Goal: Use online tool/utility: Utilize a website feature to perform a specific function

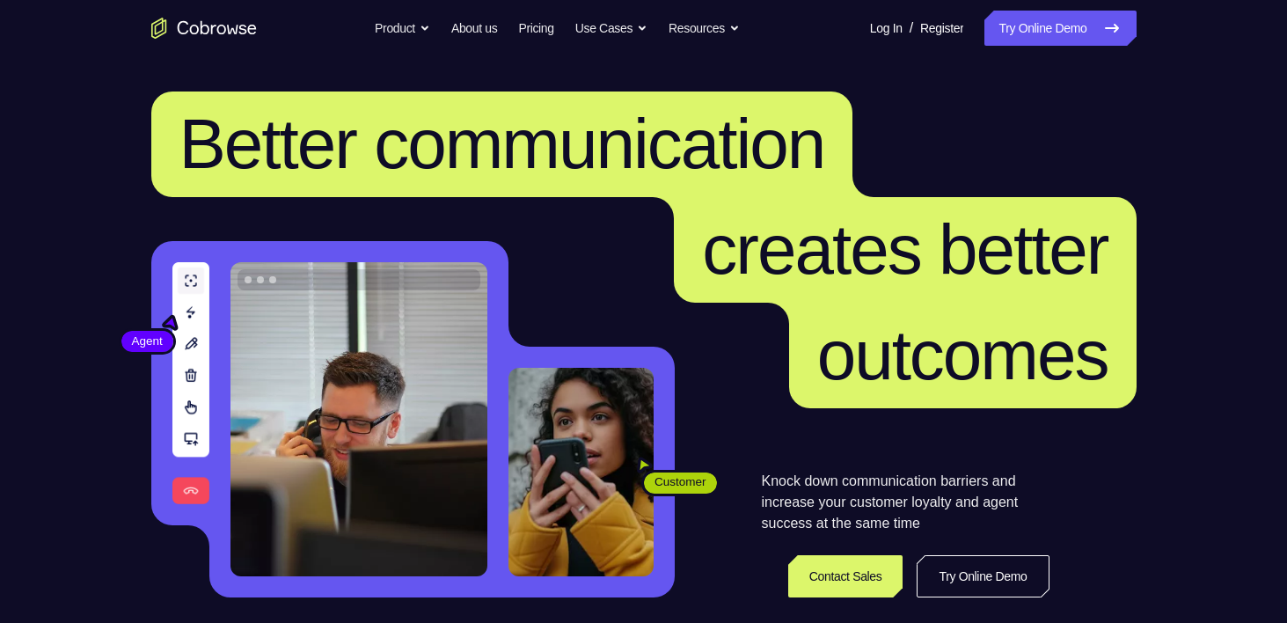
click at [1042, 33] on link "Try Online Demo" at bounding box center [1059, 28] width 151 height 35
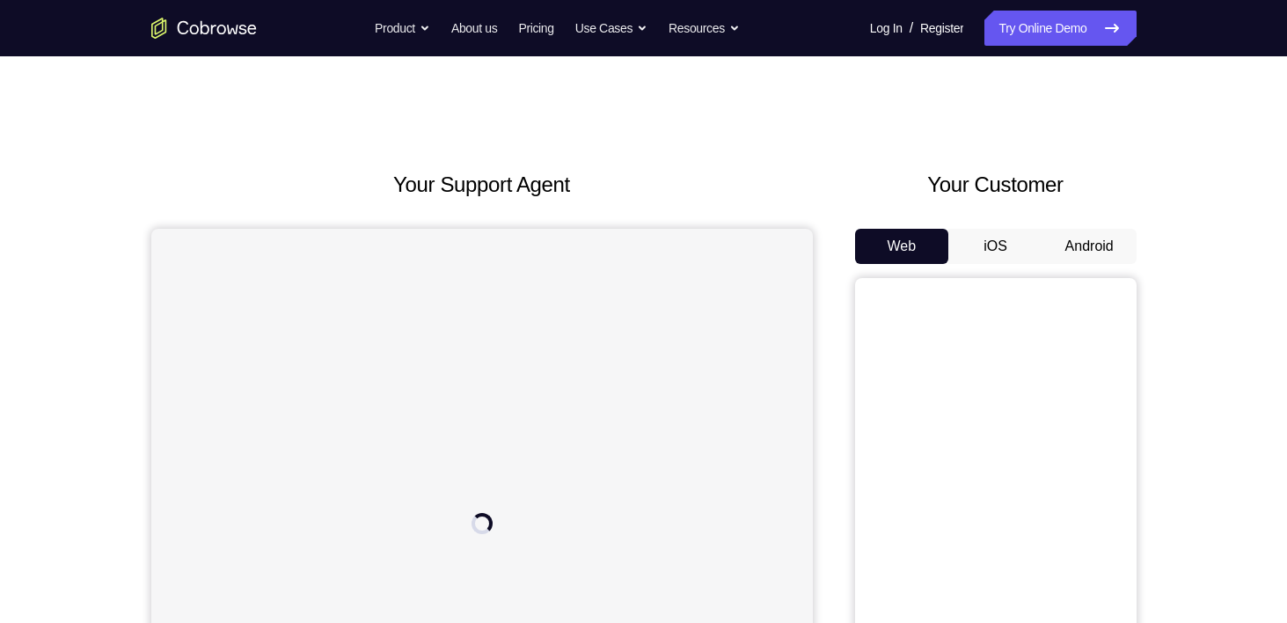
click at [1074, 258] on button "Android" at bounding box center [1089, 246] width 94 height 35
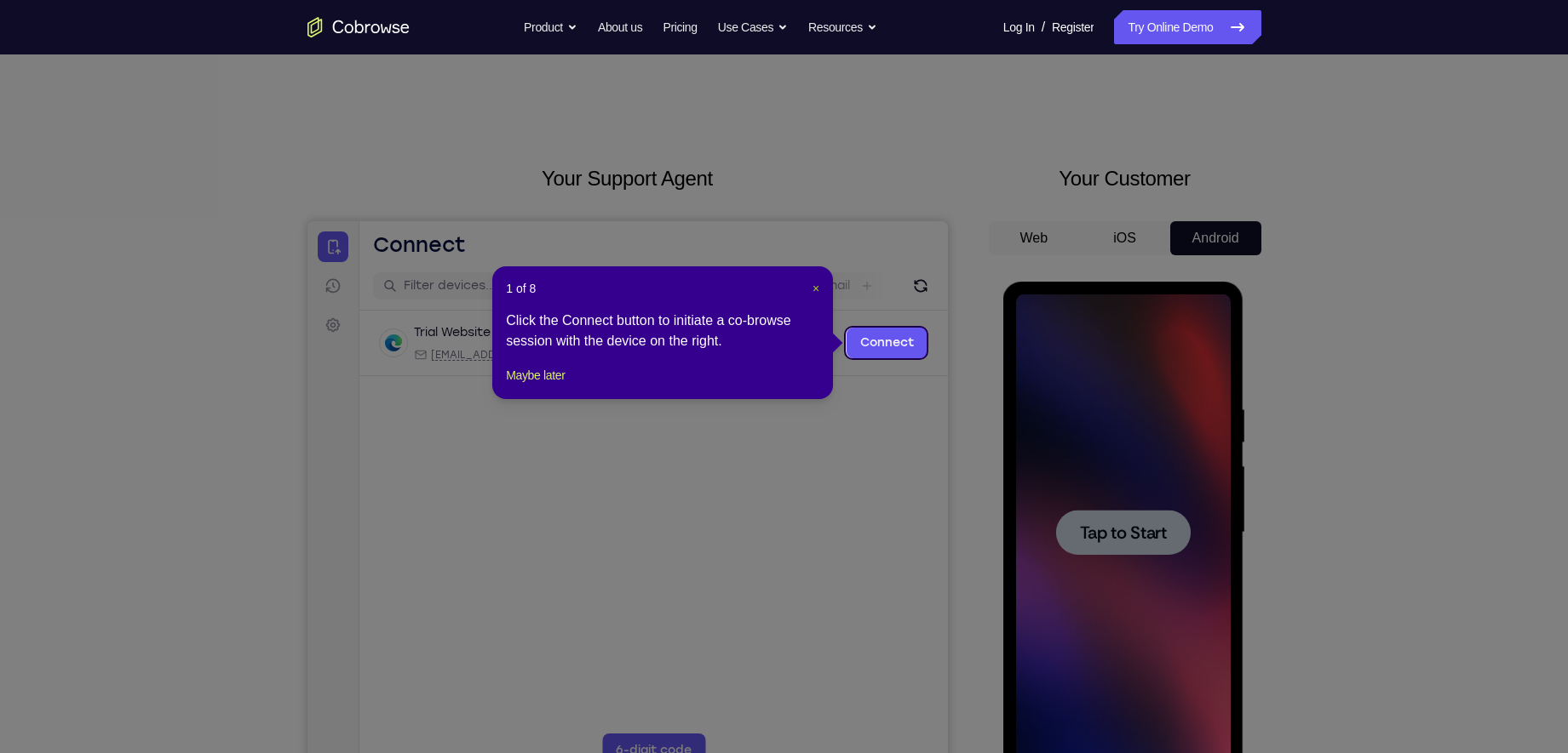
click at [813, 286] on span "×" at bounding box center [815, 288] width 7 height 14
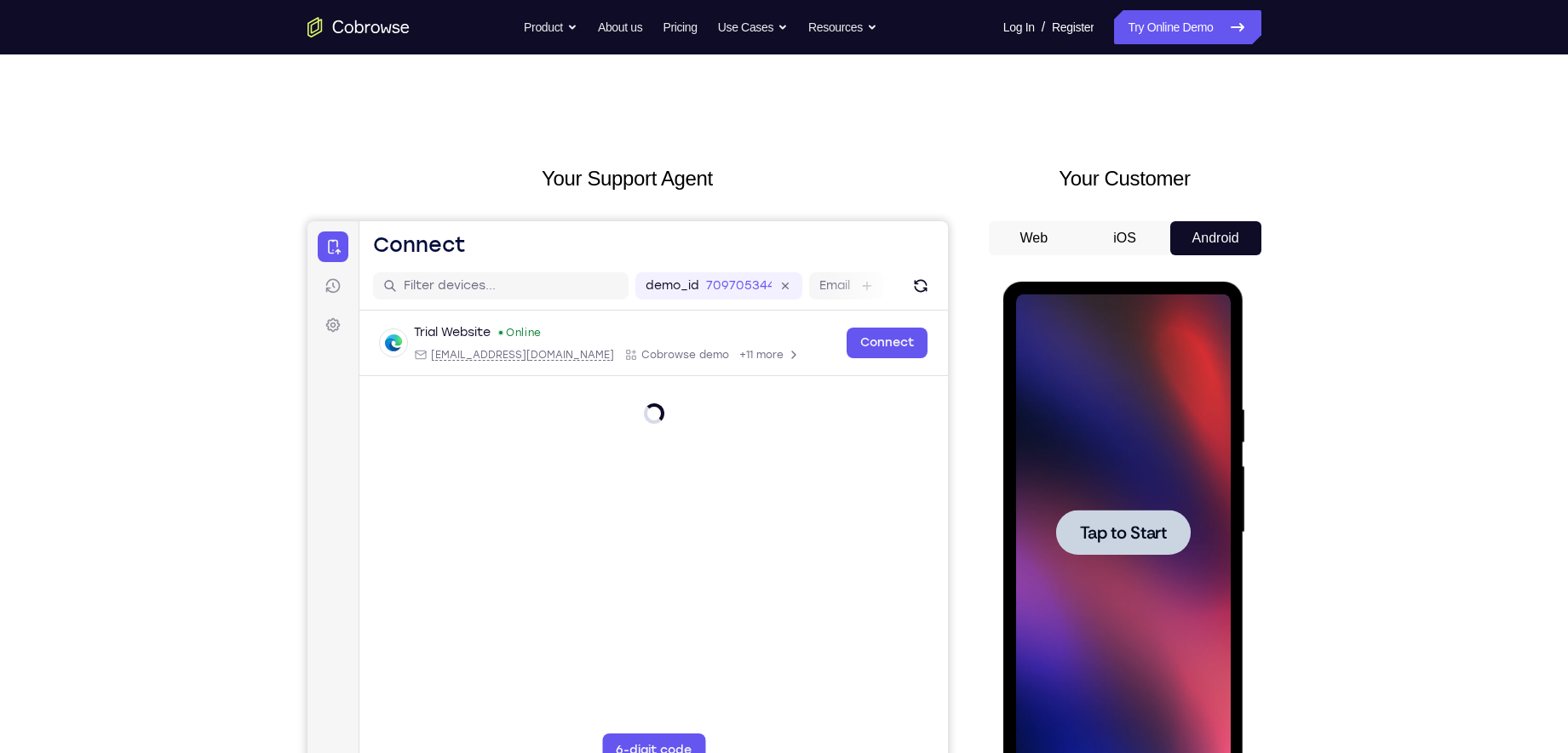
click at [1164, 527] on span "Tap to Start" at bounding box center [1123, 533] width 87 height 17
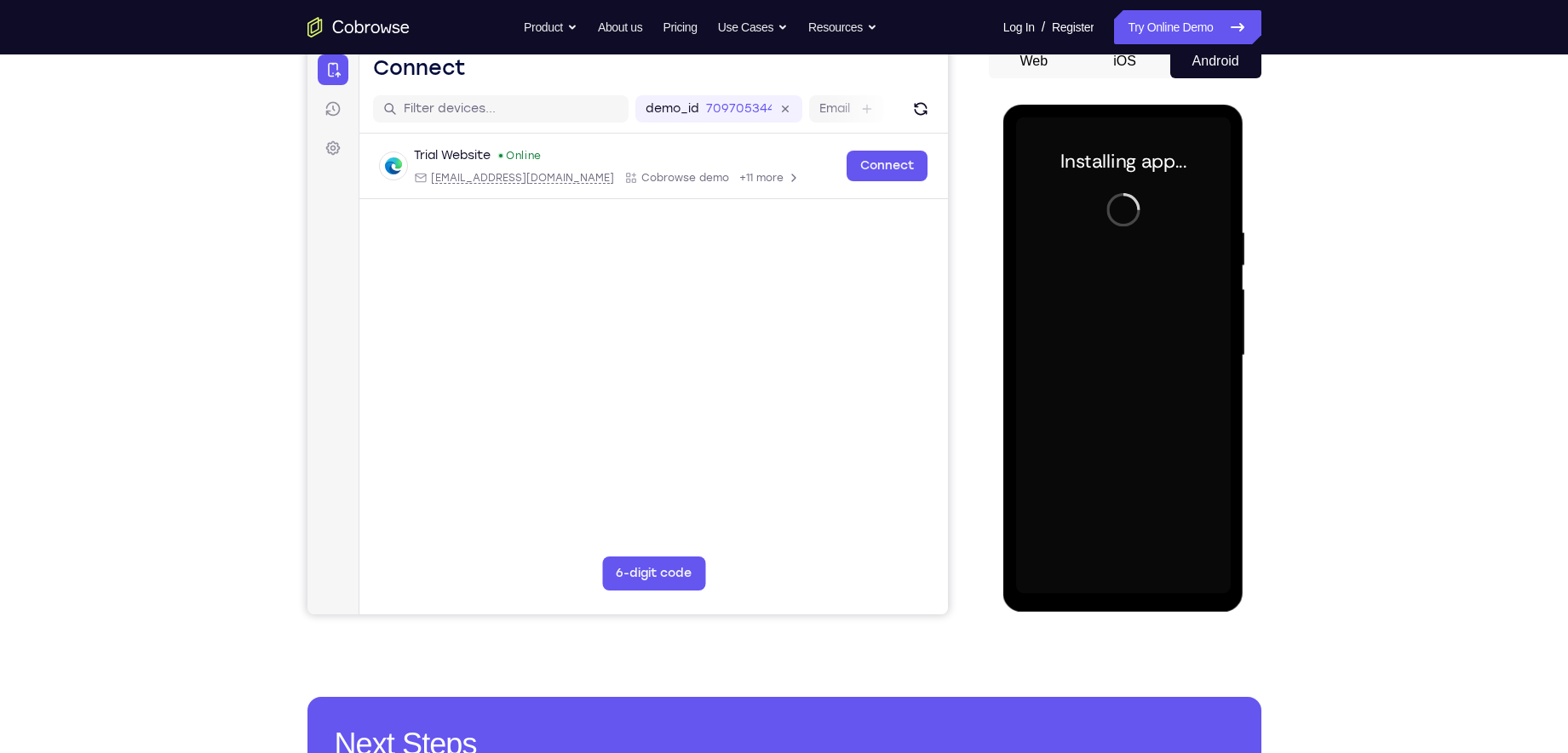
scroll to position [178, 0]
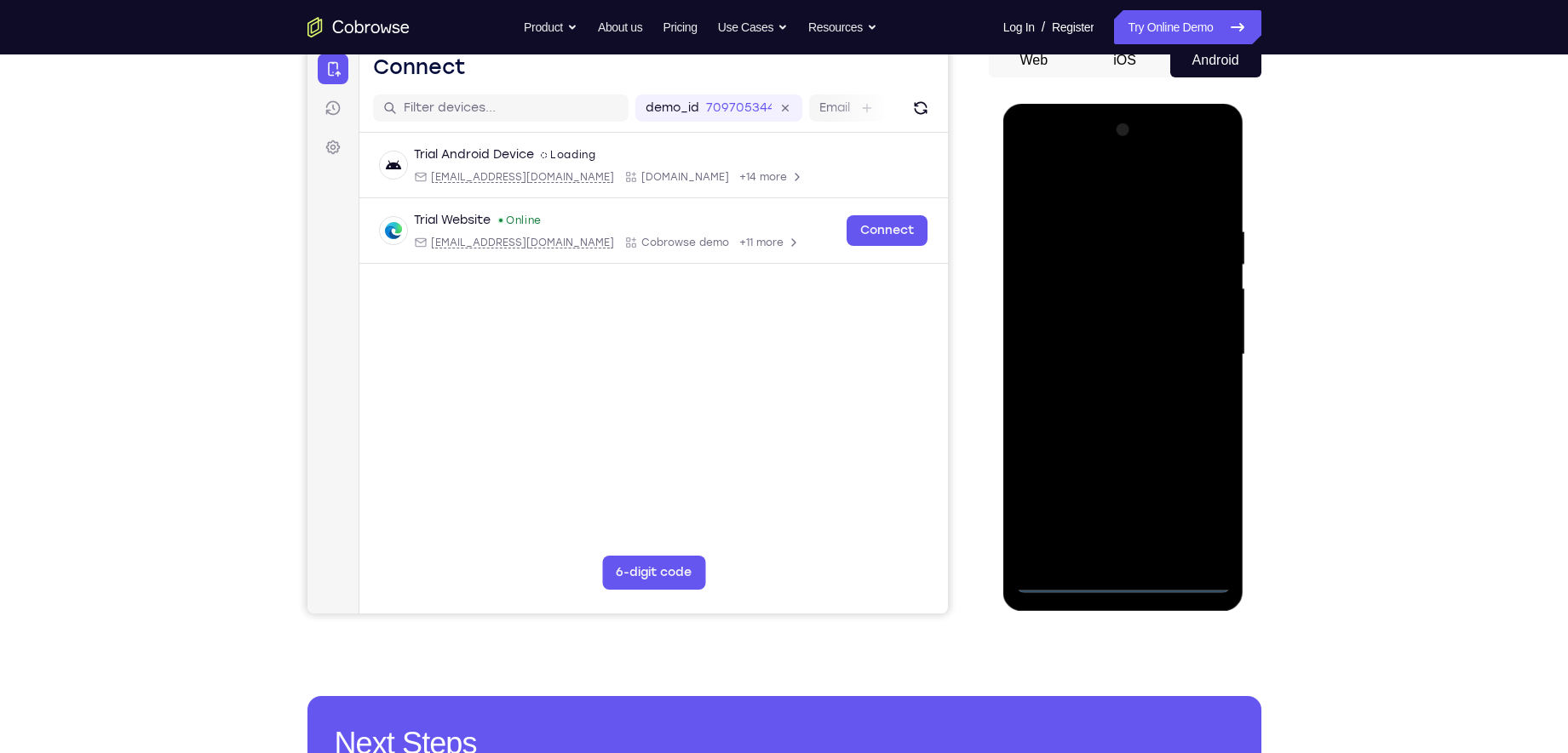
click at [1122, 587] on div at bounding box center [1123, 354] width 215 height 477
click at [1208, 497] on div at bounding box center [1123, 354] width 215 height 477
click at [1099, 171] on div at bounding box center [1123, 354] width 215 height 477
click at [1069, 192] on div at bounding box center [1123, 354] width 215 height 477
click at [1184, 351] on div at bounding box center [1123, 354] width 215 height 477
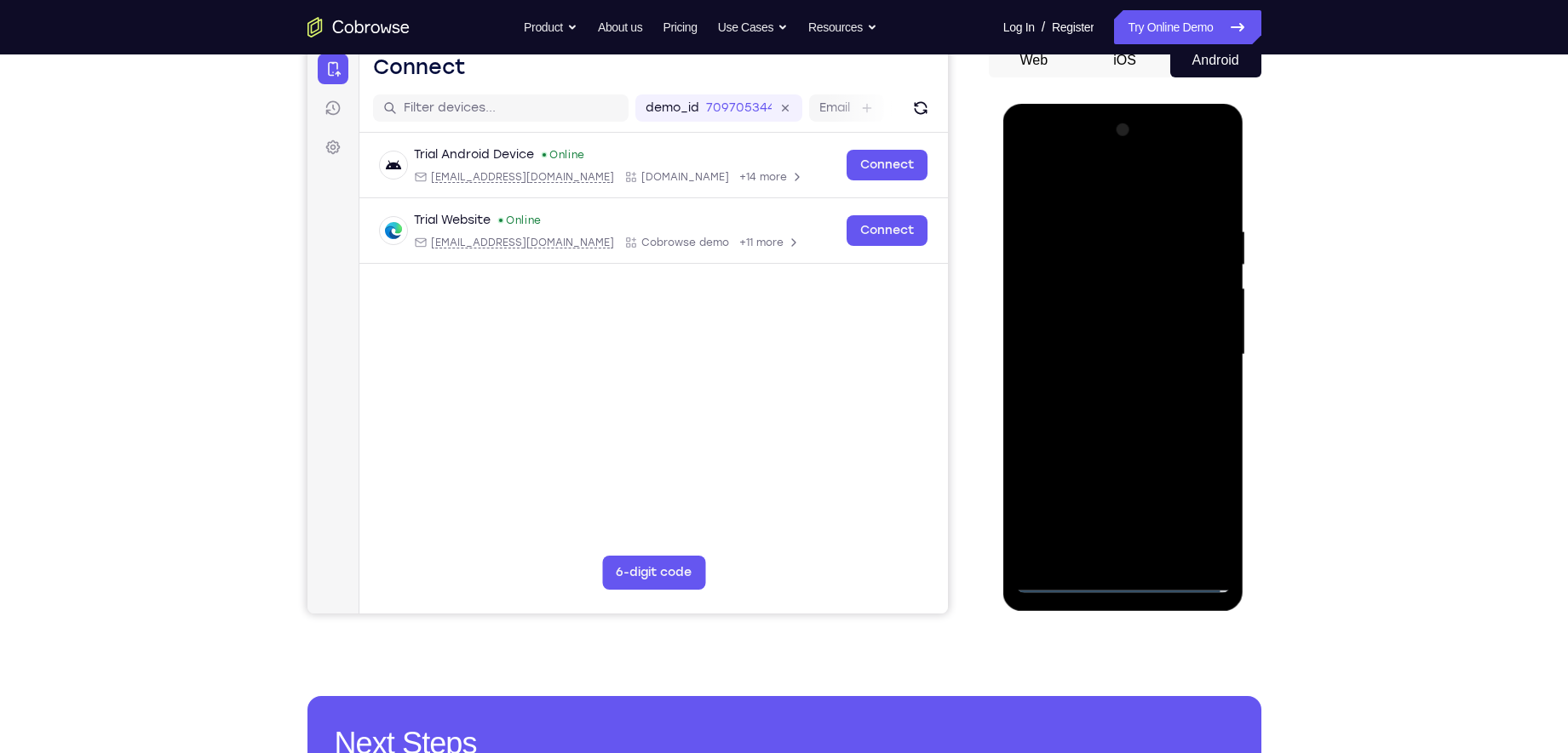
click at [1106, 385] on div at bounding box center [1123, 354] width 215 height 477
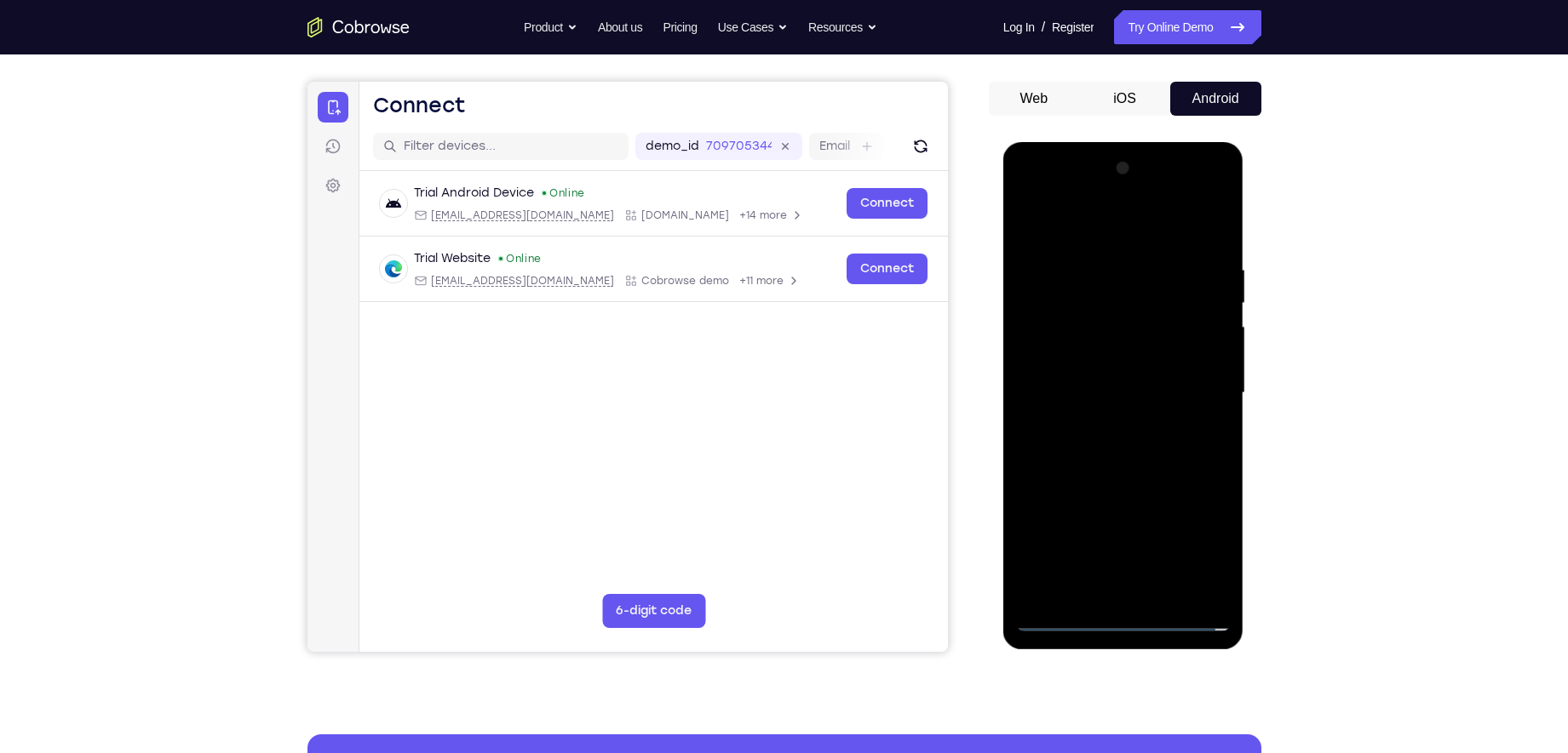
click at [1099, 378] on div at bounding box center [1123, 393] width 215 height 477
click at [1094, 367] on div at bounding box center [1123, 393] width 215 height 477
click at [1085, 395] on div at bounding box center [1123, 393] width 215 height 477
click at [1144, 448] on div at bounding box center [1123, 393] width 215 height 477
click at [1127, 448] on div at bounding box center [1123, 393] width 215 height 477
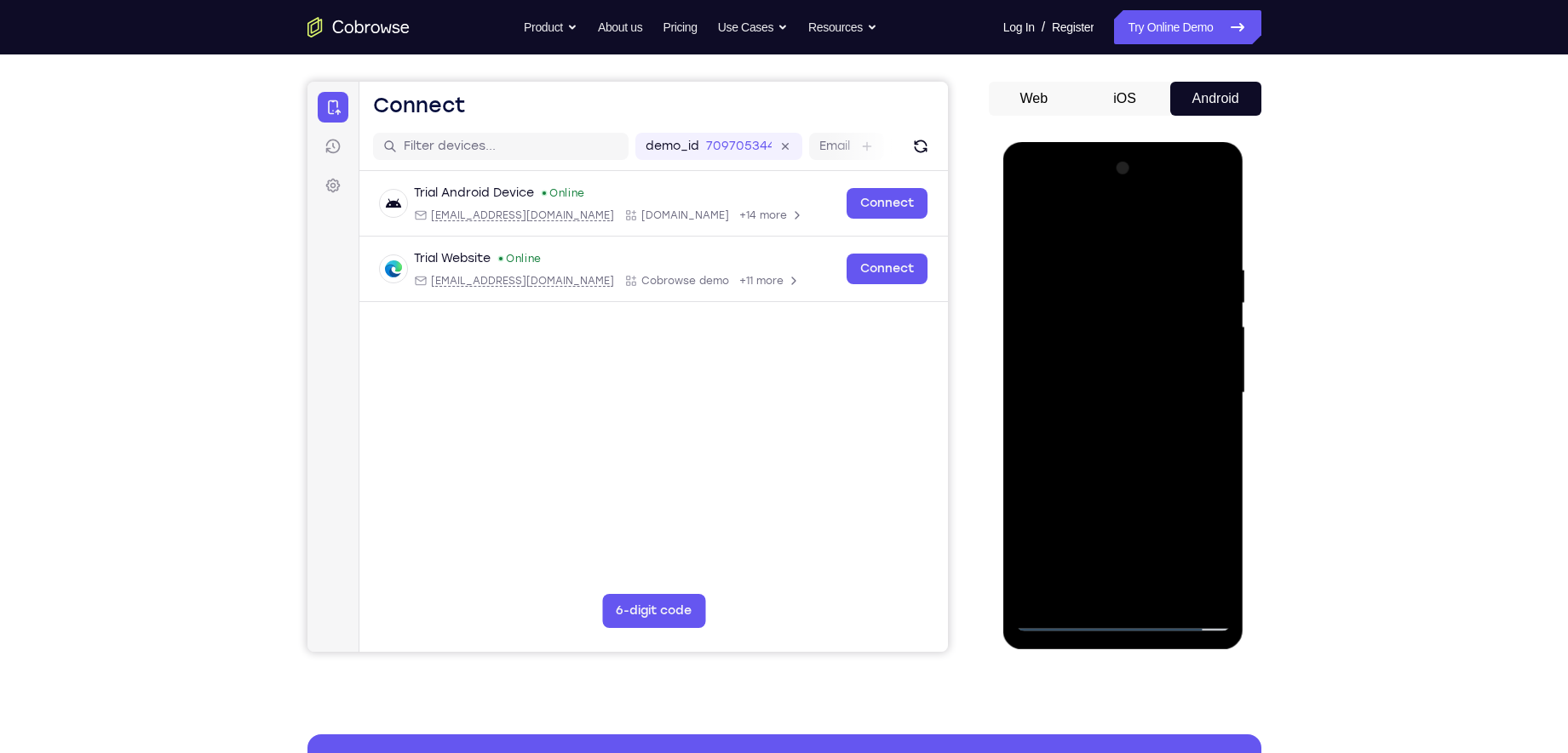
click at [1127, 453] on div at bounding box center [1123, 393] width 215 height 477
drag, startPoint x: 1072, startPoint y: 227, endPoint x: 1289, endPoint y: 237, distance: 217.2
click at [1245, 237] on html "Online web based iOS Simulators and Android Emulators. Run iPhone, iPad, Mobile…" at bounding box center [1124, 398] width 243 height 511
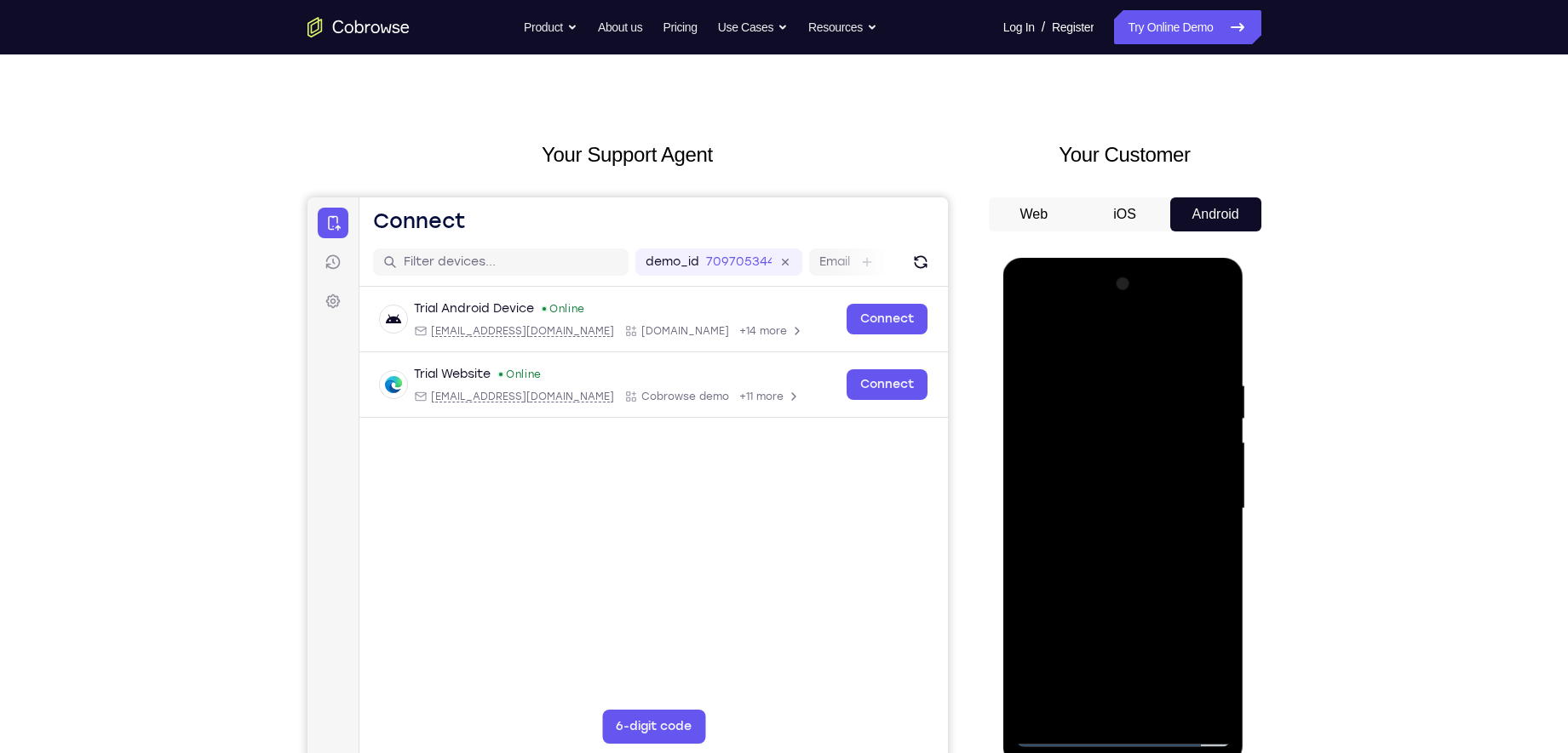
scroll to position [105, 0]
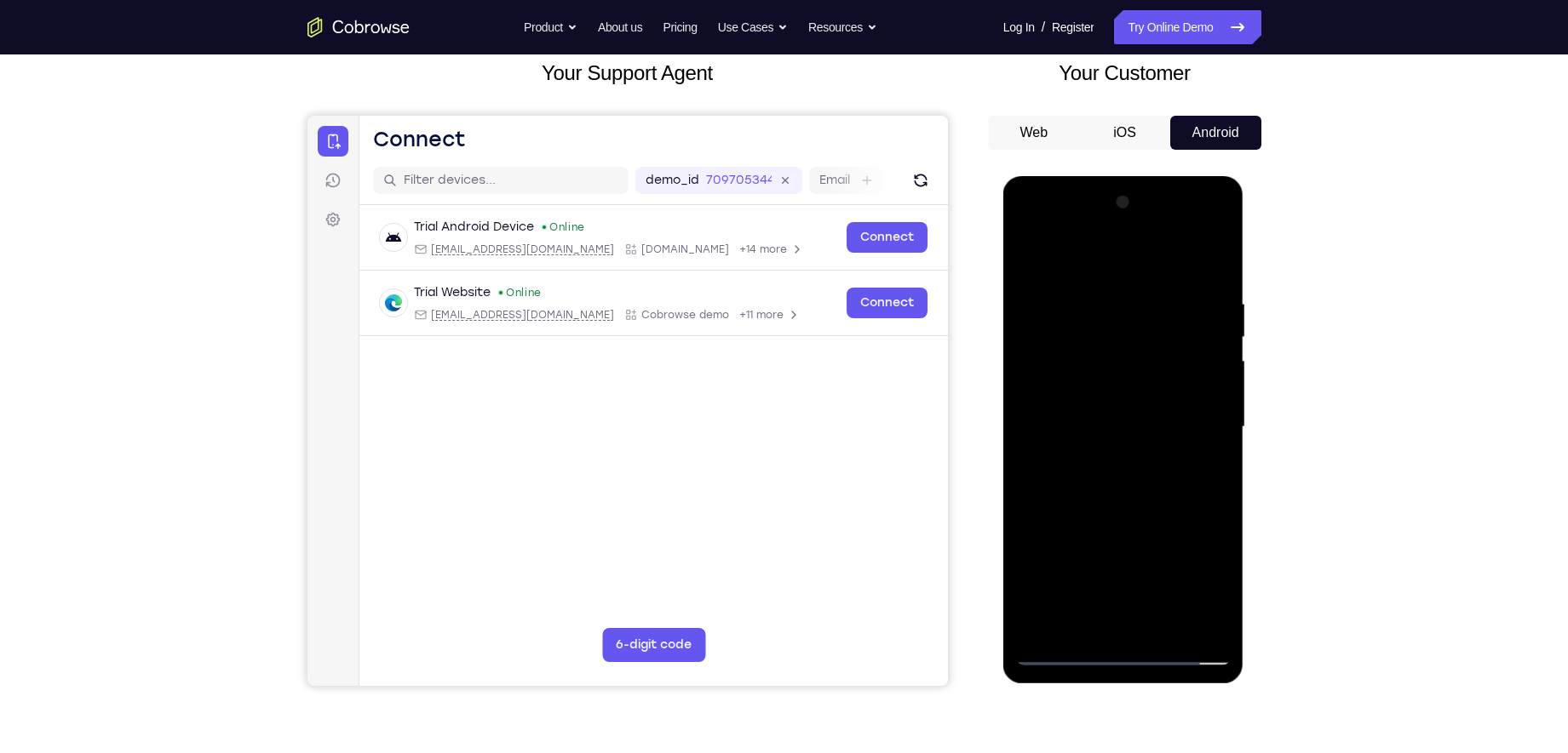
click at [1106, 469] on div at bounding box center [1123, 427] width 215 height 477
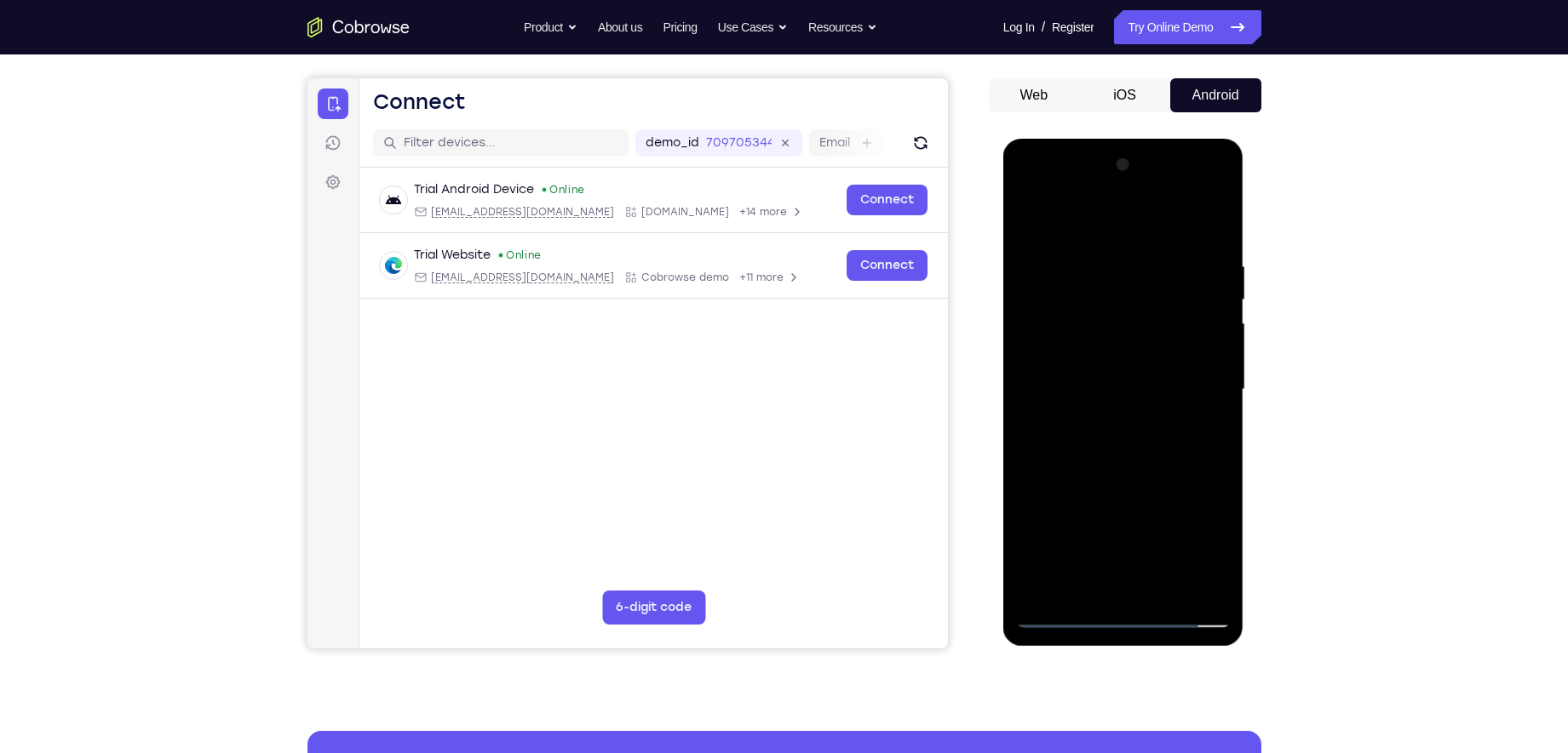
scroll to position [145, 0]
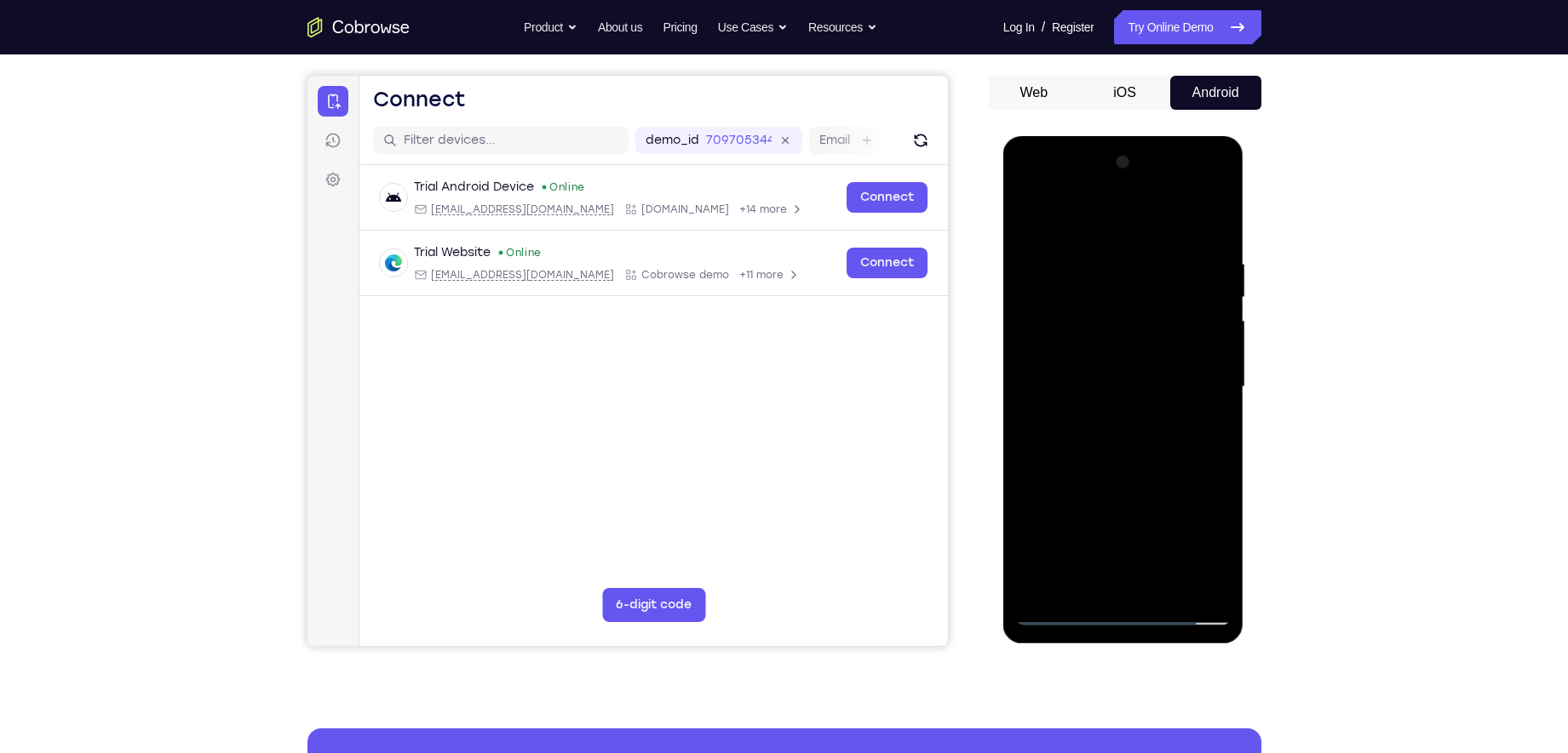
click at [1103, 588] on div at bounding box center [1123, 387] width 215 height 477
click at [1088, 578] on div at bounding box center [1123, 387] width 215 height 477
click at [1124, 308] on div at bounding box center [1123, 387] width 215 height 477
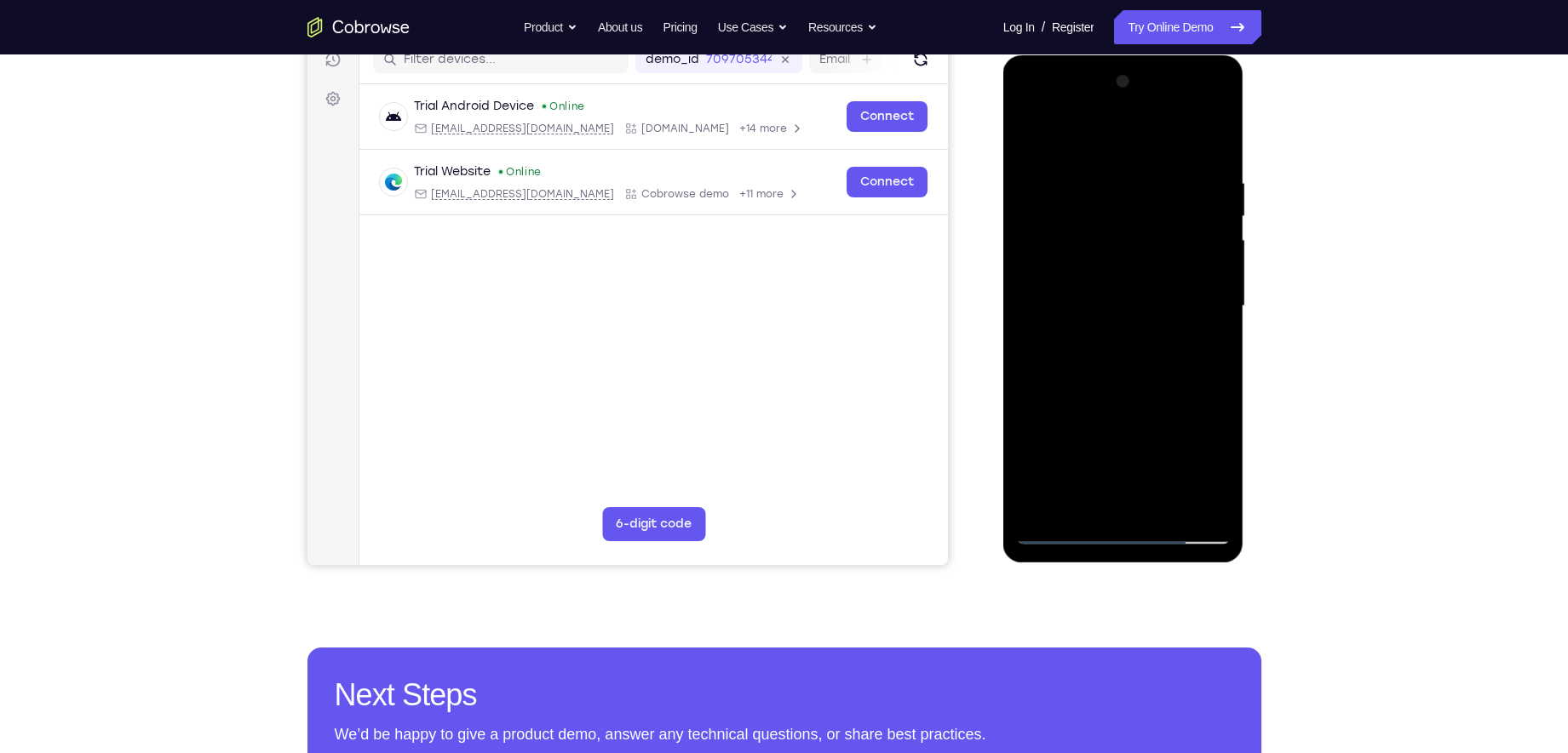
scroll to position [195, 0]
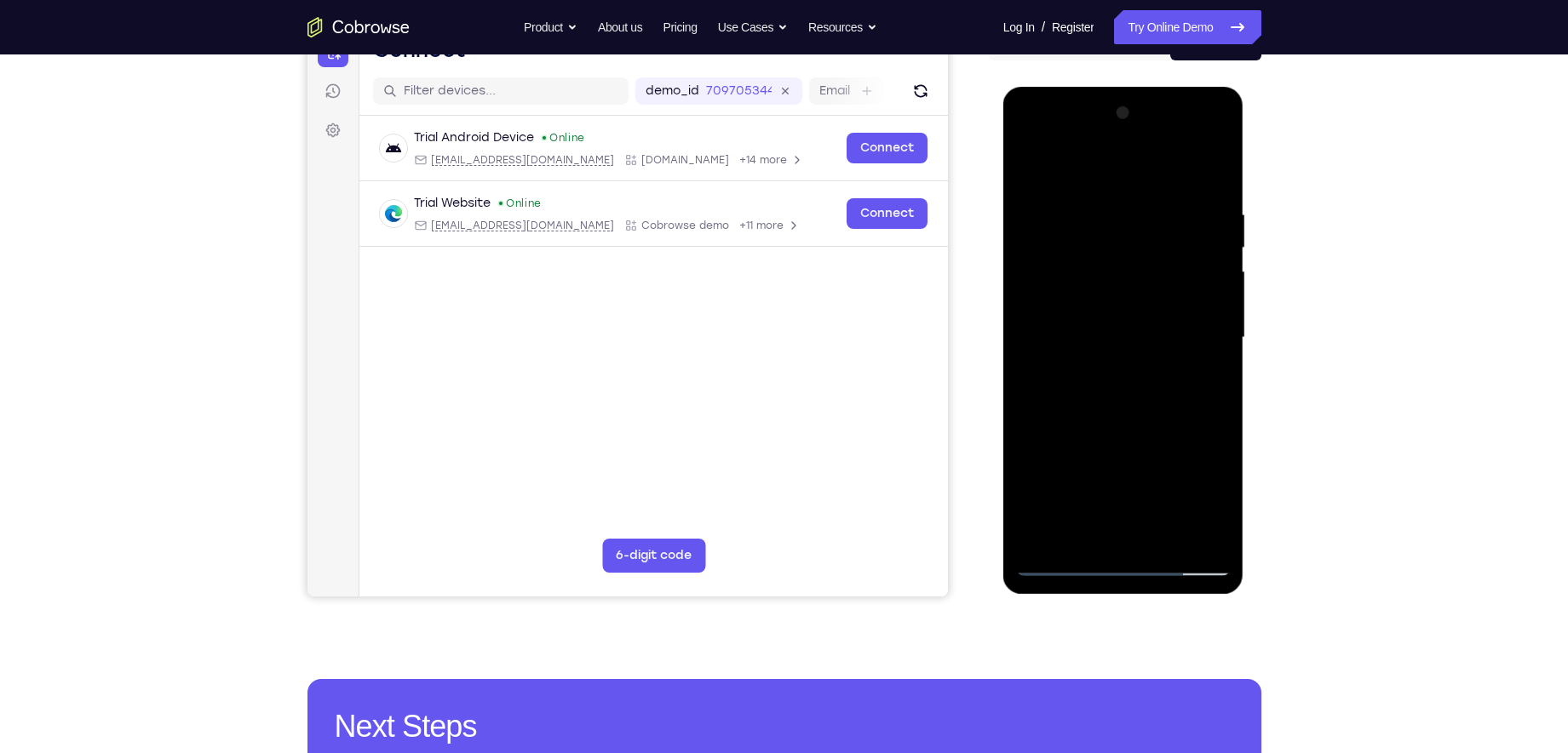
click at [1103, 420] on div at bounding box center [1123, 338] width 215 height 477
click at [1171, 536] on div at bounding box center [1123, 338] width 215 height 477
click at [1115, 438] on div at bounding box center [1123, 338] width 215 height 477
click at [1101, 349] on div at bounding box center [1123, 338] width 215 height 477
click at [1174, 413] on div at bounding box center [1123, 338] width 215 height 477
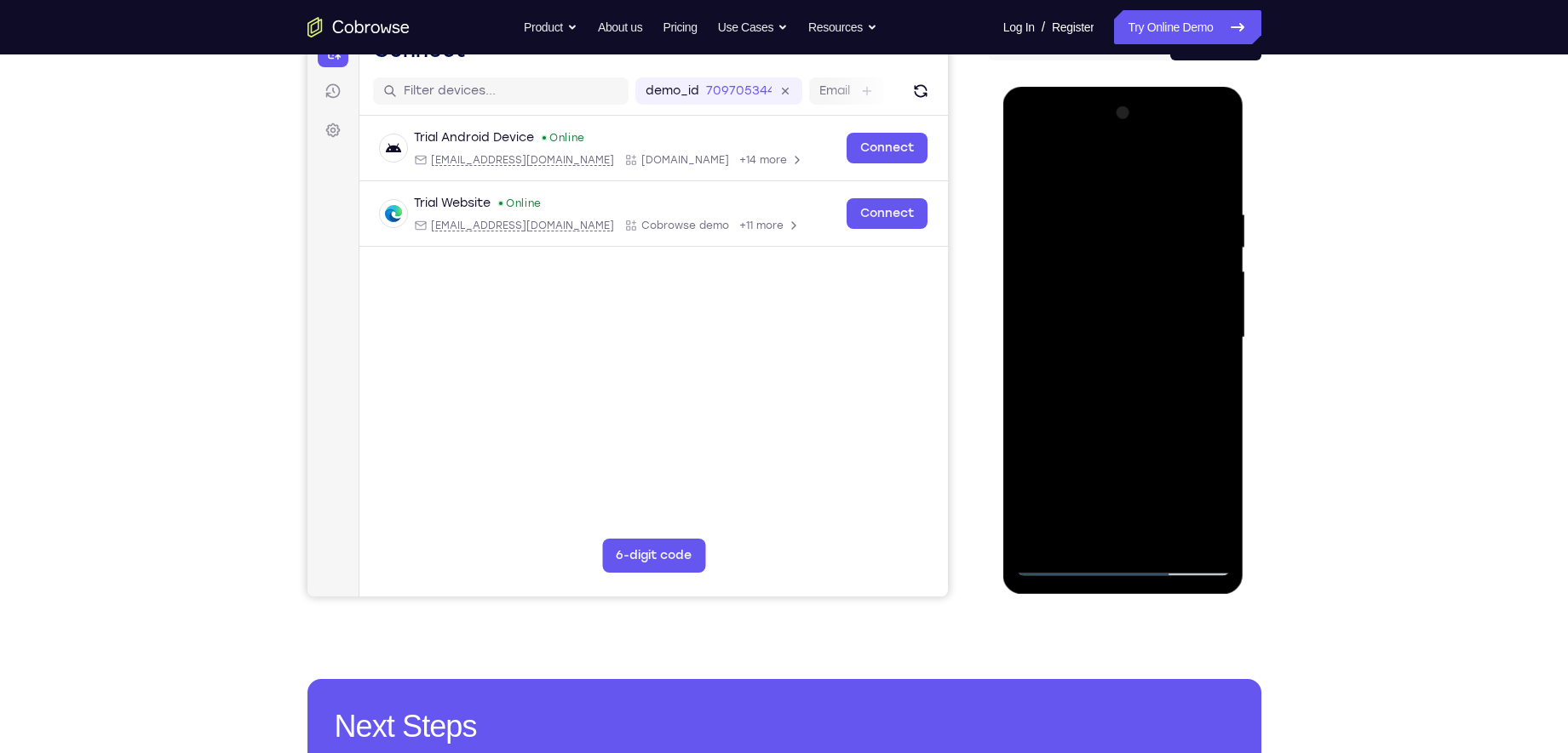
click at [1198, 430] on div at bounding box center [1123, 338] width 215 height 477
click at [1146, 407] on div at bounding box center [1123, 338] width 215 height 477
click at [1049, 211] on div at bounding box center [1123, 338] width 215 height 477
click at [1148, 531] on div at bounding box center [1123, 338] width 215 height 477
drag, startPoint x: 1091, startPoint y: 469, endPoint x: 1163, endPoint y: 167, distance: 310.5
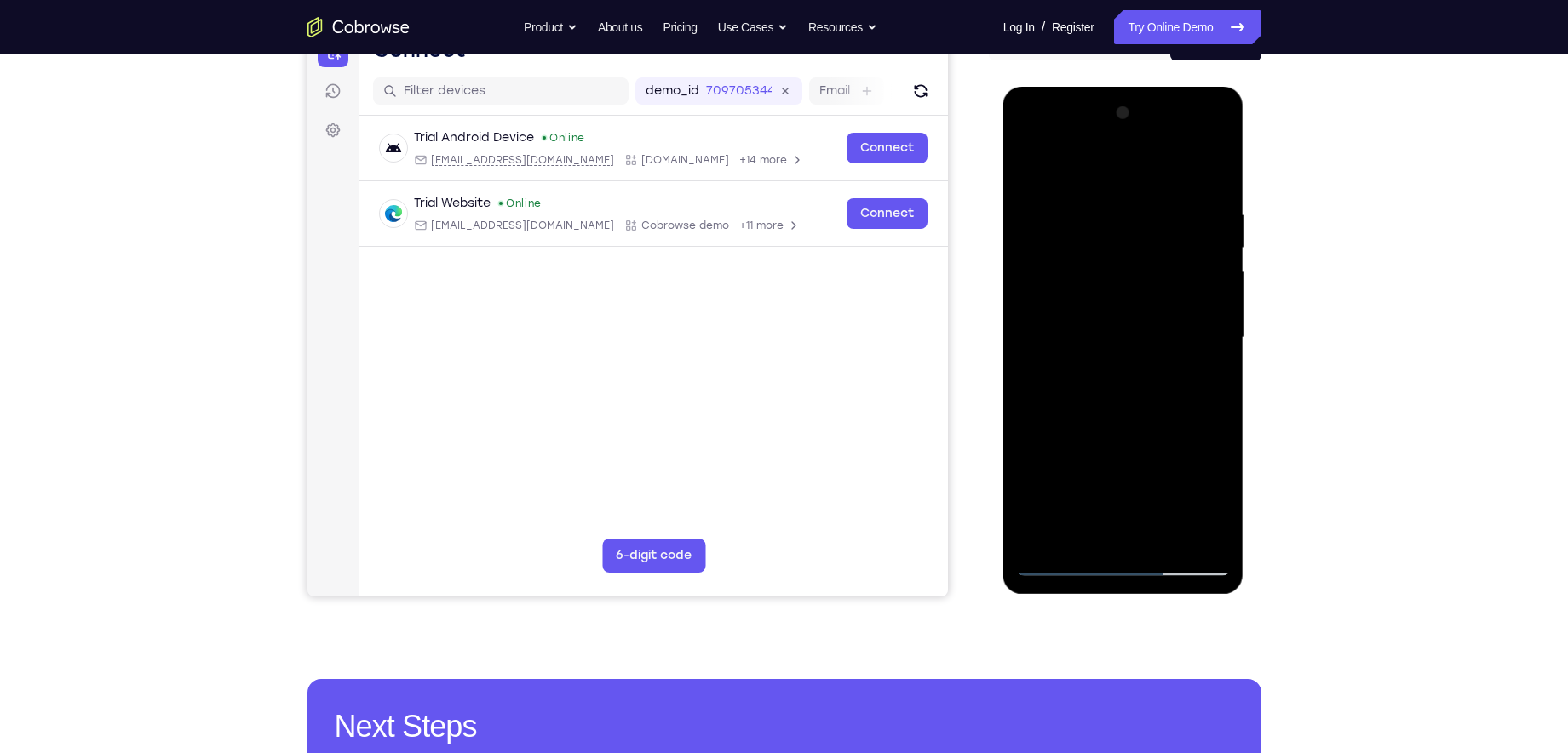
click at [1163, 167] on div at bounding box center [1123, 338] width 215 height 477
drag, startPoint x: 1114, startPoint y: 515, endPoint x: 1157, endPoint y: 244, distance: 274.4
click at [1157, 244] on div at bounding box center [1123, 338] width 215 height 477
click at [1047, 537] on div at bounding box center [1123, 338] width 215 height 477
click at [1045, 321] on div at bounding box center [1123, 338] width 215 height 477
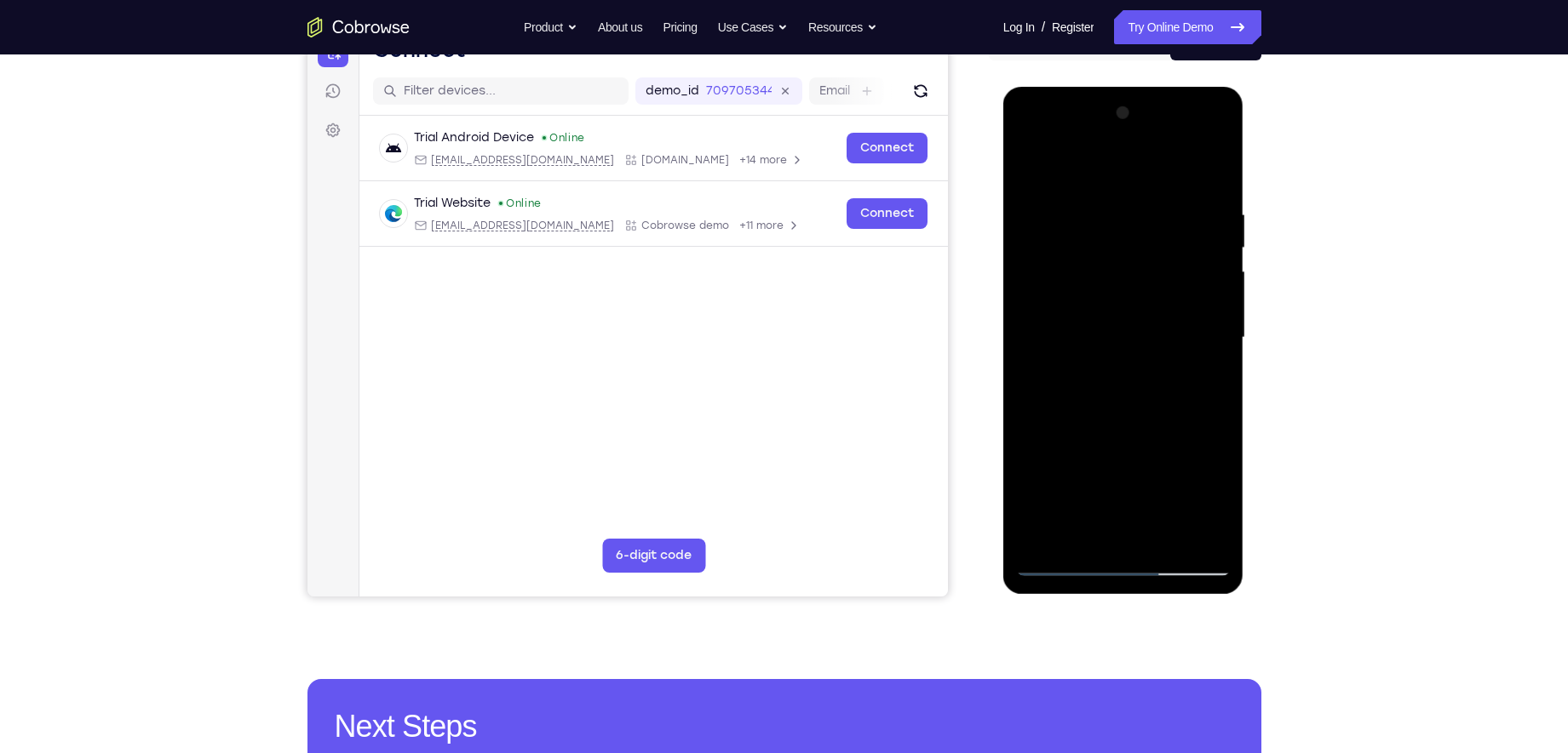
click at [1203, 539] on div at bounding box center [1123, 338] width 215 height 477
click at [1203, 533] on div at bounding box center [1123, 338] width 215 height 477
click at [1059, 565] on div at bounding box center [1123, 338] width 215 height 477
click at [1080, 314] on div at bounding box center [1123, 338] width 215 height 477
click at [1217, 407] on div at bounding box center [1123, 338] width 215 height 477
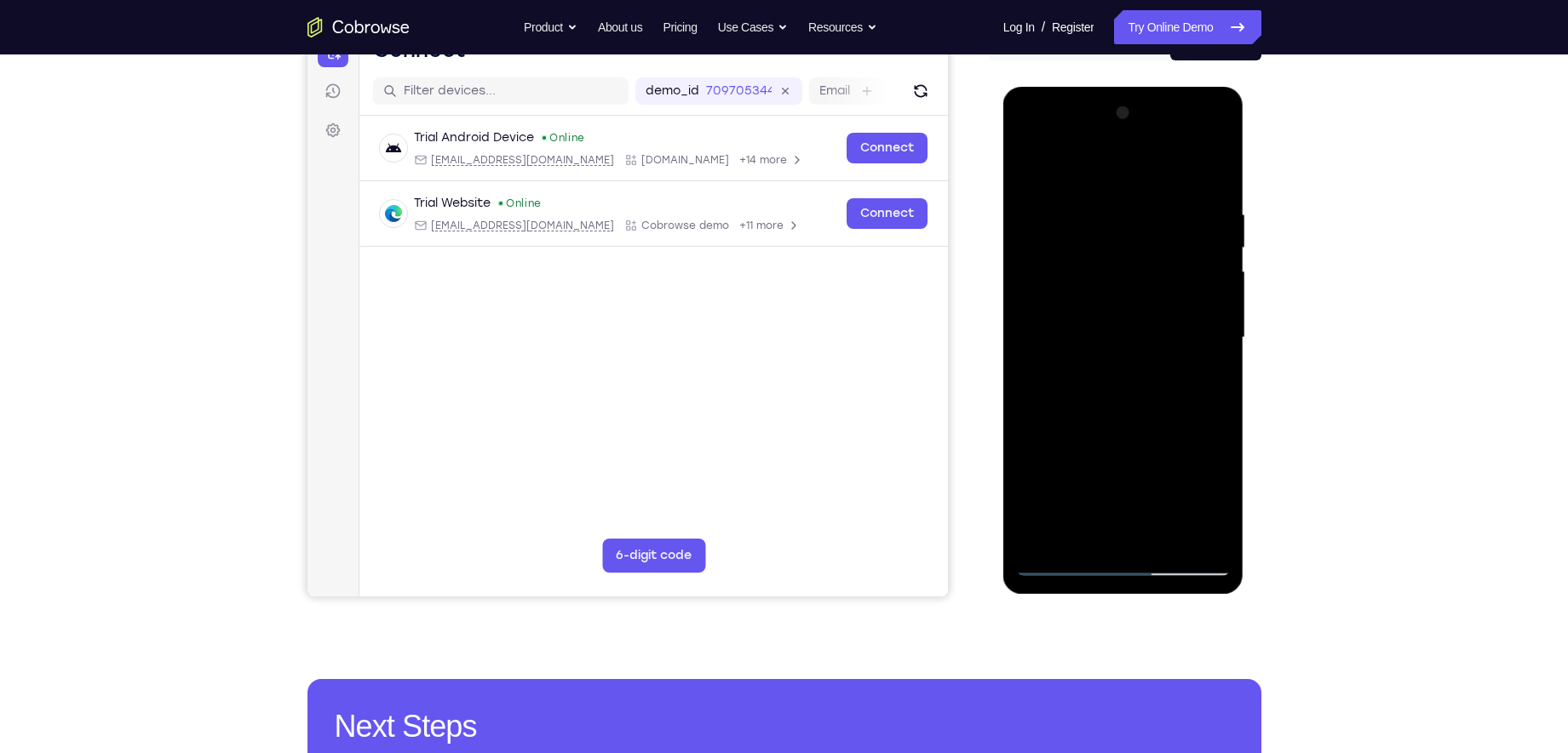
click at [1068, 568] on div at bounding box center [1123, 338] width 215 height 477
click at [1080, 533] on div at bounding box center [1123, 338] width 215 height 477
click at [1142, 505] on div at bounding box center [1123, 338] width 215 height 477
click at [1088, 477] on div at bounding box center [1123, 338] width 215 height 477
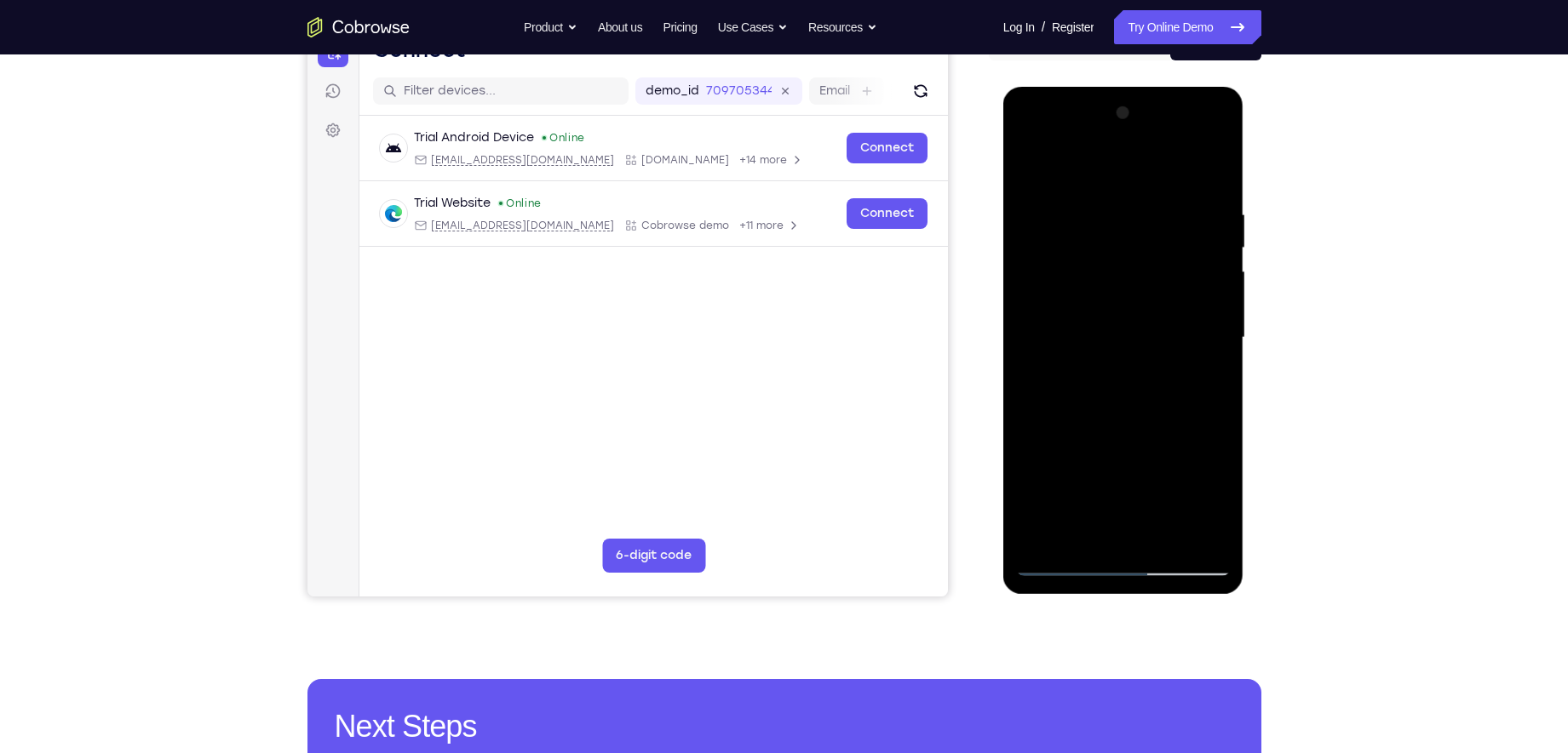
click at [1184, 435] on div at bounding box center [1123, 338] width 215 height 477
click at [1087, 509] on div at bounding box center [1123, 338] width 215 height 477
click at [1215, 439] on div at bounding box center [1123, 338] width 215 height 477
click at [1226, 503] on div at bounding box center [1123, 338] width 215 height 477
click at [1065, 474] on div at bounding box center [1123, 338] width 215 height 477
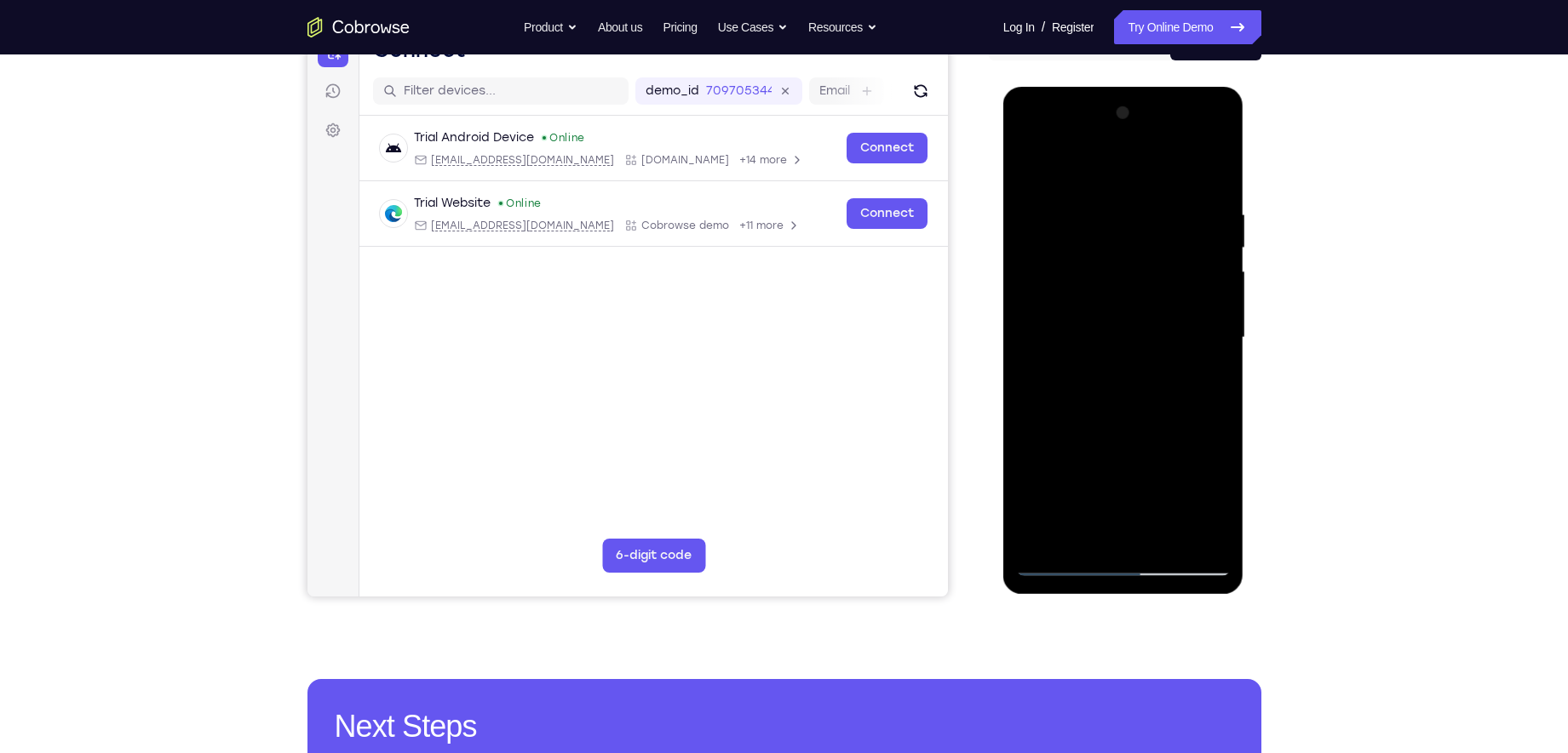
click at [1199, 500] on div at bounding box center [1123, 338] width 215 height 477
click at [1142, 493] on div at bounding box center [1123, 338] width 215 height 477
click at [1085, 473] on div at bounding box center [1123, 338] width 215 height 477
click at [1146, 533] on div at bounding box center [1123, 338] width 215 height 477
click at [1079, 475] on div at bounding box center [1123, 338] width 215 height 477
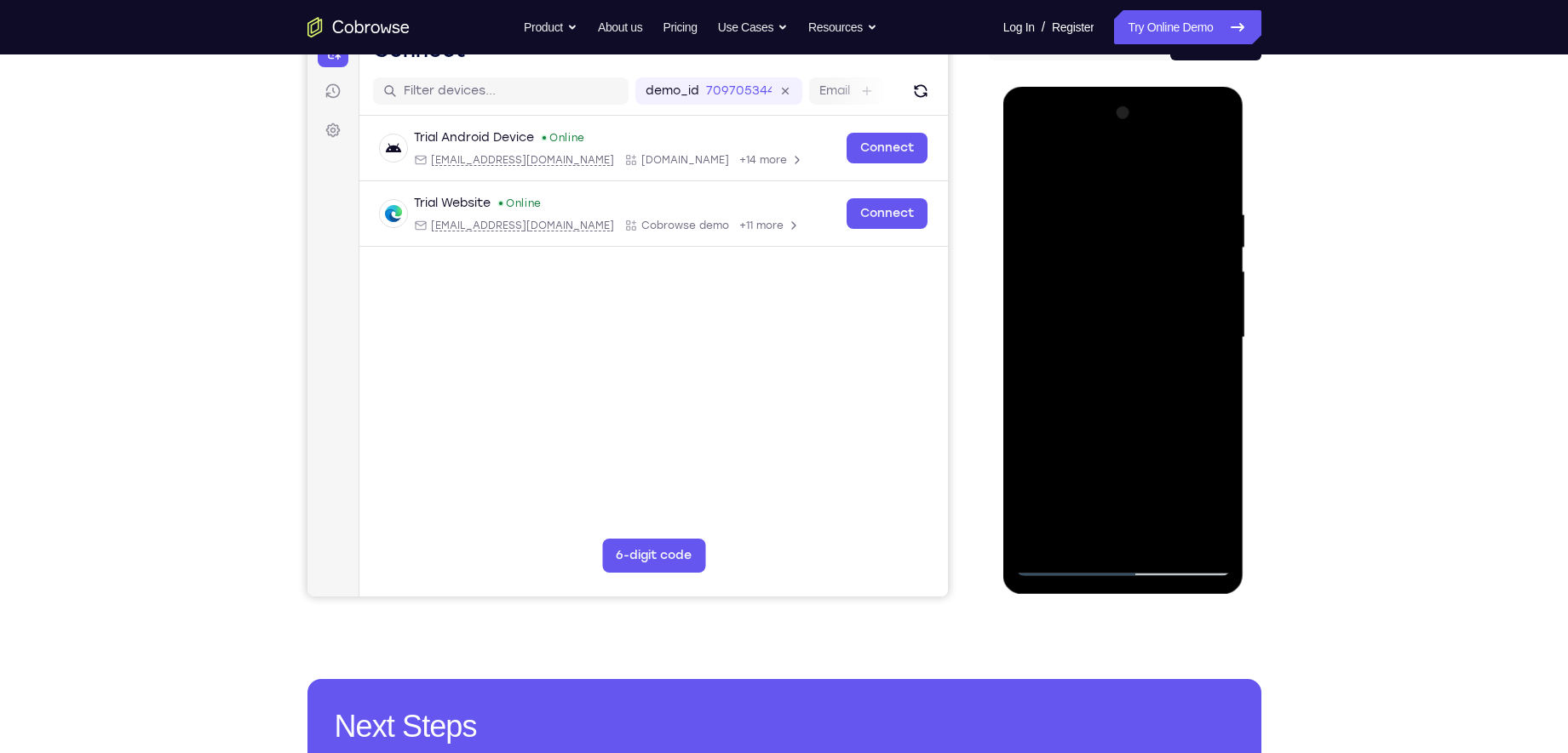
click at [1142, 476] on div at bounding box center [1123, 338] width 215 height 477
click at [1195, 469] on div at bounding box center [1123, 338] width 215 height 477
click at [1105, 431] on div at bounding box center [1123, 338] width 215 height 477
click at [1103, 498] on div at bounding box center [1123, 338] width 215 height 477
click at [1116, 550] on div at bounding box center [1123, 338] width 215 height 477
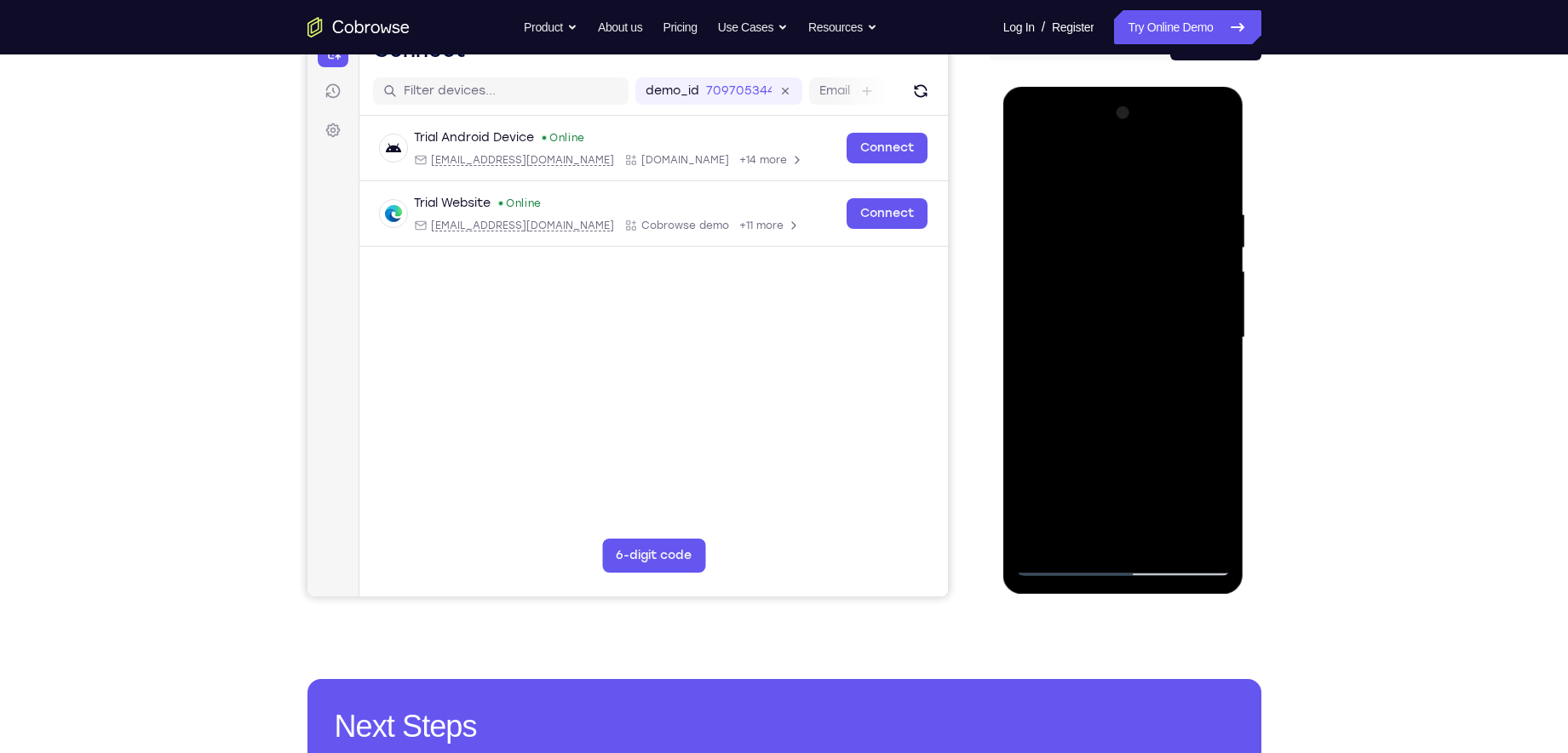
click at [1094, 478] on div at bounding box center [1123, 338] width 215 height 477
click at [1043, 460] on div at bounding box center [1123, 338] width 215 height 477
click at [1140, 538] on div at bounding box center [1123, 338] width 215 height 477
click at [1081, 466] on div at bounding box center [1123, 338] width 215 height 477
click at [1145, 439] on div at bounding box center [1123, 338] width 215 height 477
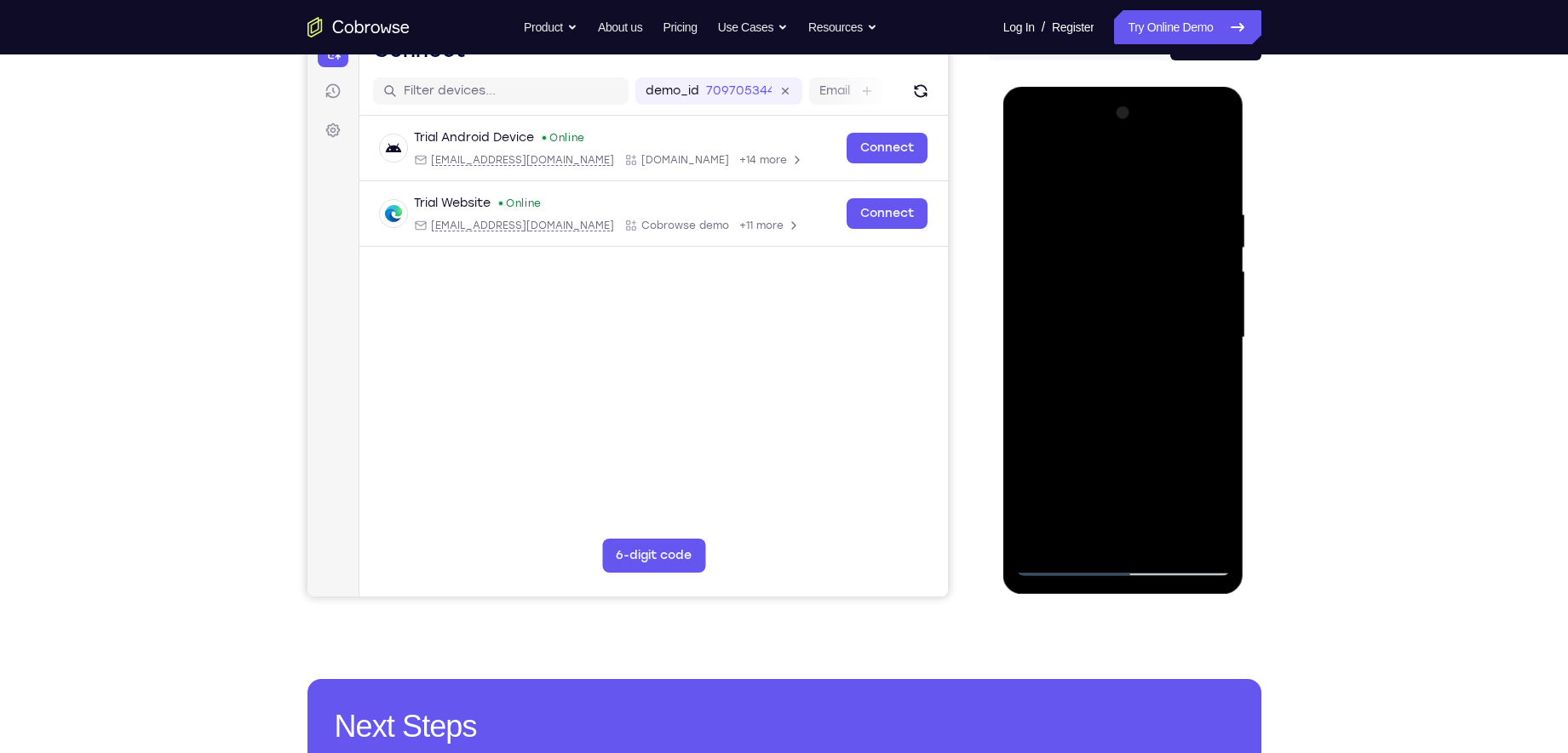
click at [1181, 467] on div at bounding box center [1123, 338] width 215 height 477
click at [1106, 472] on div at bounding box center [1123, 338] width 215 height 477
click at [1127, 540] on div at bounding box center [1123, 338] width 215 height 477
click at [1106, 433] on div at bounding box center [1123, 338] width 215 height 477
click at [1060, 473] on div at bounding box center [1123, 338] width 215 height 477
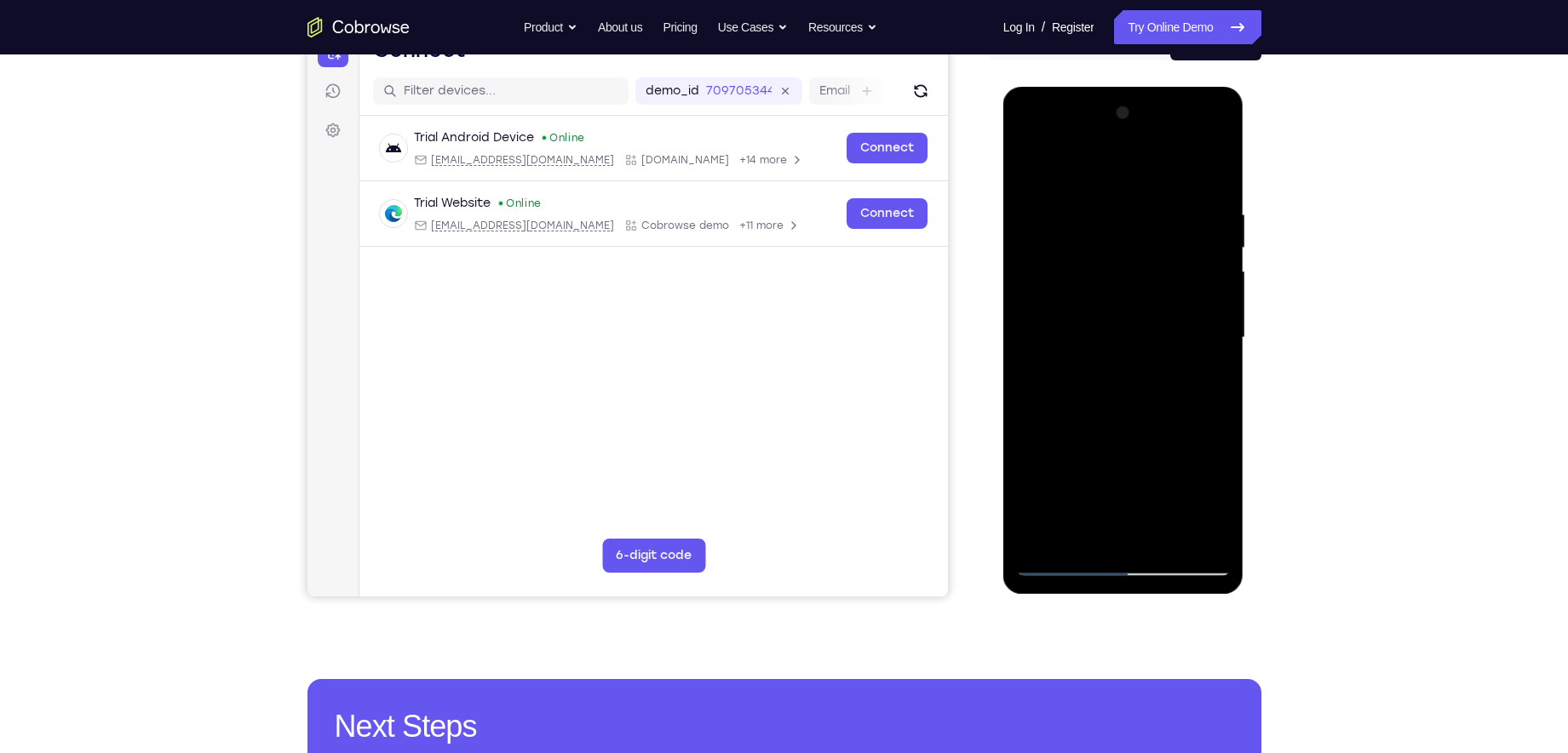
click at [1156, 442] on div at bounding box center [1123, 338] width 215 height 477
click at [1112, 475] on div at bounding box center [1123, 338] width 215 height 477
click at [1127, 541] on div at bounding box center [1123, 338] width 215 height 477
click at [1206, 462] on div at bounding box center [1123, 338] width 215 height 477
click at [1103, 470] on div at bounding box center [1123, 338] width 215 height 477
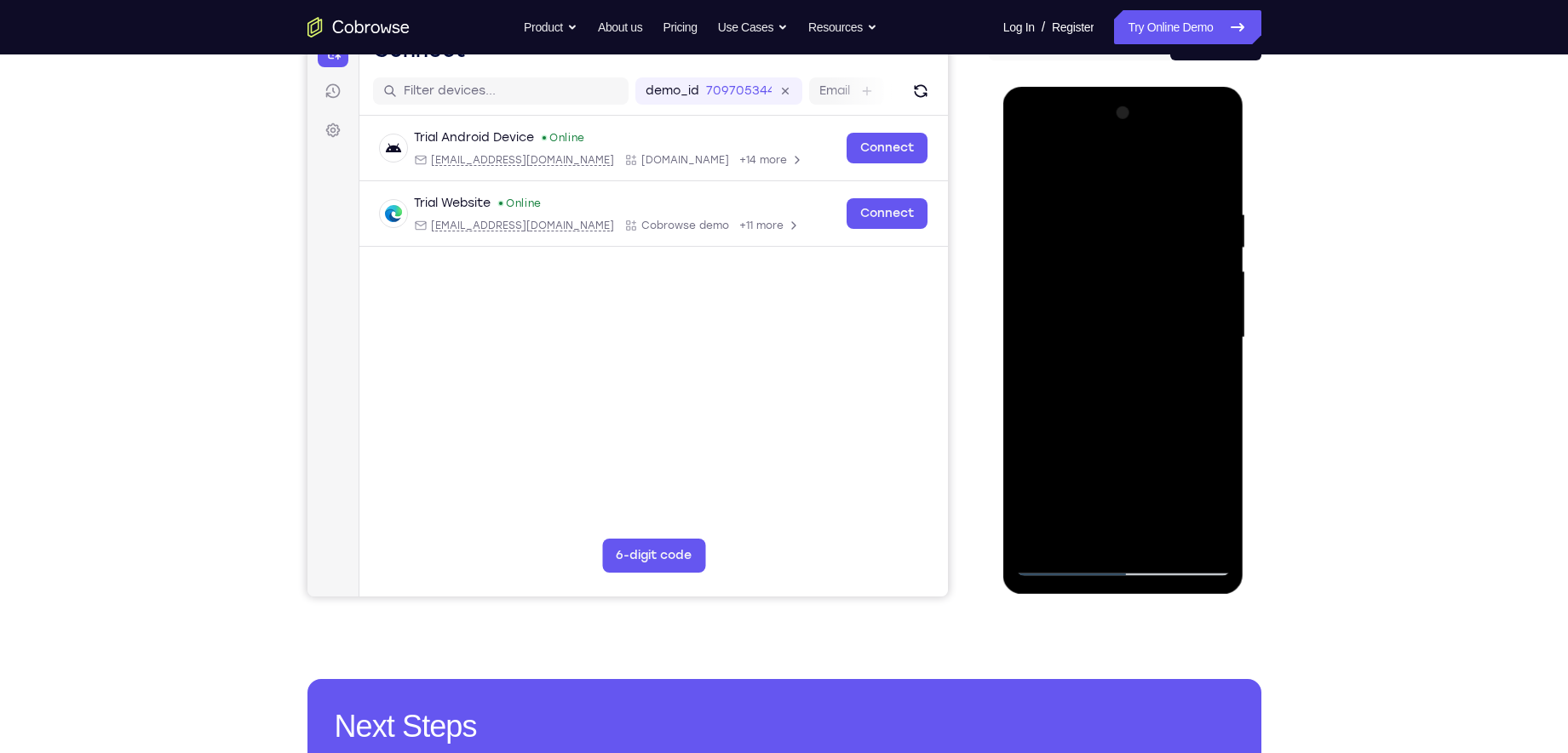
click at [1125, 533] on div at bounding box center [1123, 338] width 215 height 477
click at [1196, 442] on div at bounding box center [1123, 338] width 215 height 477
click at [1125, 469] on div at bounding box center [1123, 338] width 215 height 477
click at [1217, 437] on div at bounding box center [1123, 338] width 215 height 477
click at [1164, 437] on div at bounding box center [1123, 338] width 215 height 477
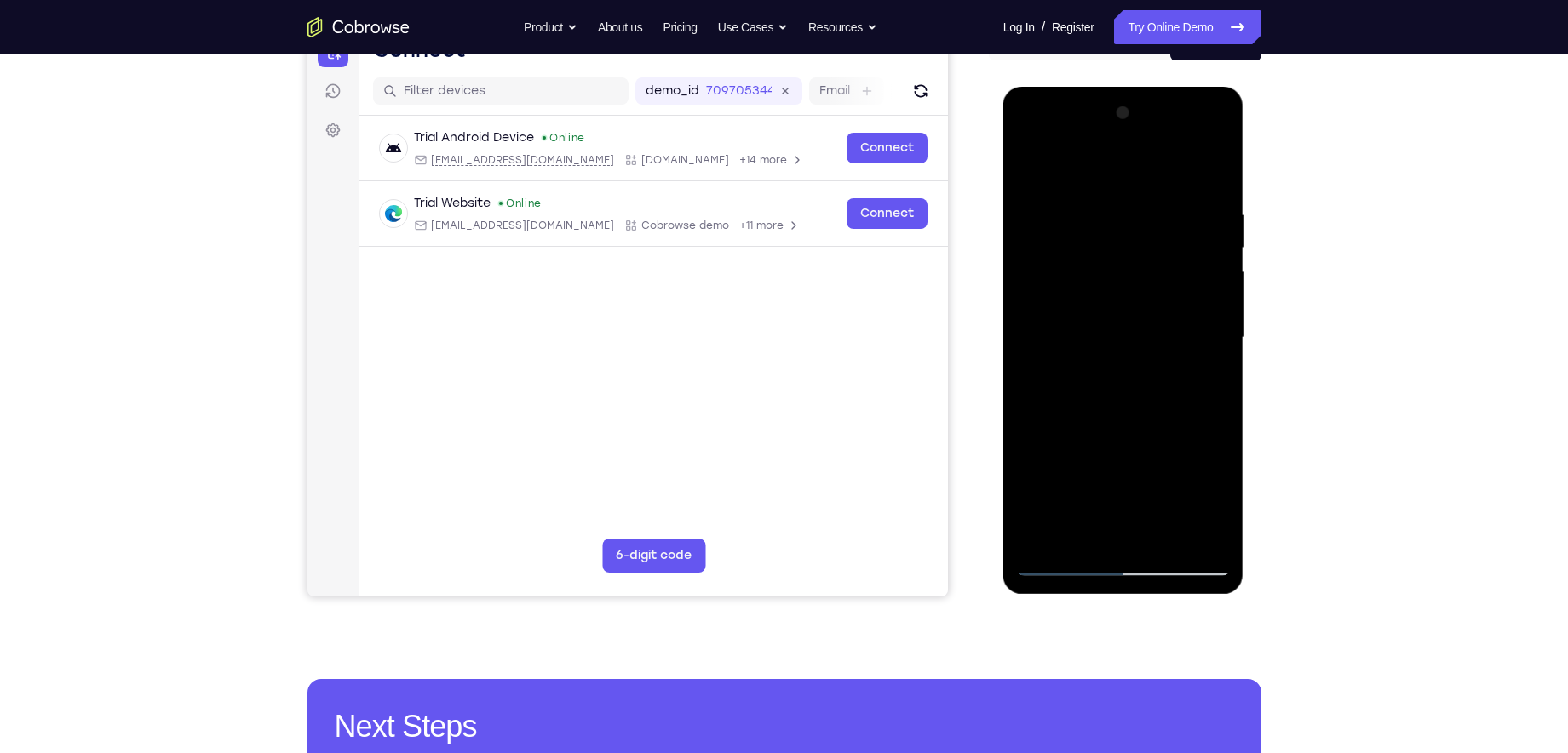
click at [1126, 530] on div at bounding box center [1123, 338] width 215 height 477
click at [1086, 477] on div at bounding box center [1123, 338] width 215 height 477
click at [1083, 504] on div at bounding box center [1123, 338] width 215 height 477
click at [1026, 443] on div at bounding box center [1123, 338] width 215 height 477
click at [1142, 499] on div at bounding box center [1123, 338] width 215 height 477
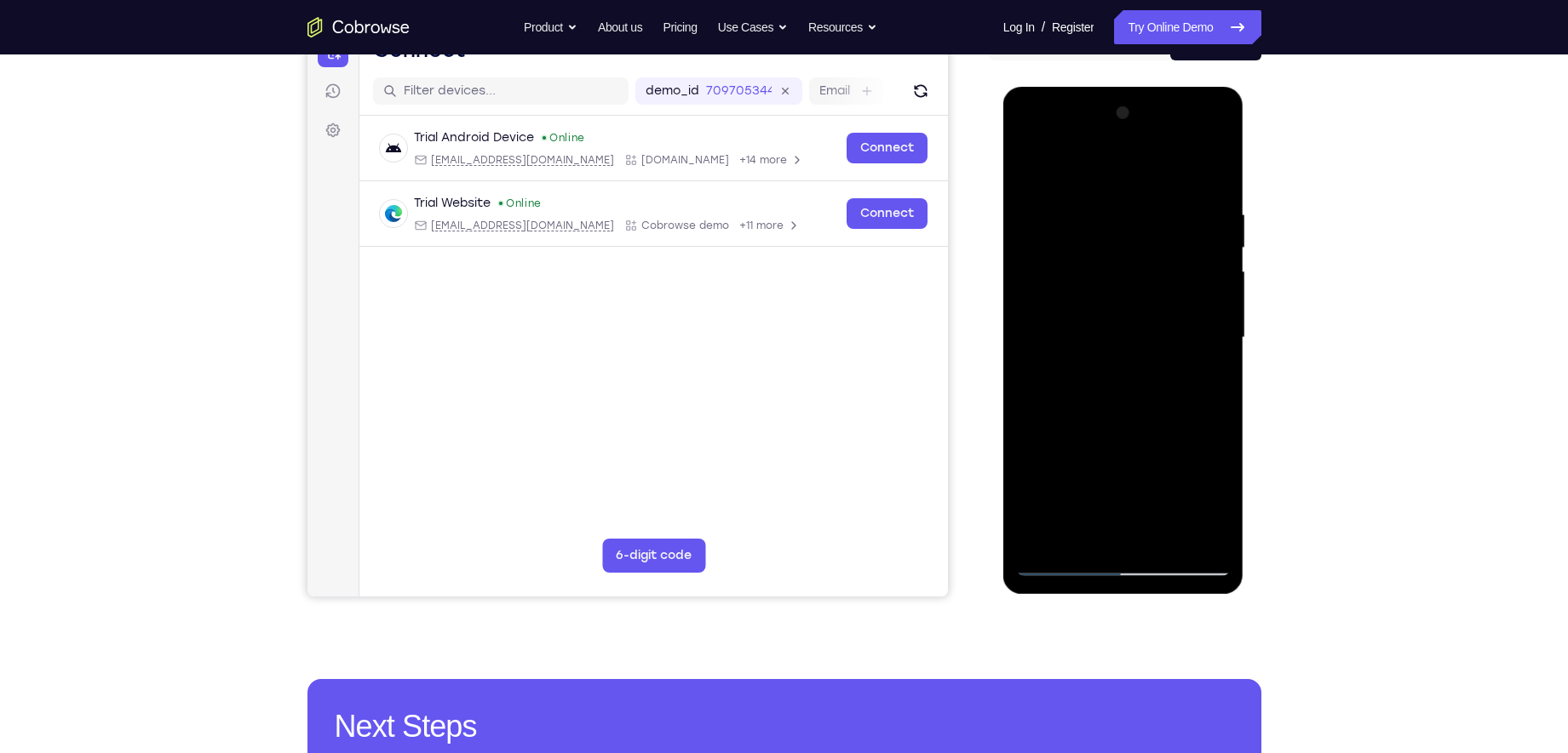
click at [1135, 538] on div at bounding box center [1123, 338] width 215 height 477
click at [1088, 477] on div at bounding box center [1123, 338] width 215 height 477
click at [1176, 439] on div at bounding box center [1123, 338] width 215 height 477
click at [1079, 502] on div at bounding box center [1123, 338] width 215 height 477
click at [1224, 437] on div at bounding box center [1123, 338] width 215 height 477
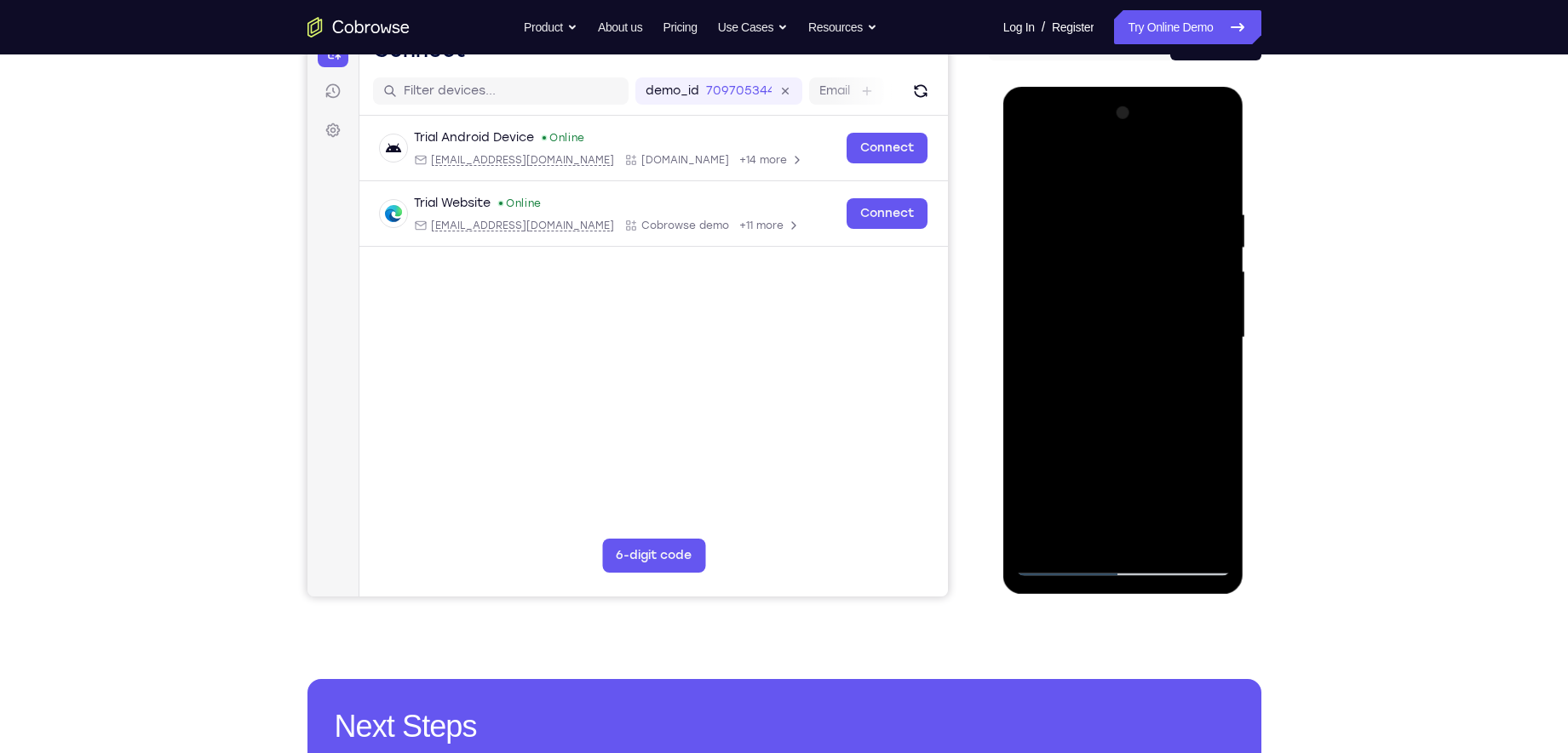
click at [1151, 531] on div at bounding box center [1123, 338] width 215 height 477
click at [1142, 499] on div at bounding box center [1123, 338] width 215 height 477
click at [1081, 472] on div at bounding box center [1123, 338] width 215 height 477
click at [1081, 500] on div at bounding box center [1123, 338] width 215 height 477
click at [1139, 506] on div at bounding box center [1123, 338] width 215 height 477
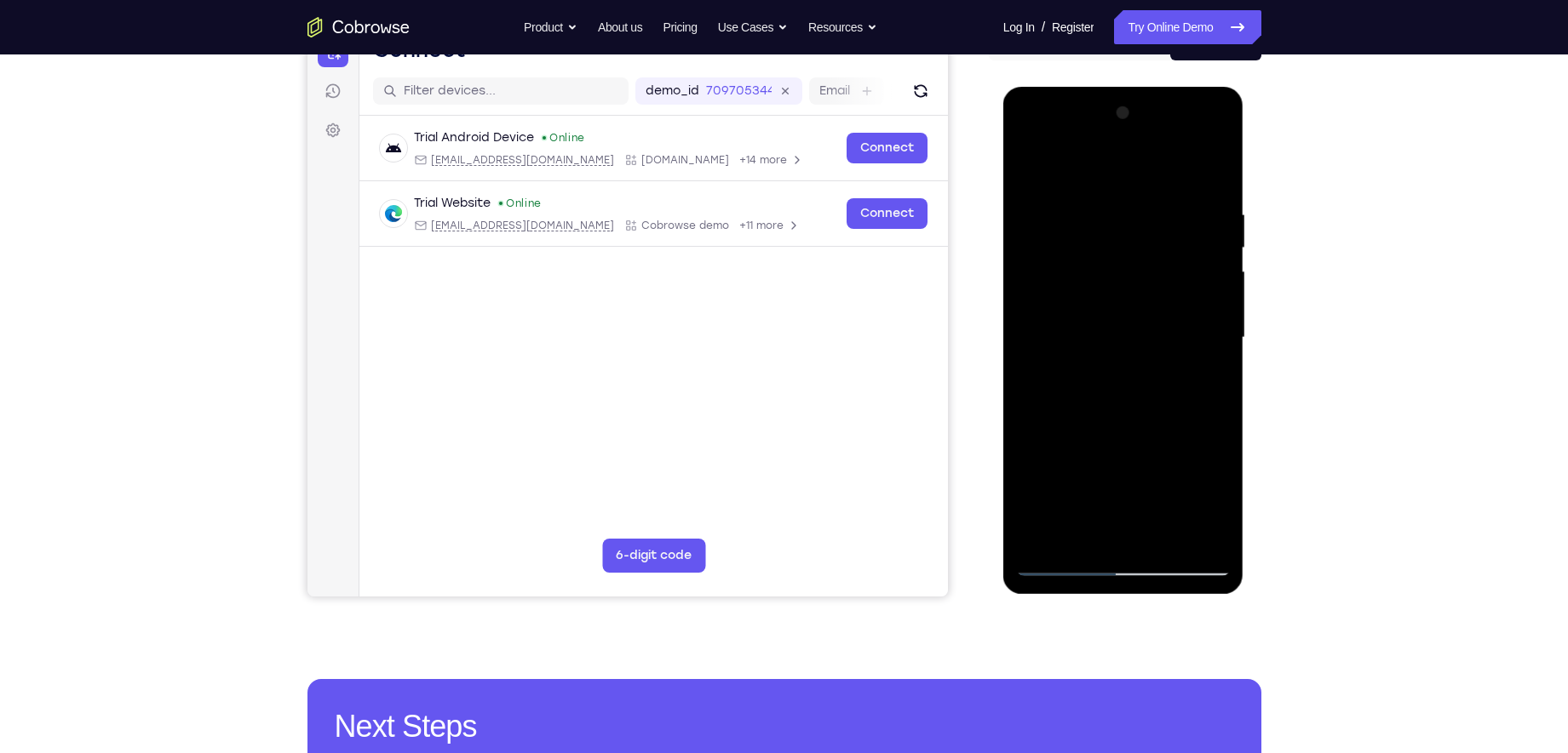
click at [1207, 441] on div at bounding box center [1123, 338] width 215 height 477
click at [1149, 533] on div at bounding box center [1123, 338] width 215 height 477
click at [1183, 472] on div at bounding box center [1123, 338] width 215 height 477
click at [1043, 444] on div at bounding box center [1123, 338] width 215 height 477
click at [1062, 473] on div at bounding box center [1123, 338] width 215 height 477
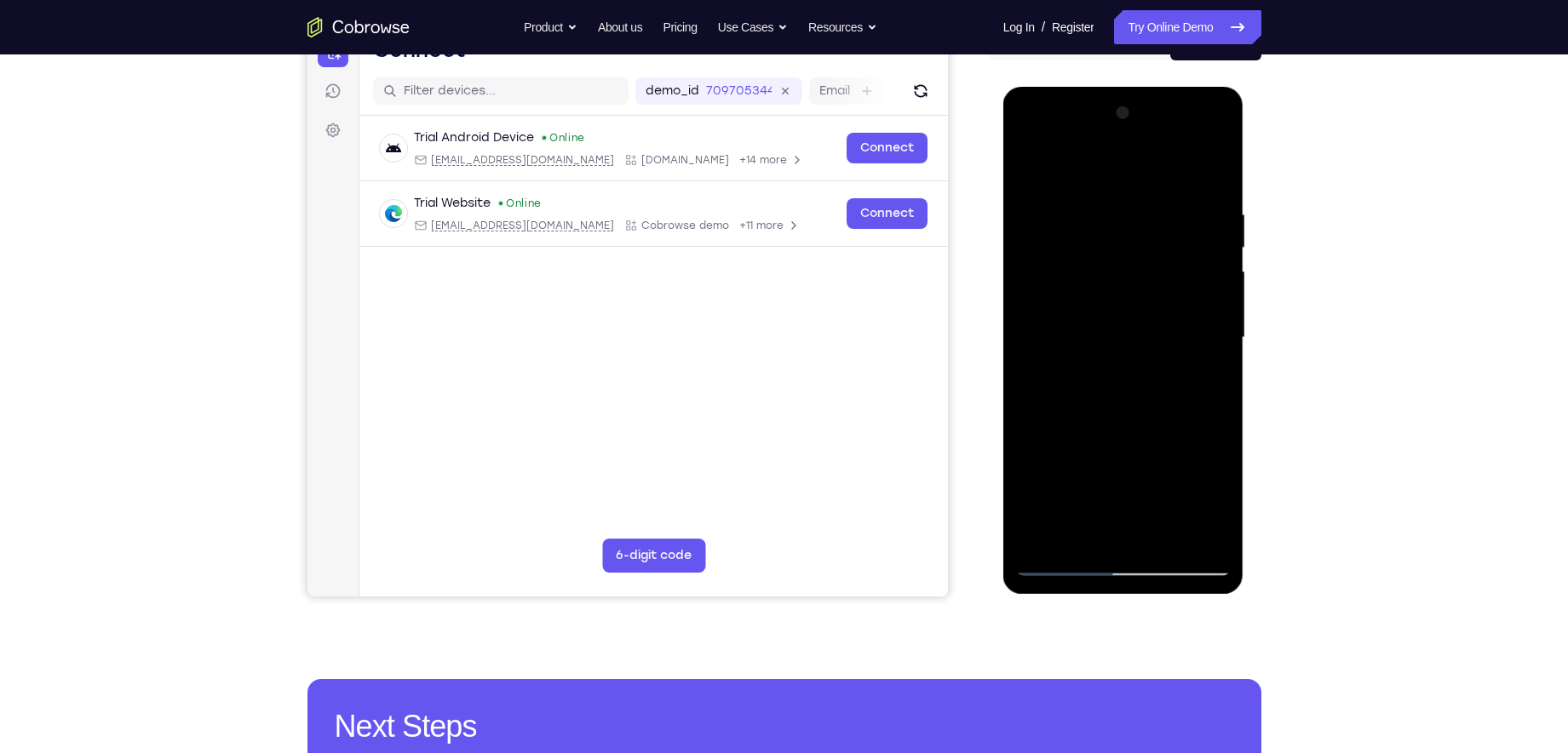
click at [1105, 443] on div at bounding box center [1123, 338] width 215 height 477
click at [1119, 529] on div at bounding box center [1123, 338] width 215 height 477
click at [1143, 441] on div at bounding box center [1123, 338] width 215 height 477
click at [1029, 463] on div at bounding box center [1123, 338] width 215 height 477
click at [1115, 471] on div at bounding box center [1123, 338] width 215 height 477
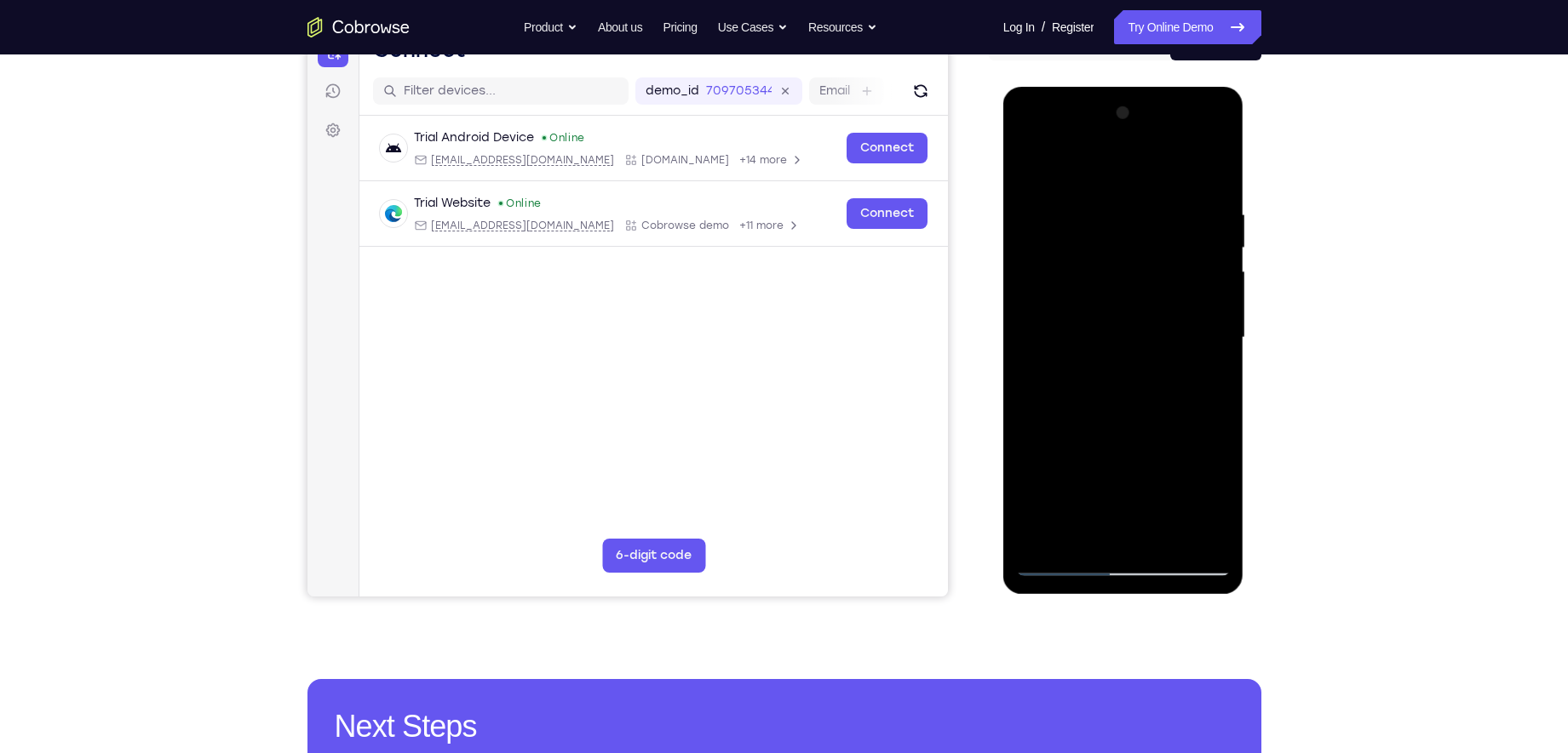
click at [1162, 471] on div at bounding box center [1123, 338] width 215 height 477
click at [1139, 550] on div at bounding box center [1123, 338] width 215 height 477
click at [1200, 477] on div at bounding box center [1123, 338] width 215 height 477
click at [1193, 499] on div at bounding box center [1123, 338] width 215 height 477
click at [1121, 469] on div at bounding box center [1123, 338] width 215 height 477
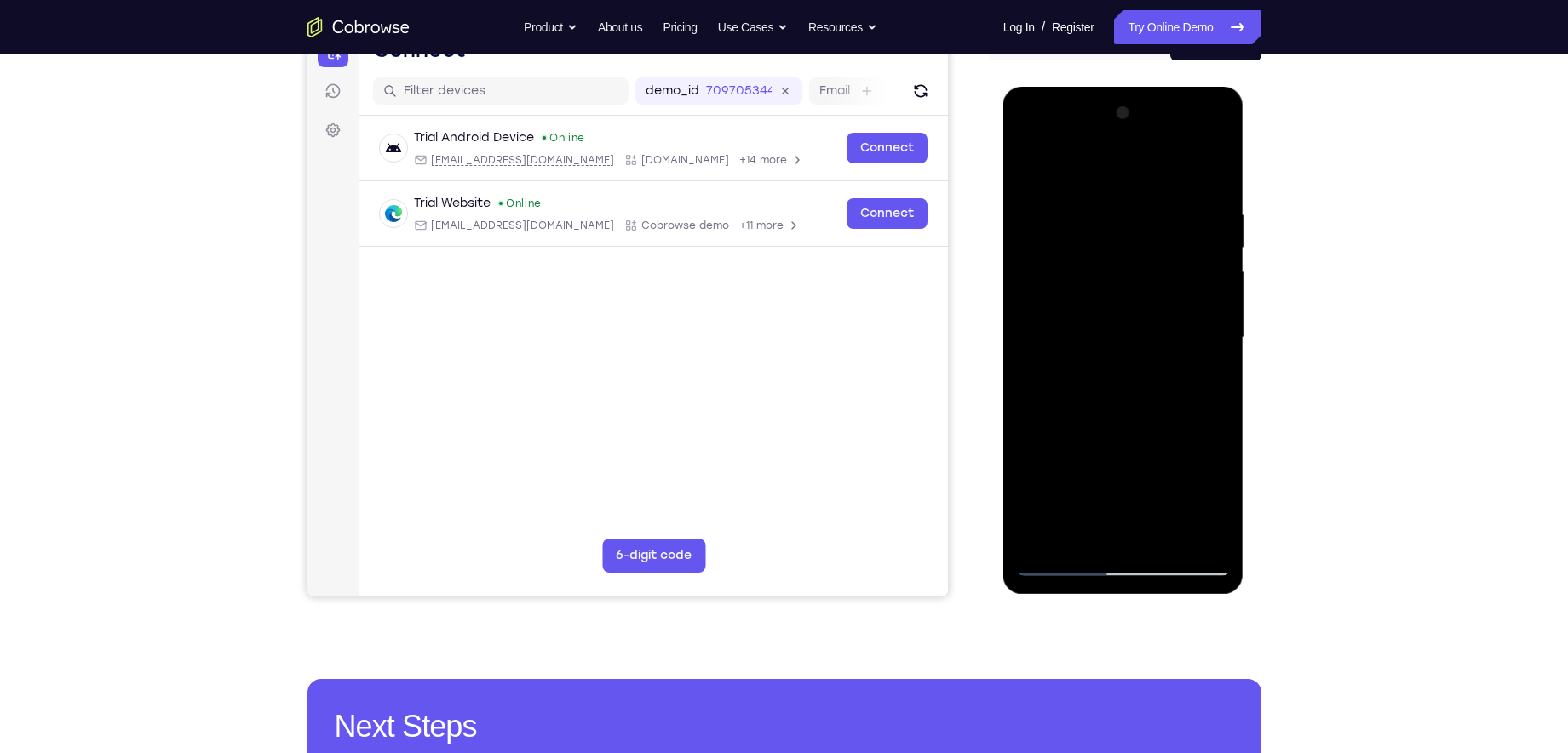
click at [1149, 531] on div at bounding box center [1123, 338] width 215 height 477
click at [1042, 471] on div at bounding box center [1123, 338] width 215 height 477
click at [1125, 467] on div at bounding box center [1123, 338] width 215 height 477
click at [1104, 469] on div at bounding box center [1123, 338] width 215 height 477
click at [1142, 469] on div at bounding box center [1123, 338] width 215 height 477
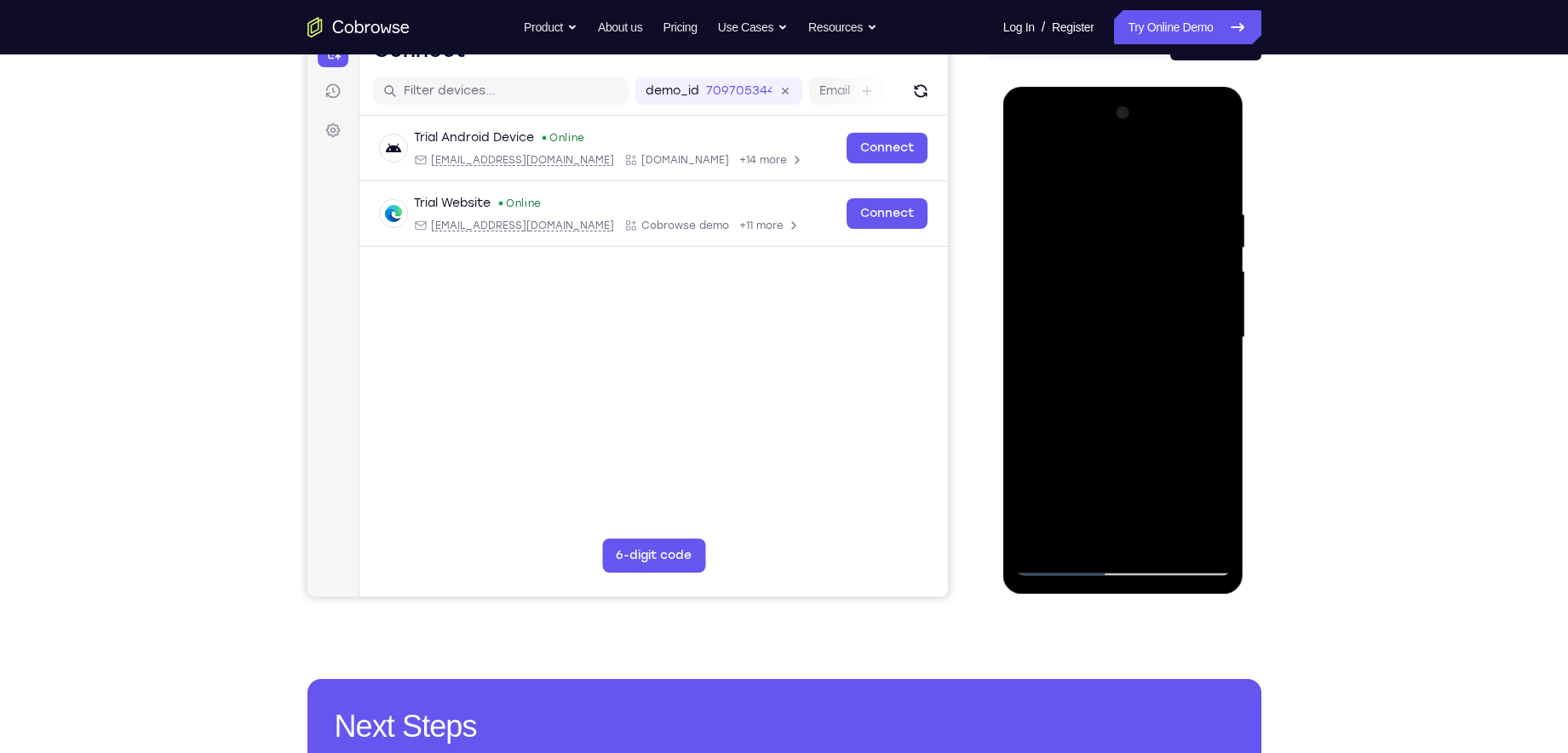
click at [1194, 465] on div at bounding box center [1123, 338] width 215 height 477
click at [1136, 543] on div at bounding box center [1123, 338] width 215 height 477
click at [1100, 469] on div at bounding box center [1123, 338] width 215 height 477
click at [1177, 469] on div at bounding box center [1123, 338] width 215 height 477
click at [1120, 467] on div at bounding box center [1123, 338] width 215 height 477
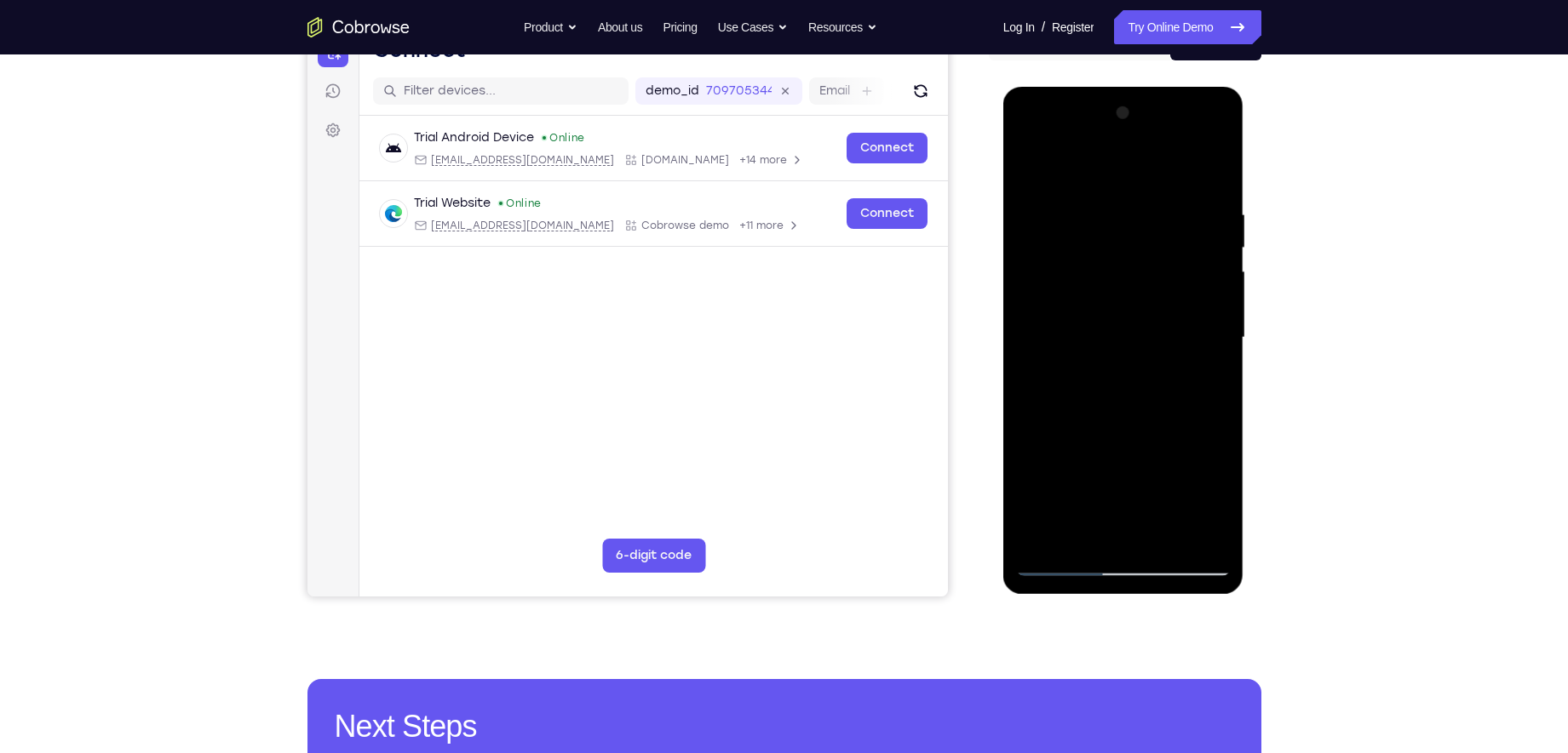
click at [1119, 534] on div at bounding box center [1123, 338] width 215 height 477
click at [1209, 471] on div at bounding box center [1123, 338] width 215 height 477
click at [1216, 501] on div at bounding box center [1123, 338] width 215 height 477
click at [1024, 477] on div at bounding box center [1123, 338] width 215 height 477
click at [1148, 505] on div at bounding box center [1123, 338] width 215 height 477
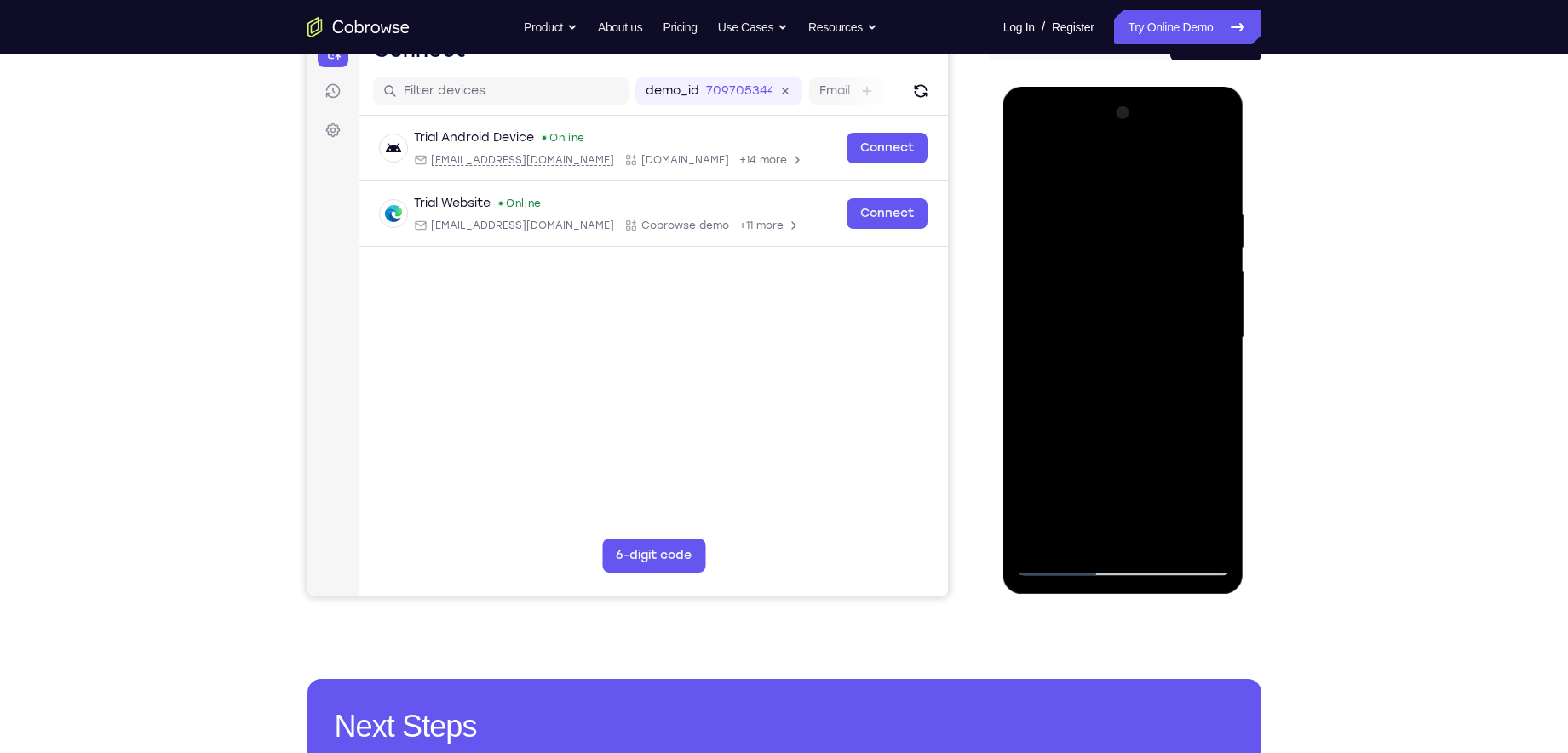
click at [1101, 442] on div at bounding box center [1123, 338] width 215 height 477
click at [1142, 463] on div at bounding box center [1123, 338] width 215 height 477
click at [1135, 527] on div at bounding box center [1123, 338] width 215 height 477
click at [1121, 477] on div at bounding box center [1123, 338] width 215 height 477
click at [1106, 477] on div at bounding box center [1123, 338] width 215 height 477
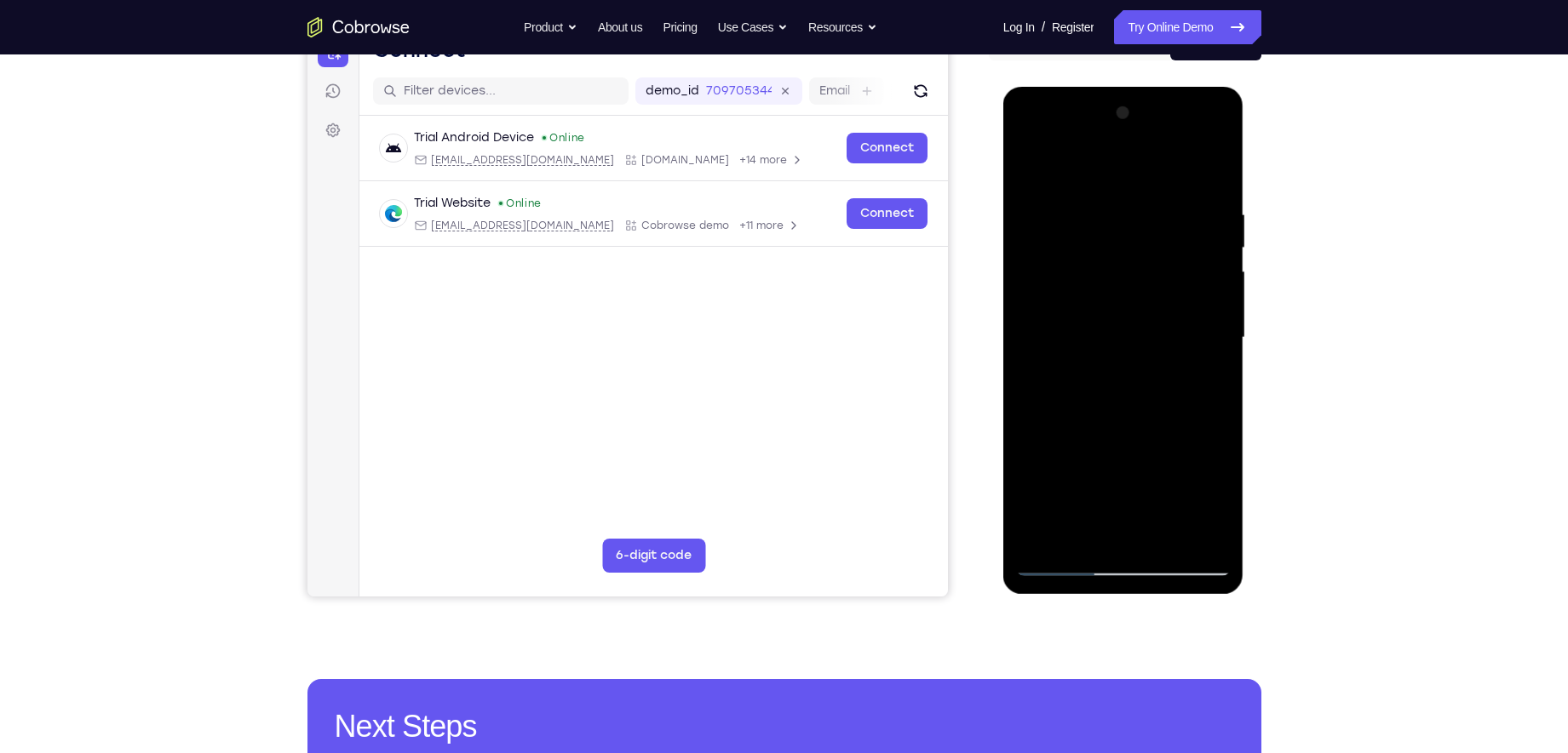
click at [1111, 530] on div at bounding box center [1123, 338] width 215 height 477
click at [1086, 533] on div at bounding box center [1123, 338] width 215 height 477
click at [1127, 498] on div at bounding box center [1123, 338] width 215 height 477
click at [1170, 447] on div at bounding box center [1123, 338] width 215 height 477
click at [1072, 441] on div at bounding box center [1123, 338] width 215 height 477
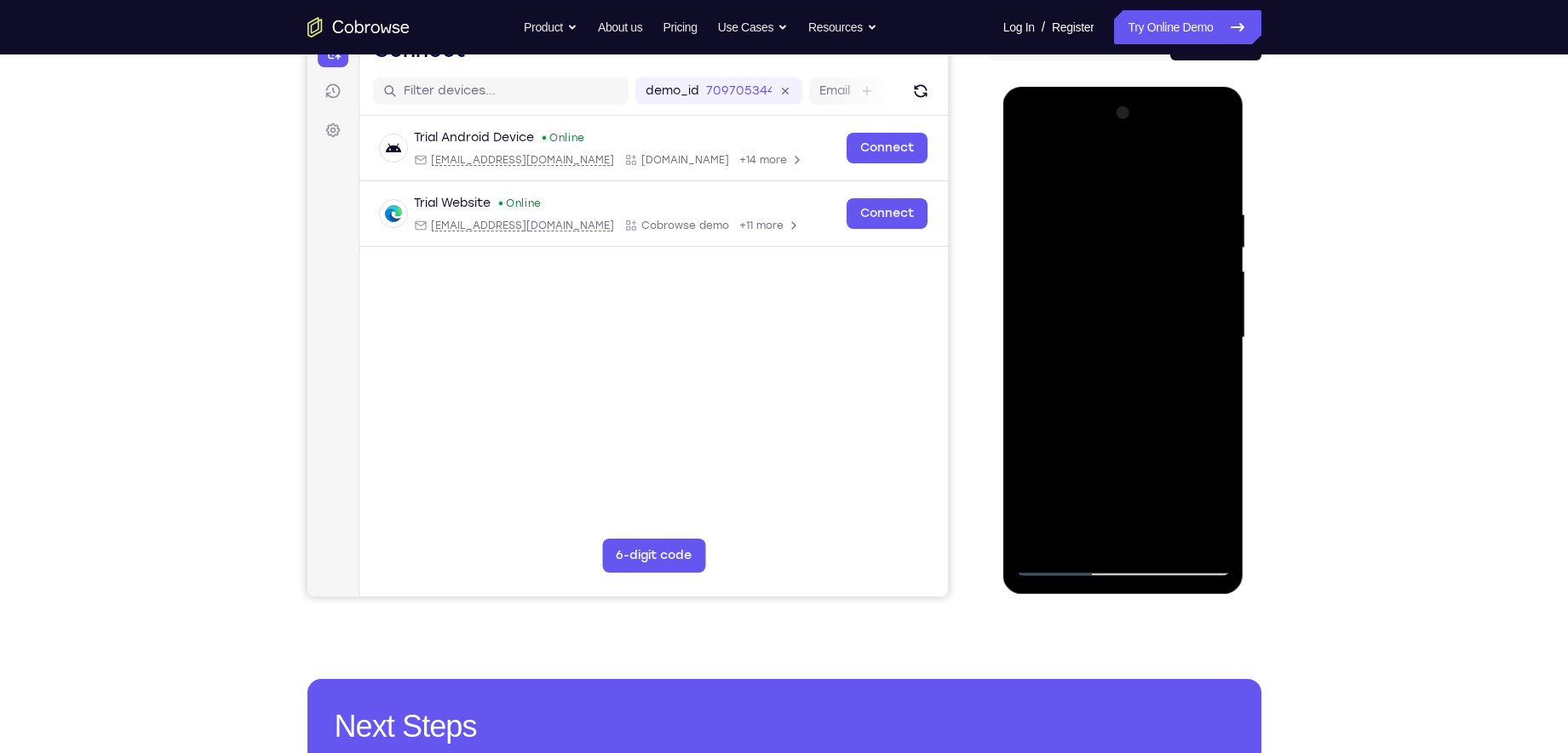
click at [1052, 441] on div at bounding box center [1123, 338] width 215 height 477
click at [1080, 537] on div at bounding box center [1123, 338] width 215 height 477
click at [1135, 540] on div at bounding box center [1123, 338] width 215 height 477
click at [1202, 463] on div at bounding box center [1123, 338] width 215 height 477
click at [1216, 500] on div at bounding box center [1123, 338] width 215 height 477
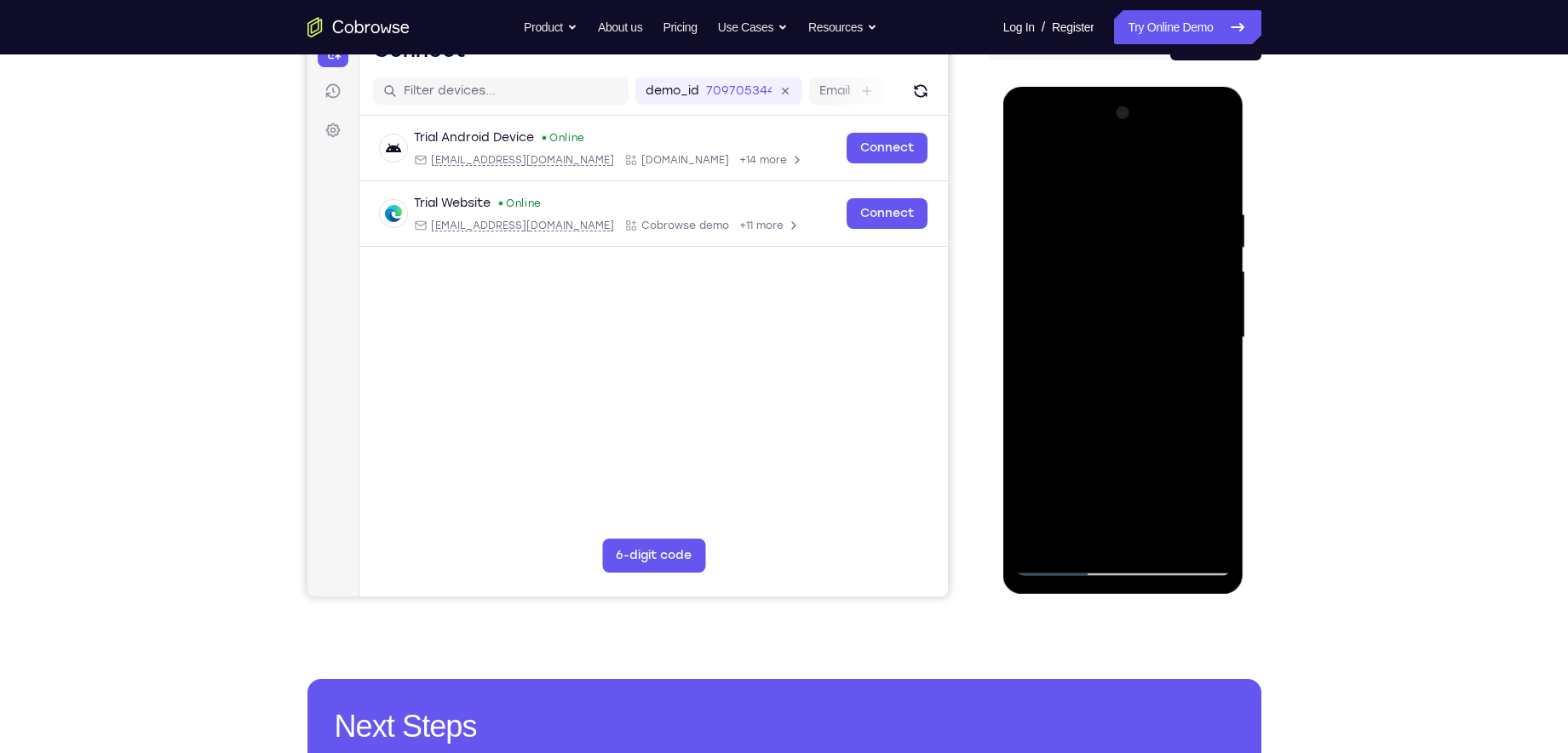
click at [1200, 437] on div at bounding box center [1123, 338] width 215 height 477
click at [1104, 463] on div at bounding box center [1123, 338] width 215 height 477
click at [1144, 499] on div at bounding box center [1123, 338] width 215 height 477
click at [1137, 533] on div at bounding box center [1123, 338] width 215 height 477
click at [1104, 446] on div at bounding box center [1123, 338] width 215 height 477
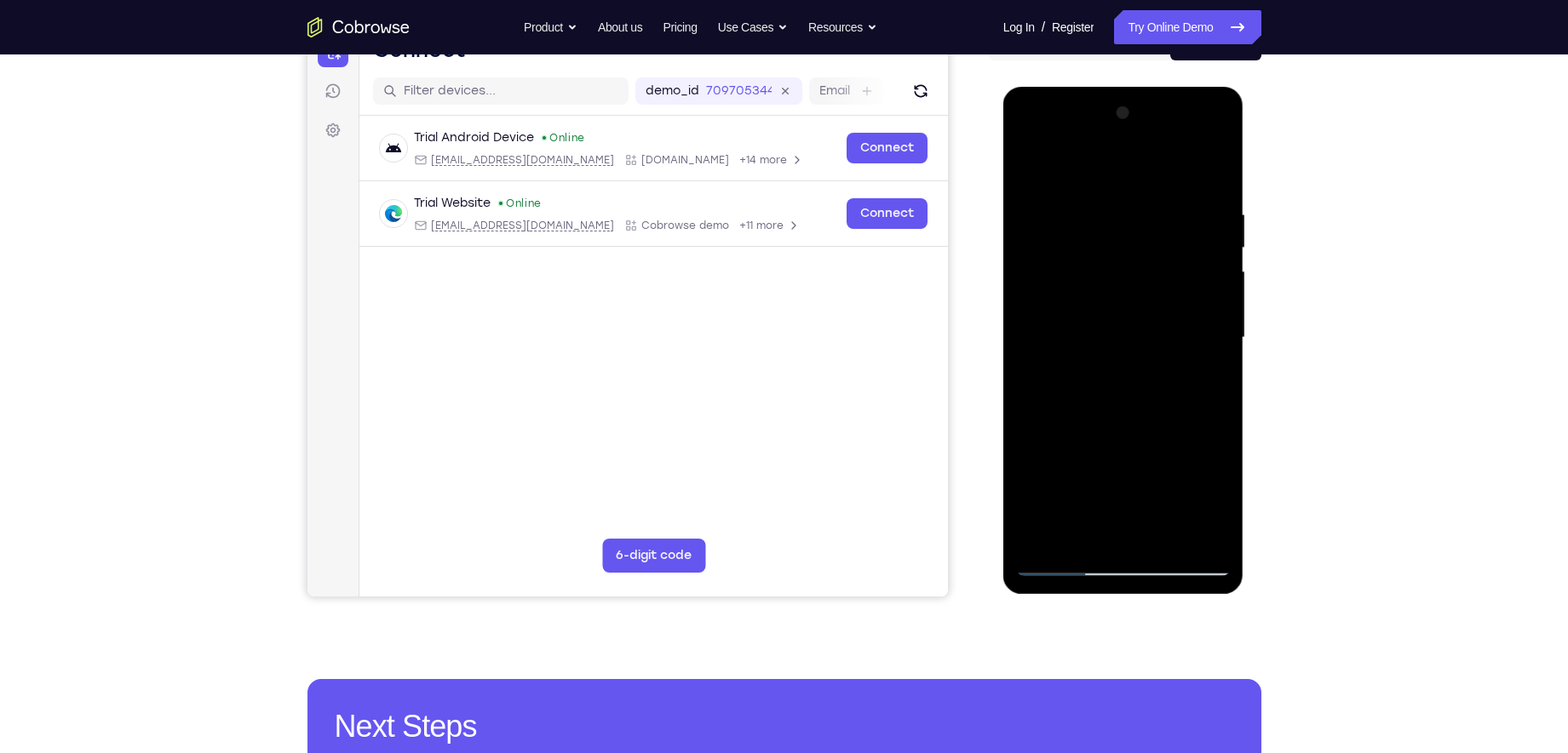
click at [1104, 512] on div at bounding box center [1123, 338] width 215 height 477
click at [1109, 524] on div at bounding box center [1123, 338] width 215 height 477
click at [1116, 477] on div at bounding box center [1123, 338] width 215 height 477
click at [1109, 476] on div at bounding box center [1123, 338] width 215 height 477
click at [1046, 447] on div at bounding box center [1123, 338] width 215 height 477
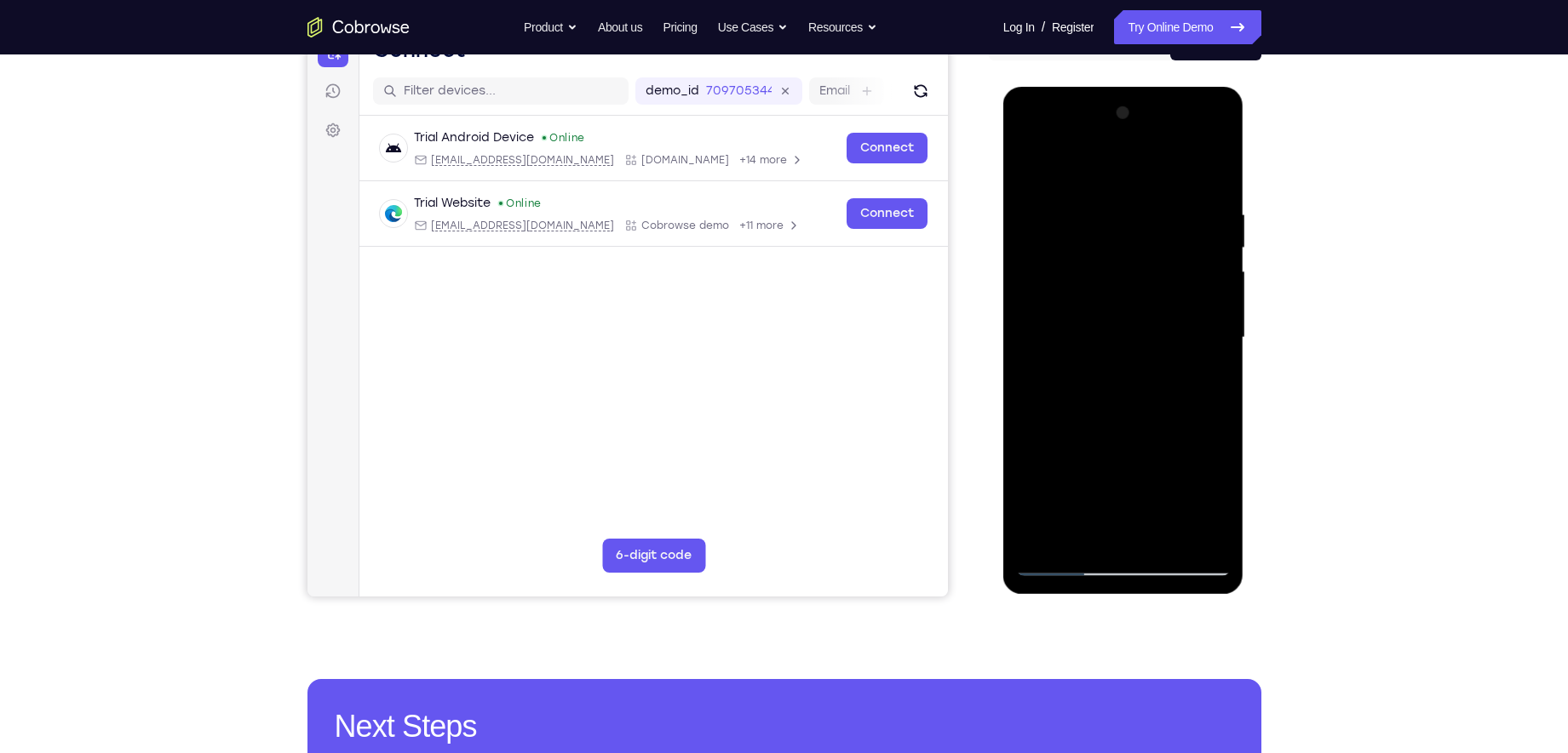
click at [1142, 502] on div at bounding box center [1123, 338] width 215 height 477
click at [1092, 507] on div at bounding box center [1123, 338] width 215 height 477
drag, startPoint x: 1058, startPoint y: 540, endPoint x: 1057, endPoint y: 513, distance: 27.0
click at [1057, 513] on div at bounding box center [1123, 338] width 215 height 477
click at [1071, 435] on div at bounding box center [1123, 338] width 215 height 477
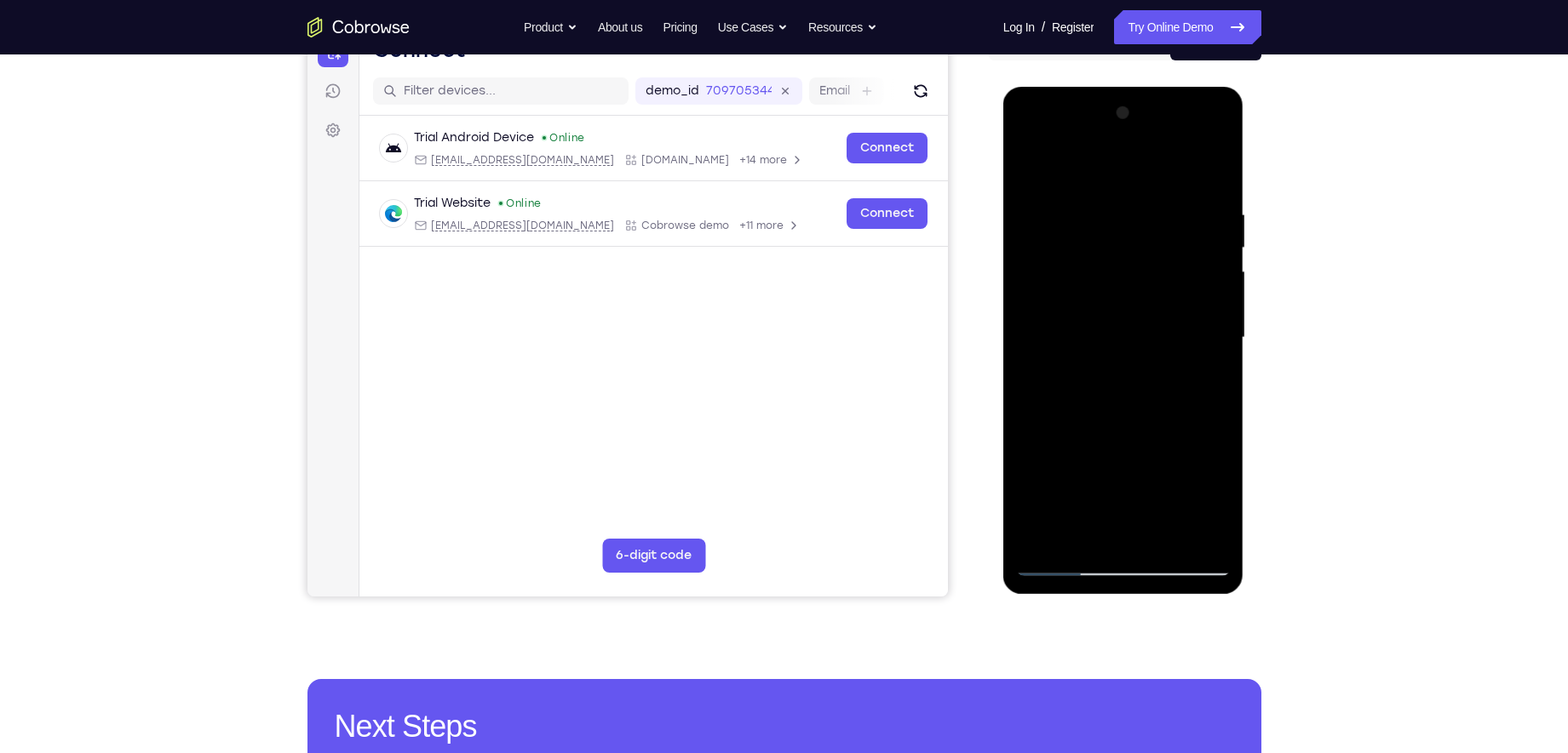
click at [1214, 366] on div at bounding box center [1123, 338] width 215 height 477
click at [1116, 237] on div at bounding box center [1123, 338] width 215 height 477
click at [1135, 388] on div at bounding box center [1123, 338] width 215 height 477
click at [1200, 465] on div at bounding box center [1123, 338] width 215 height 477
click at [1163, 469] on div at bounding box center [1123, 338] width 215 height 477
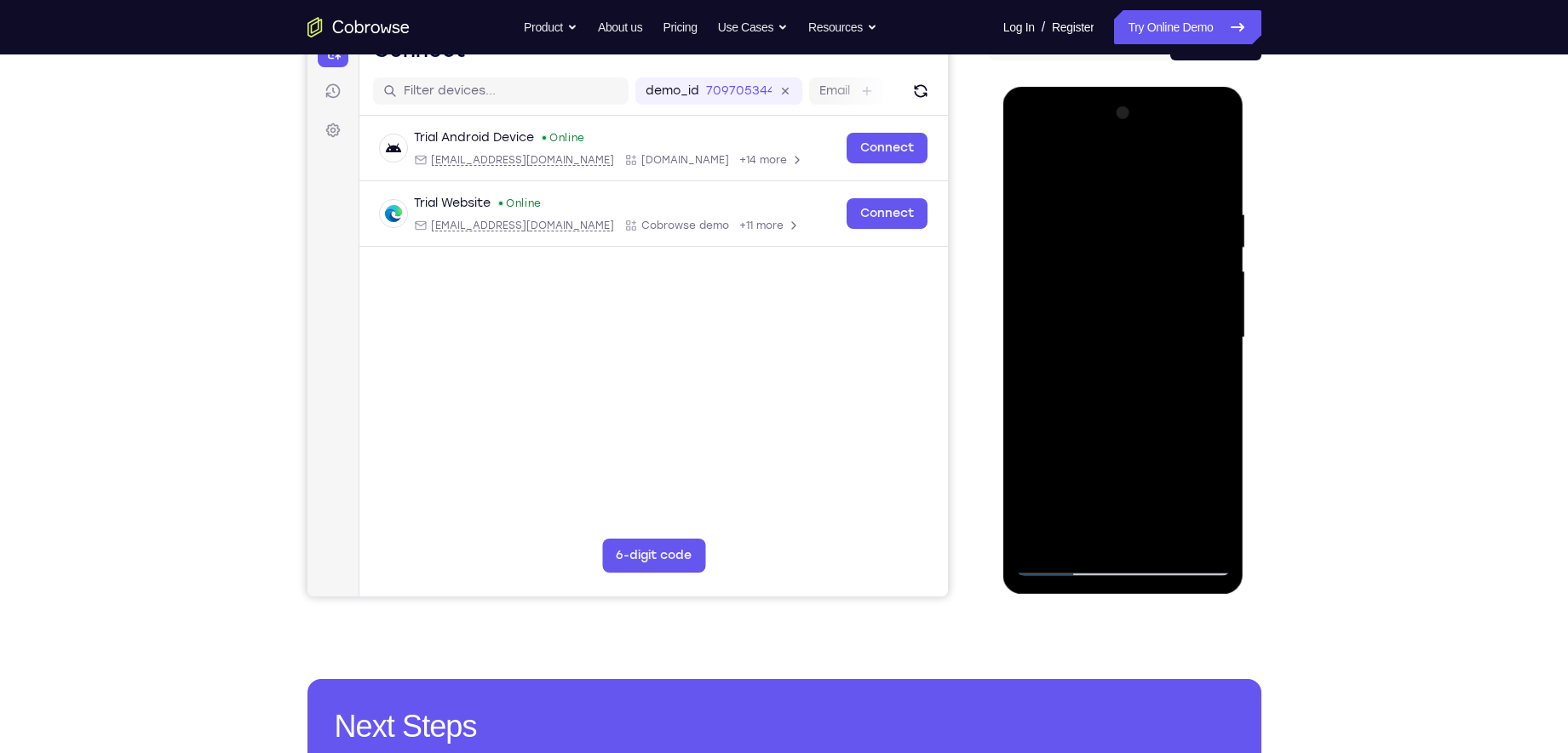
click at [1150, 469] on div at bounding box center [1123, 338] width 215 height 477
click at [1223, 498] on div at bounding box center [1123, 338] width 215 height 477
click at [1114, 469] on div at bounding box center [1123, 338] width 215 height 477
click at [1158, 468] on div at bounding box center [1123, 338] width 215 height 477
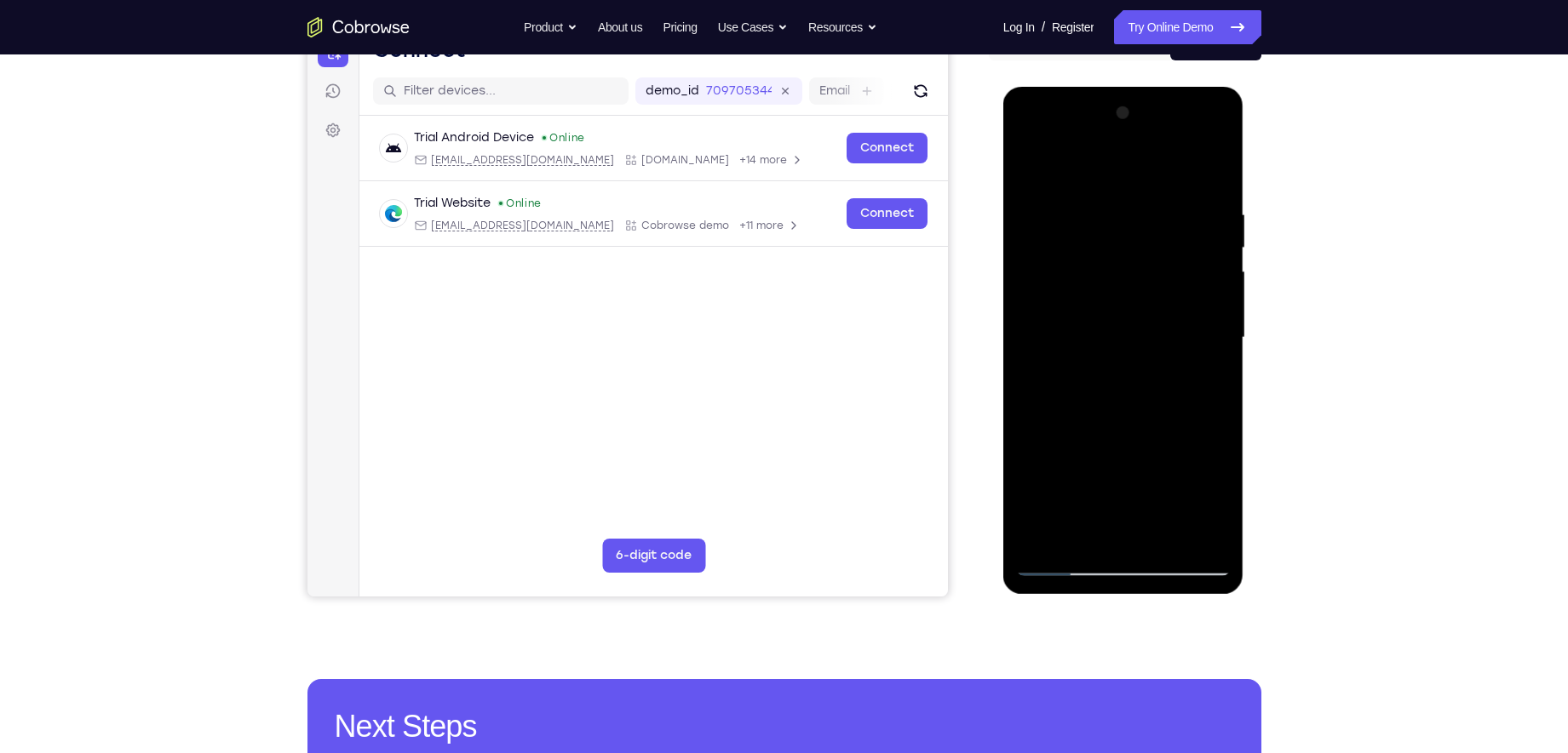
click at [1131, 547] on div at bounding box center [1123, 338] width 215 height 477
click at [1138, 447] on div at bounding box center [1123, 338] width 215 height 477
click at [1154, 463] on div at bounding box center [1123, 338] width 215 height 477
click at [1214, 510] on div at bounding box center [1123, 338] width 215 height 477
click at [1163, 475] on div at bounding box center [1123, 338] width 215 height 477
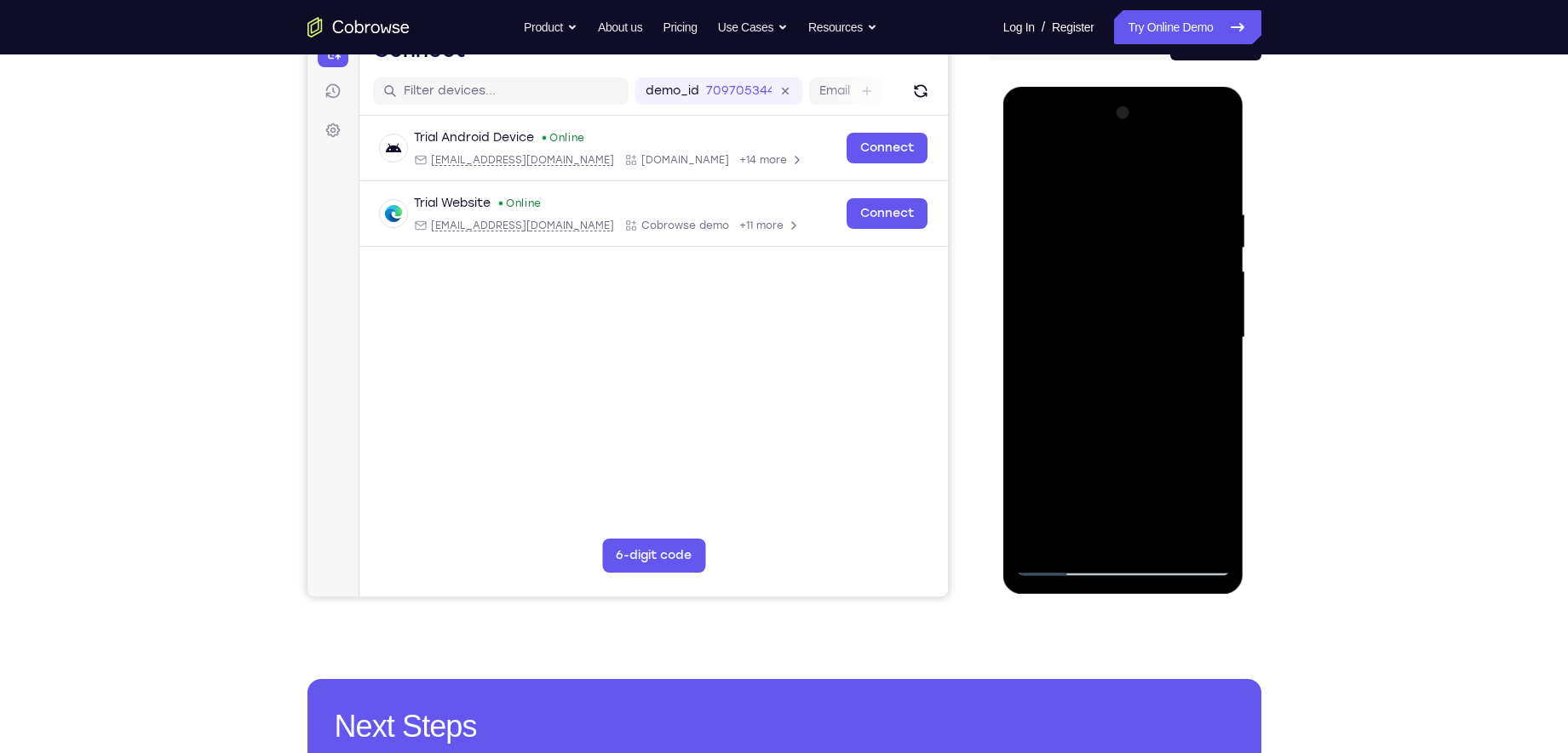
click at [1198, 494] on div at bounding box center [1123, 338] width 215 height 477
click at [1106, 494] on div at bounding box center [1123, 338] width 215 height 477
click at [1110, 533] on div at bounding box center [1123, 338] width 215 height 477
click at [1127, 469] on div at bounding box center [1123, 338] width 215 height 477
click at [1181, 447] on div at bounding box center [1123, 338] width 215 height 477
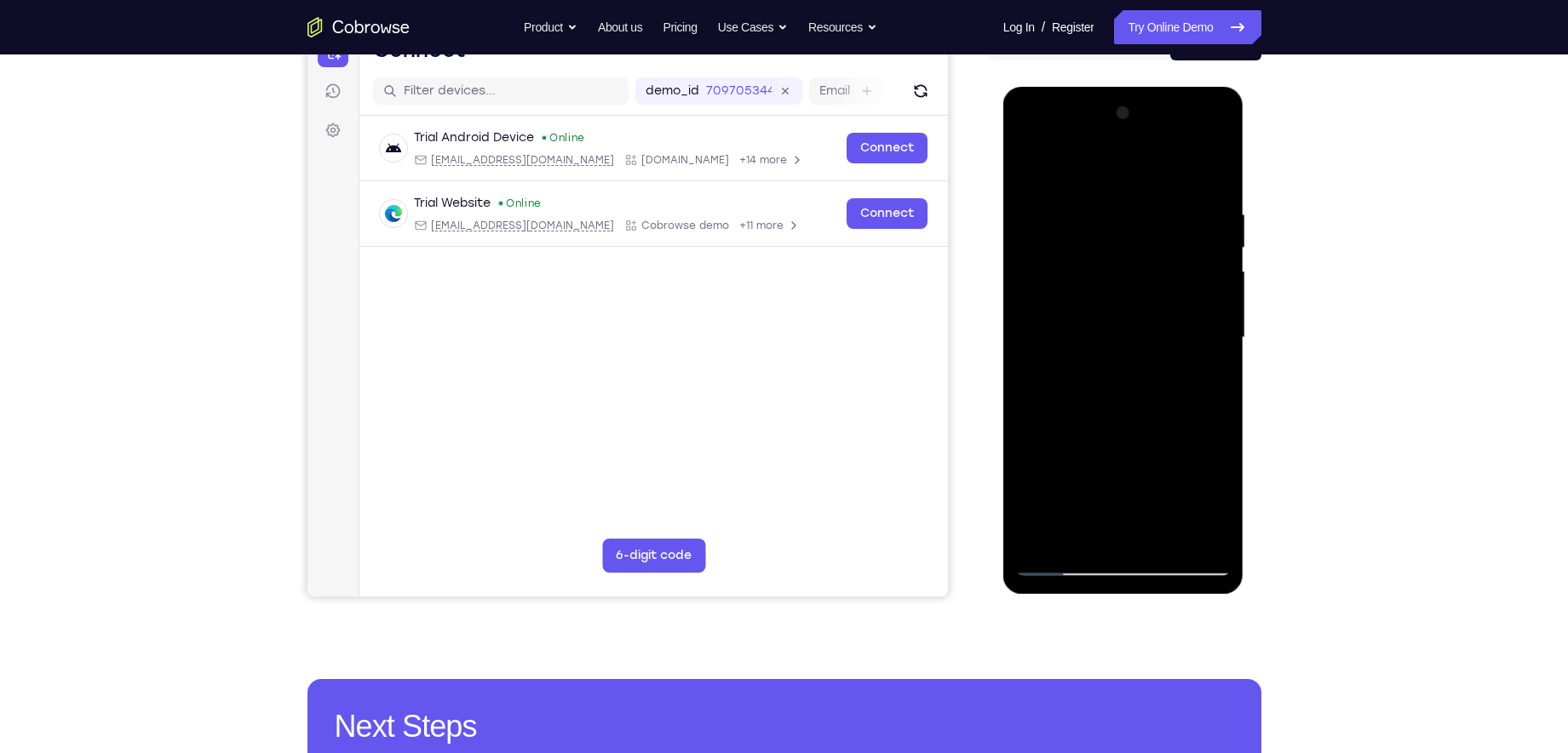
click at [1147, 477] on div at bounding box center [1123, 338] width 215 height 477
click at [1086, 470] on div at bounding box center [1123, 338] width 215 height 477
click at [1122, 471] on div at bounding box center [1123, 338] width 215 height 477
click at [1076, 503] on div at bounding box center [1123, 338] width 215 height 477
click at [1129, 526] on div at bounding box center [1123, 338] width 215 height 477
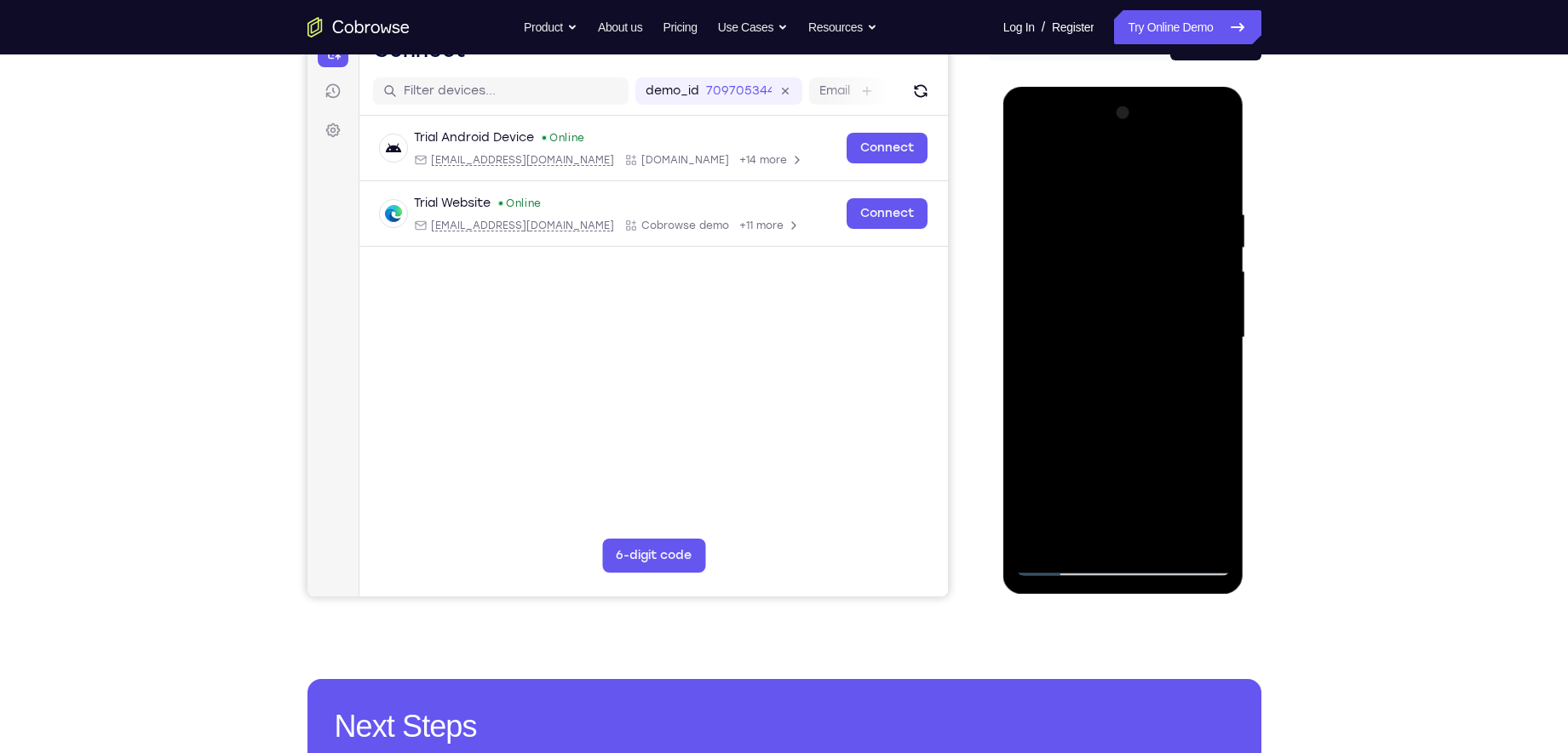
click at [1181, 473] on div at bounding box center [1123, 338] width 215 height 477
click at [1087, 509] on div at bounding box center [1123, 338] width 215 height 477
click at [1199, 503] on div at bounding box center [1123, 338] width 215 height 477
click at [1134, 471] on div at bounding box center [1123, 338] width 215 height 477
click at [1037, 467] on div at bounding box center [1123, 338] width 215 height 477
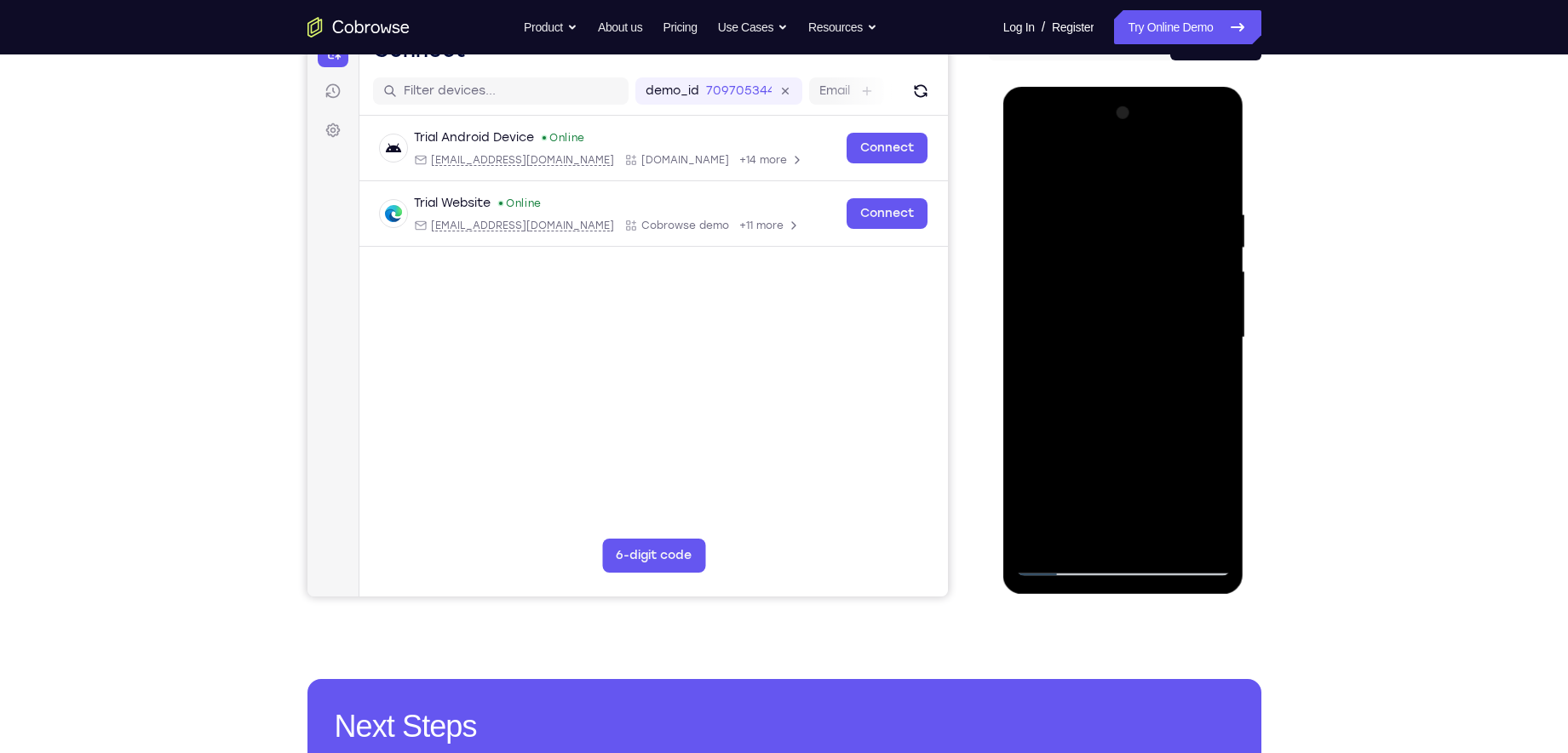
click at [1122, 413] on div at bounding box center [1123, 338] width 215 height 477
click at [1104, 437] on div at bounding box center [1123, 338] width 215 height 477
click at [1135, 443] on div at bounding box center [1123, 338] width 215 height 477
click at [1106, 463] on div at bounding box center [1123, 338] width 215 height 477
click at [1122, 469] on div at bounding box center [1123, 338] width 215 height 477
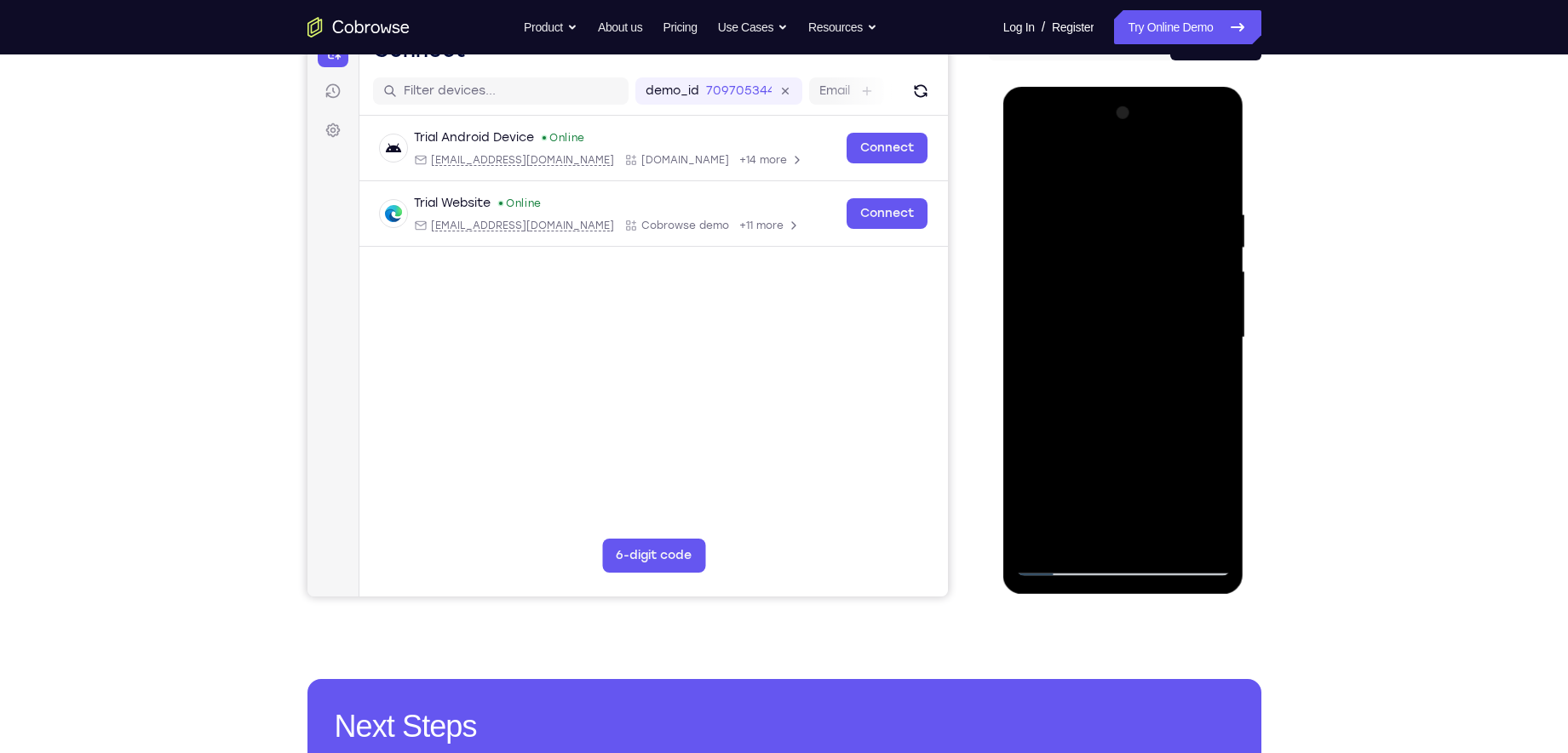
click at [1211, 378] on div at bounding box center [1123, 338] width 215 height 477
click at [1084, 474] on div at bounding box center [1123, 338] width 215 height 477
click at [1050, 471] on div at bounding box center [1123, 338] width 215 height 477
click at [1121, 533] on div at bounding box center [1123, 338] width 215 height 477
click at [1127, 463] on div at bounding box center [1123, 338] width 215 height 477
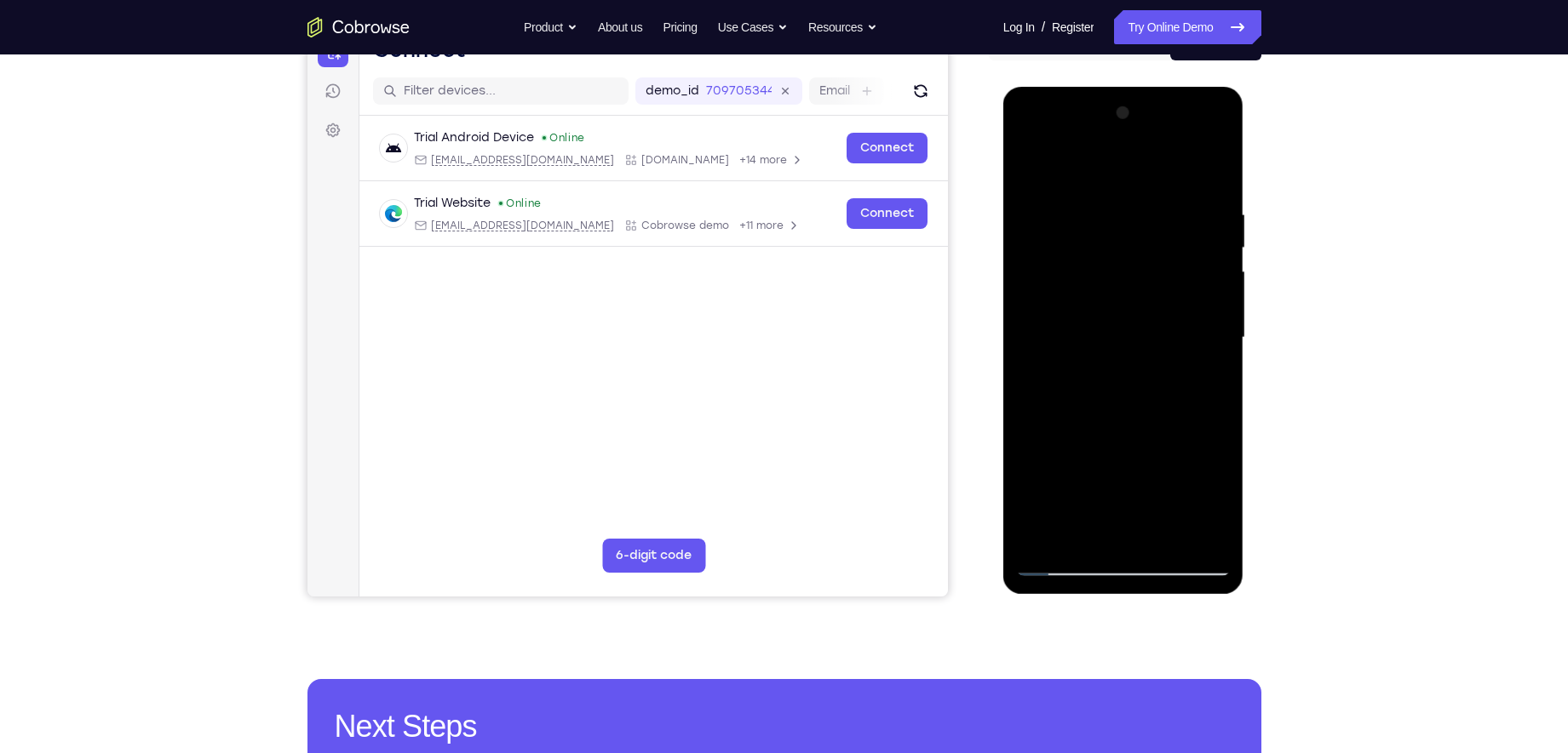
click at [1224, 505] on div at bounding box center [1123, 338] width 215 height 477
click at [1121, 474] on div at bounding box center [1123, 338] width 215 height 477
click at [1107, 475] on div at bounding box center [1123, 338] width 215 height 477
click at [1203, 503] on div at bounding box center [1123, 338] width 215 height 477
click at [1142, 461] on div at bounding box center [1123, 338] width 215 height 477
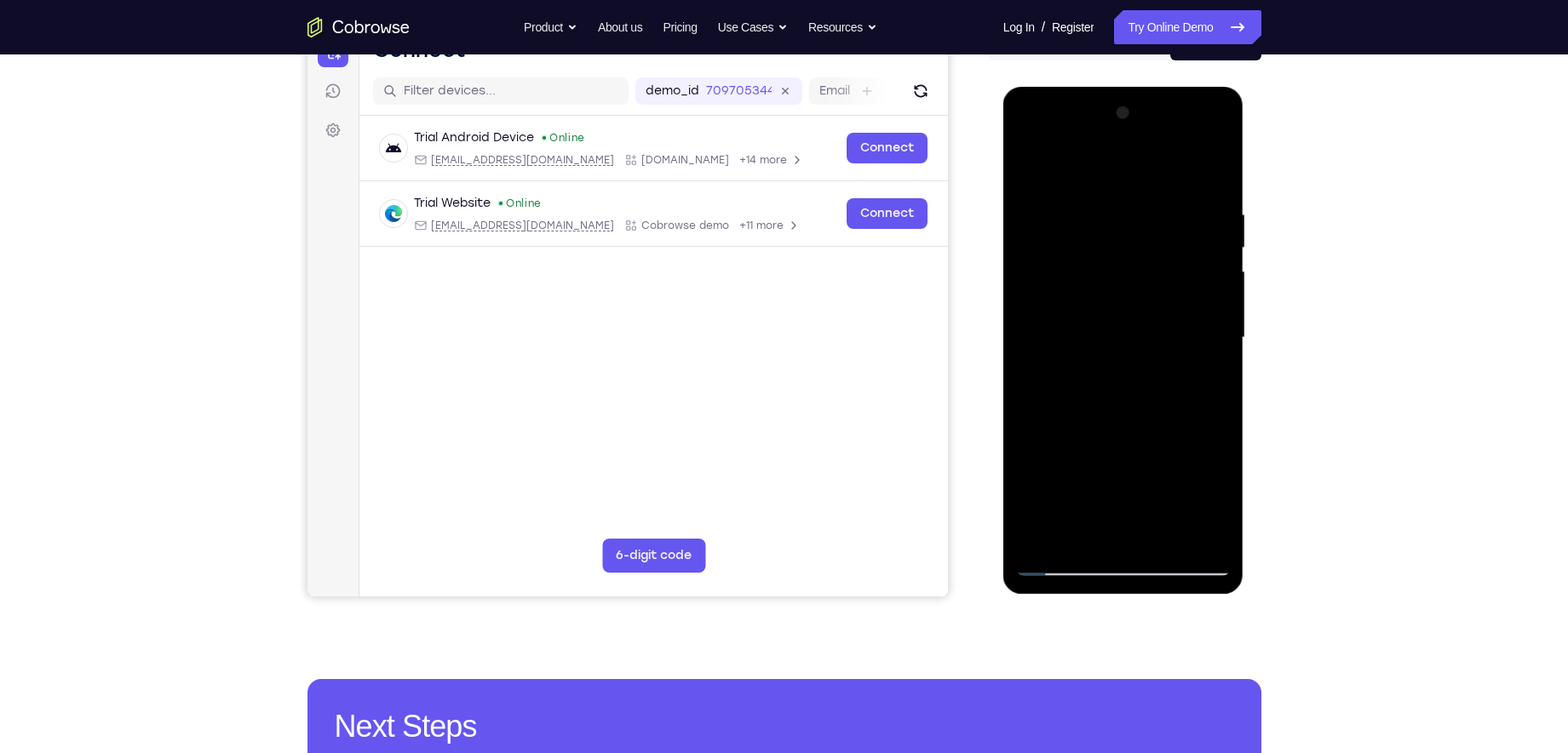
click at [1221, 496] on div at bounding box center [1123, 338] width 215 height 477
click at [1167, 469] on div at bounding box center [1123, 338] width 215 height 477
click at [1058, 476] on div at bounding box center [1123, 338] width 215 height 477
click at [1122, 469] on div at bounding box center [1123, 338] width 215 height 477
click at [1138, 538] on div at bounding box center [1123, 338] width 215 height 477
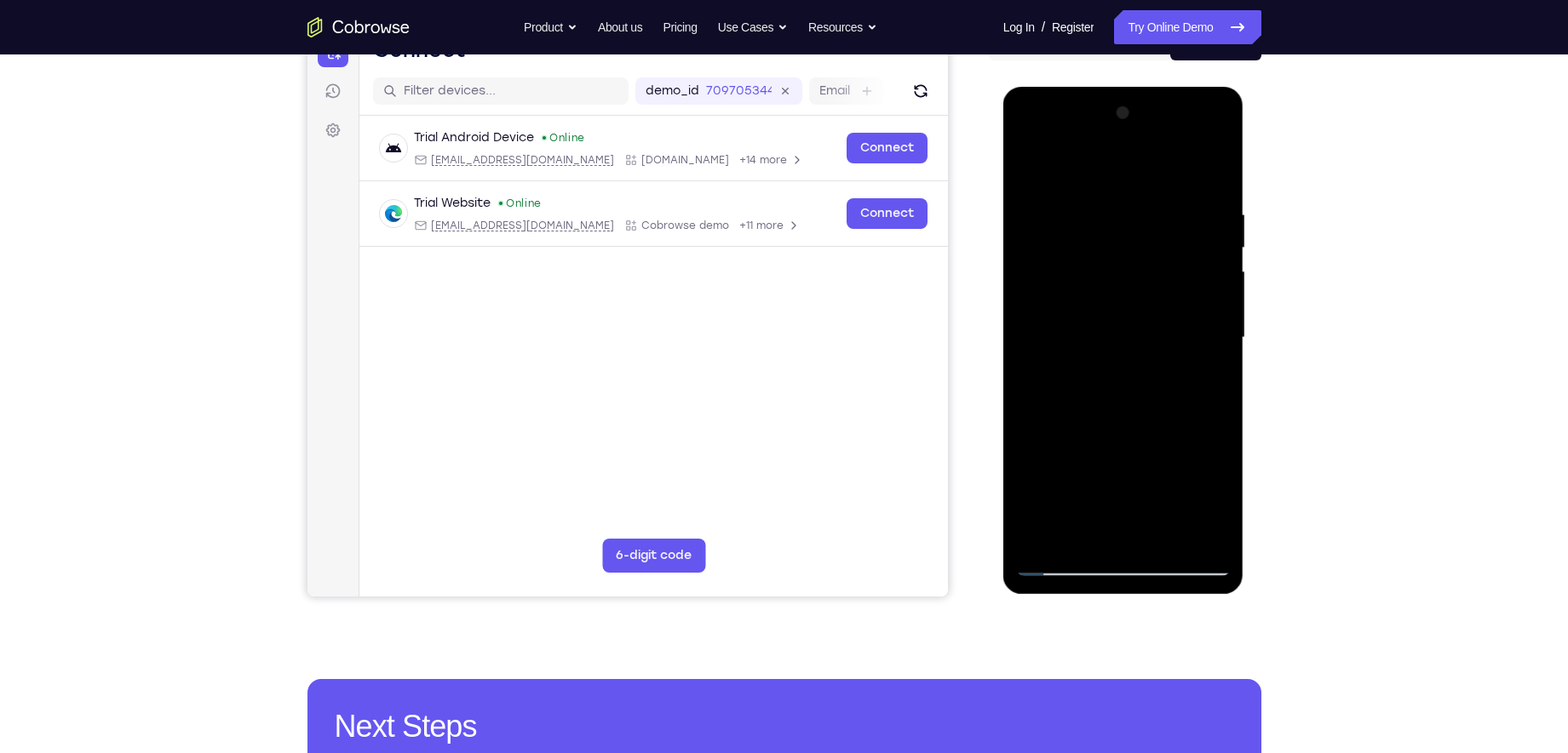
click at [1142, 429] on div at bounding box center [1123, 338] width 215 height 477
click at [1160, 472] on div at bounding box center [1123, 338] width 215 height 477
click at [1200, 496] on div at bounding box center [1123, 338] width 215 height 477
click at [1200, 477] on div at bounding box center [1123, 338] width 215 height 477
click at [1149, 527] on div at bounding box center [1123, 338] width 215 height 477
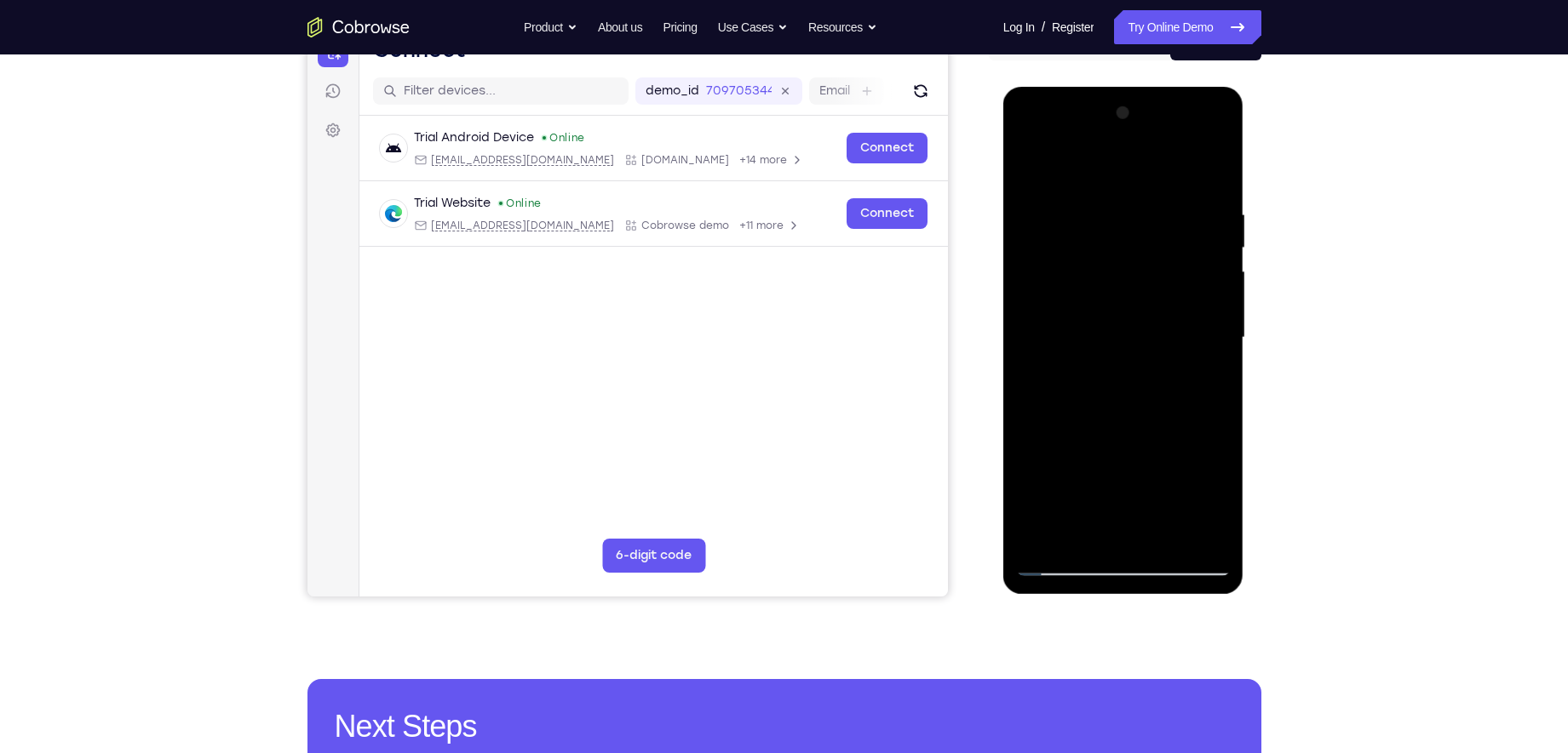
click at [1094, 442] on div at bounding box center [1123, 338] width 215 height 477
click at [1103, 506] on div at bounding box center [1123, 338] width 215 height 477
click at [1122, 413] on div at bounding box center [1123, 338] width 215 height 477
click at [1121, 474] on div at bounding box center [1123, 338] width 215 height 477
click at [1105, 475] on div at bounding box center [1123, 338] width 215 height 477
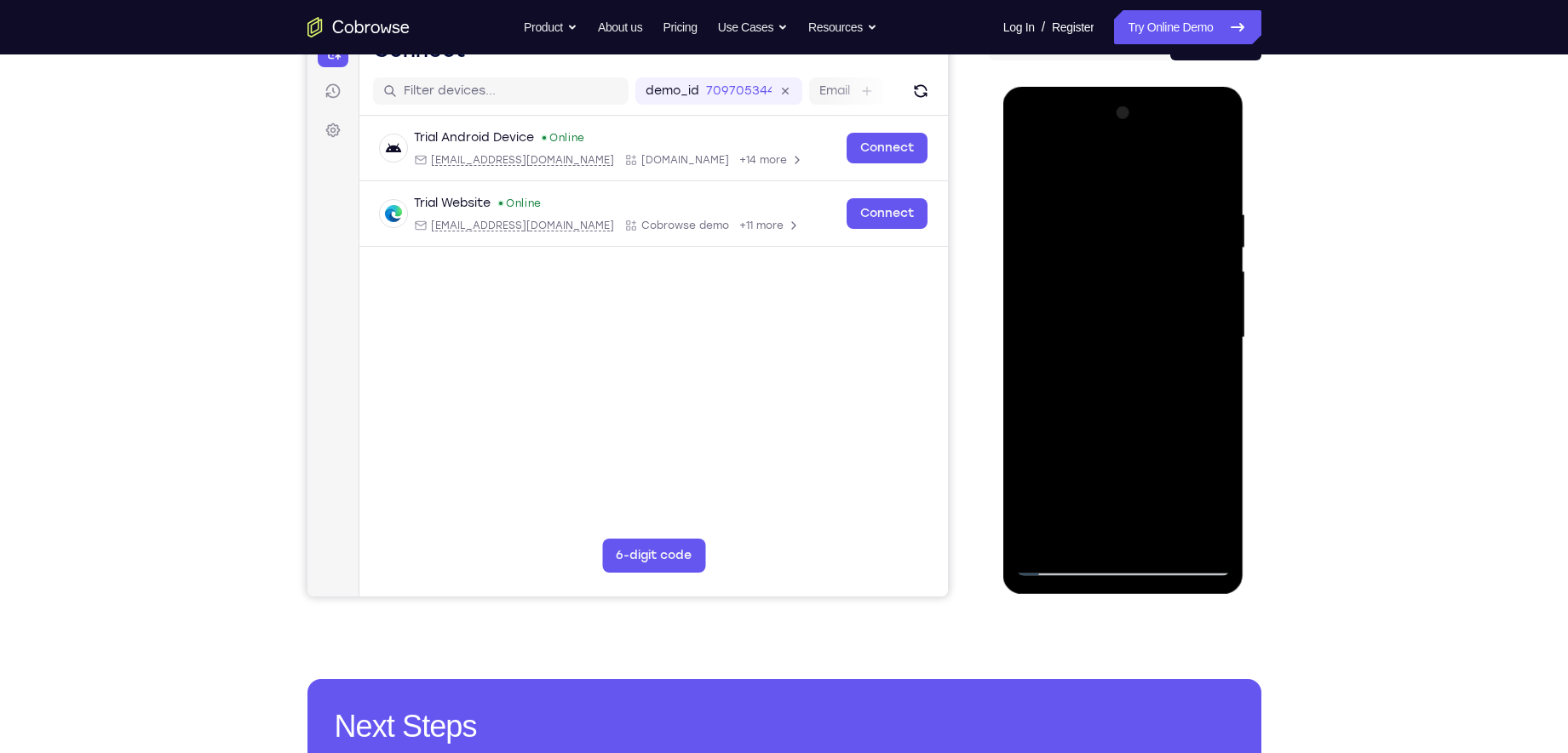
click at [1202, 471] on div at bounding box center [1123, 338] width 215 height 477
click at [1097, 472] on div at bounding box center [1123, 338] width 215 height 477
click at [1060, 472] on div at bounding box center [1123, 338] width 215 height 477
click at [1158, 443] on div at bounding box center [1123, 338] width 215 height 477
click at [1144, 520] on div at bounding box center [1123, 338] width 215 height 477
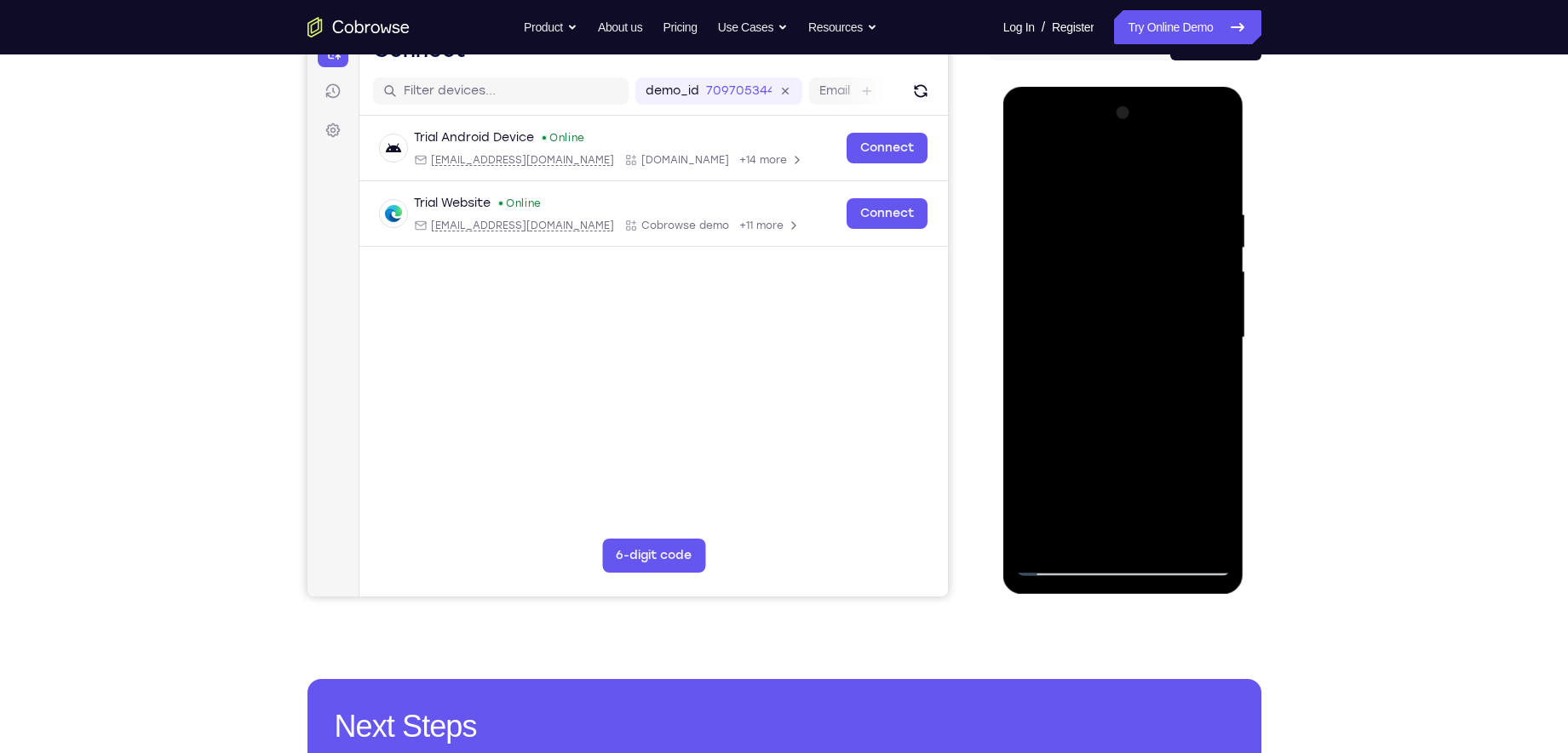
click at [1172, 481] on div at bounding box center [1123, 338] width 215 height 477
click at [1016, 472] on div at bounding box center [1123, 338] width 215 height 477
click at [1117, 540] on div at bounding box center [1123, 338] width 215 height 477
click at [1147, 505] on div at bounding box center [1123, 338] width 215 height 477
click at [1205, 435] on div at bounding box center [1123, 338] width 215 height 477
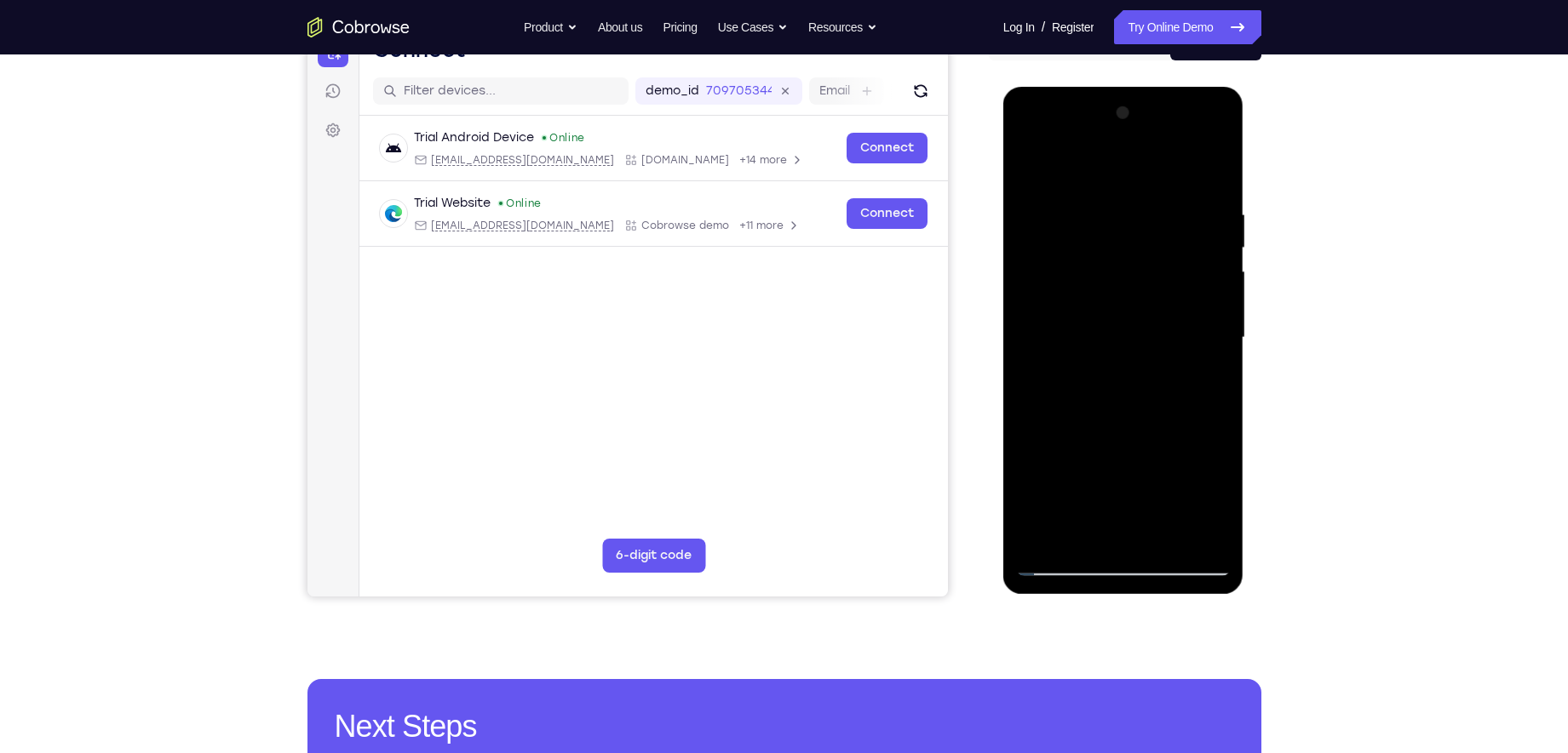
click at [1027, 474] on div at bounding box center [1123, 338] width 215 height 477
click at [1168, 441] on div at bounding box center [1123, 338] width 215 height 477
click at [1126, 533] on div at bounding box center [1123, 338] width 215 height 477
click at [1083, 466] on div at bounding box center [1123, 338] width 215 height 477
click at [1082, 499] on div at bounding box center [1123, 338] width 215 height 477
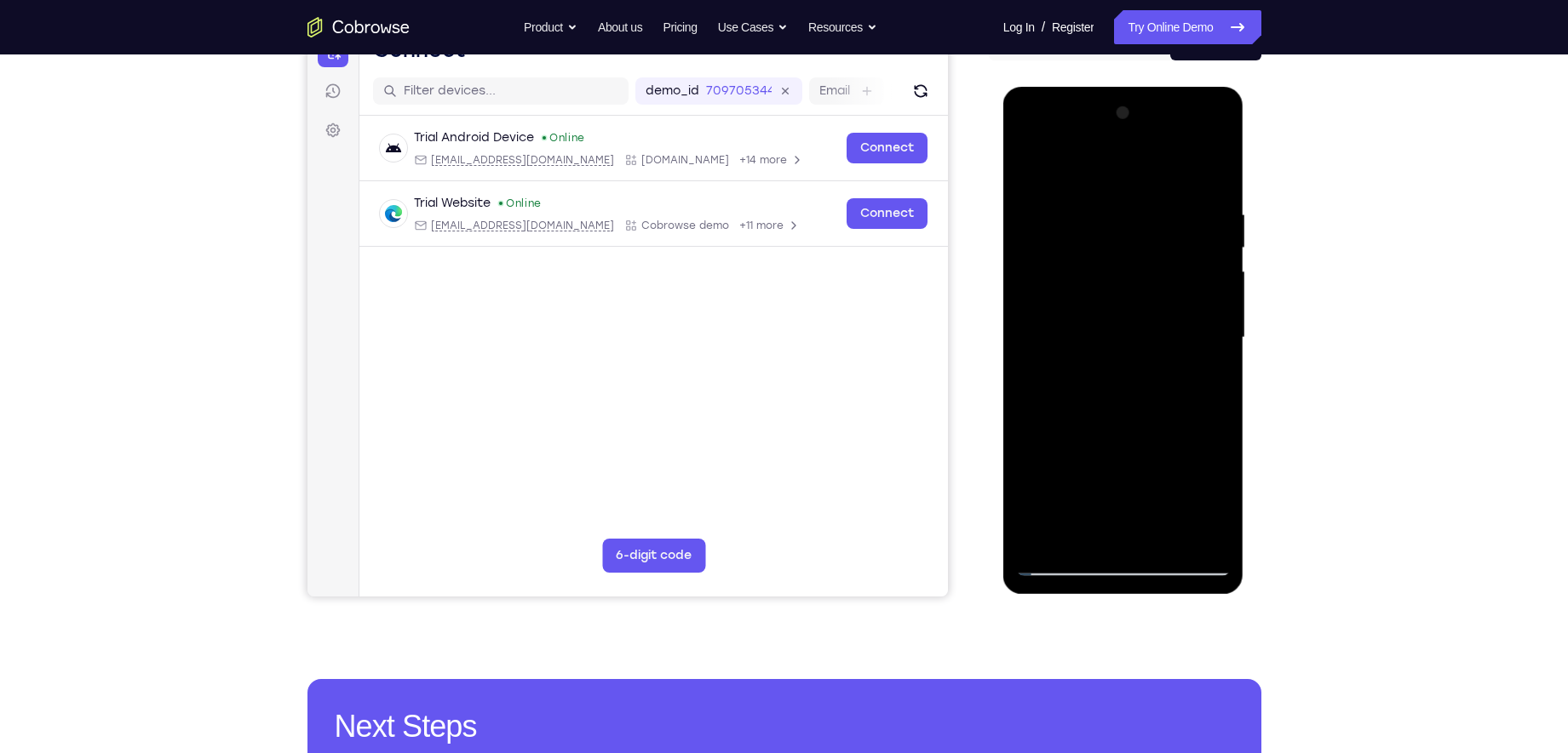
click at [1024, 444] on div at bounding box center [1123, 338] width 215 height 477
click at [1147, 505] on div at bounding box center [1123, 338] width 215 height 477
click at [1206, 385] on div at bounding box center [1123, 338] width 215 height 477
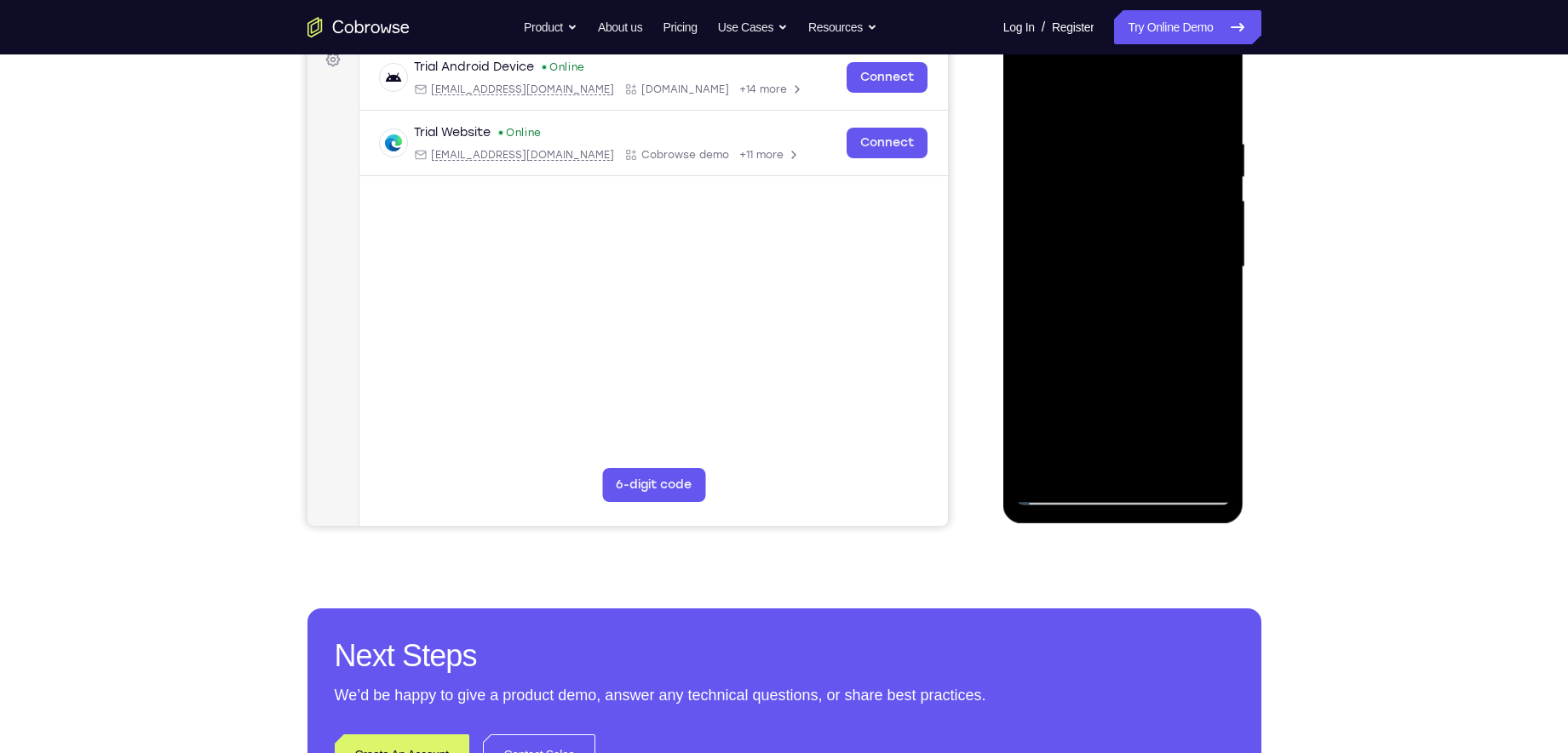
scroll to position [270, 0]
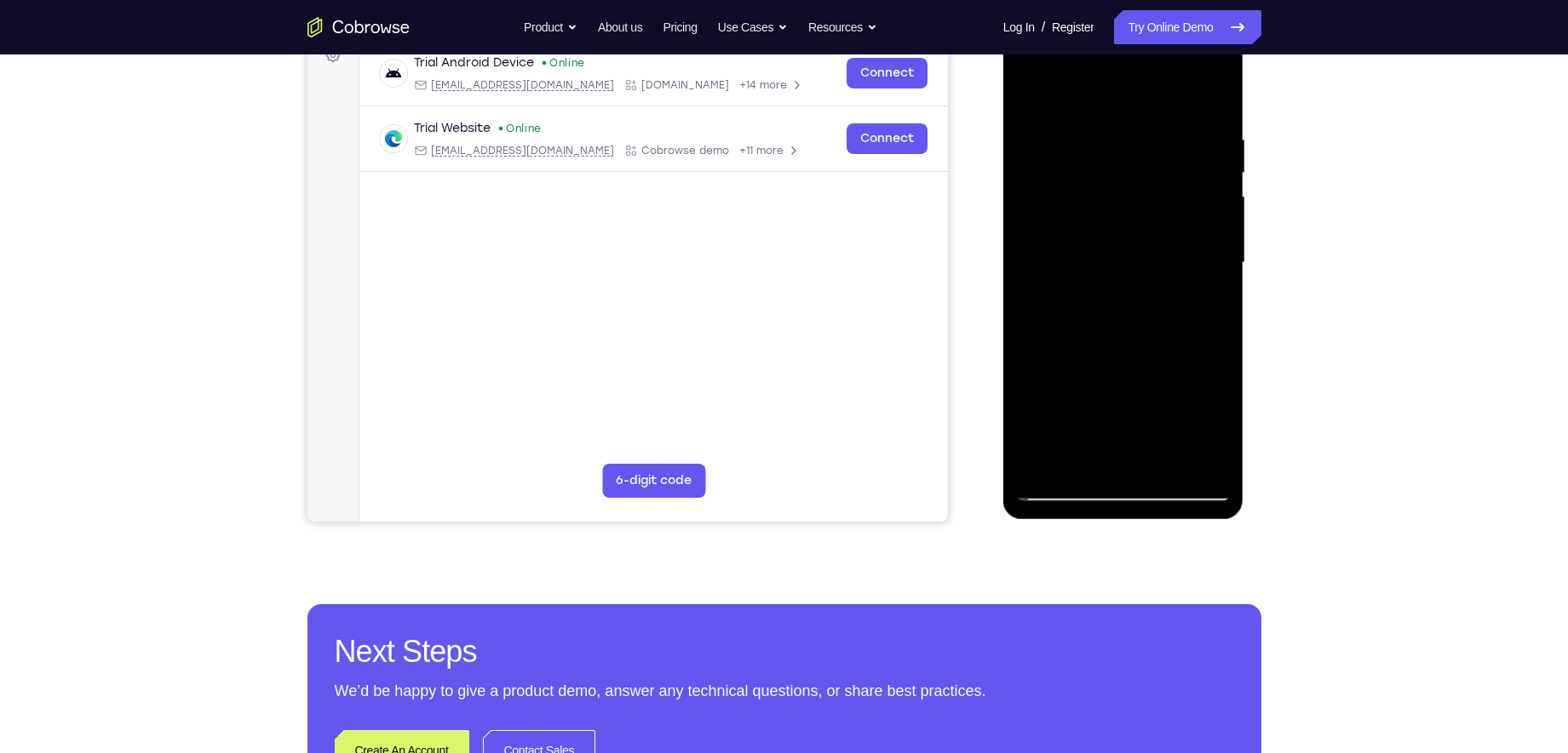
click at [1066, 490] on div at bounding box center [1123, 263] width 215 height 477
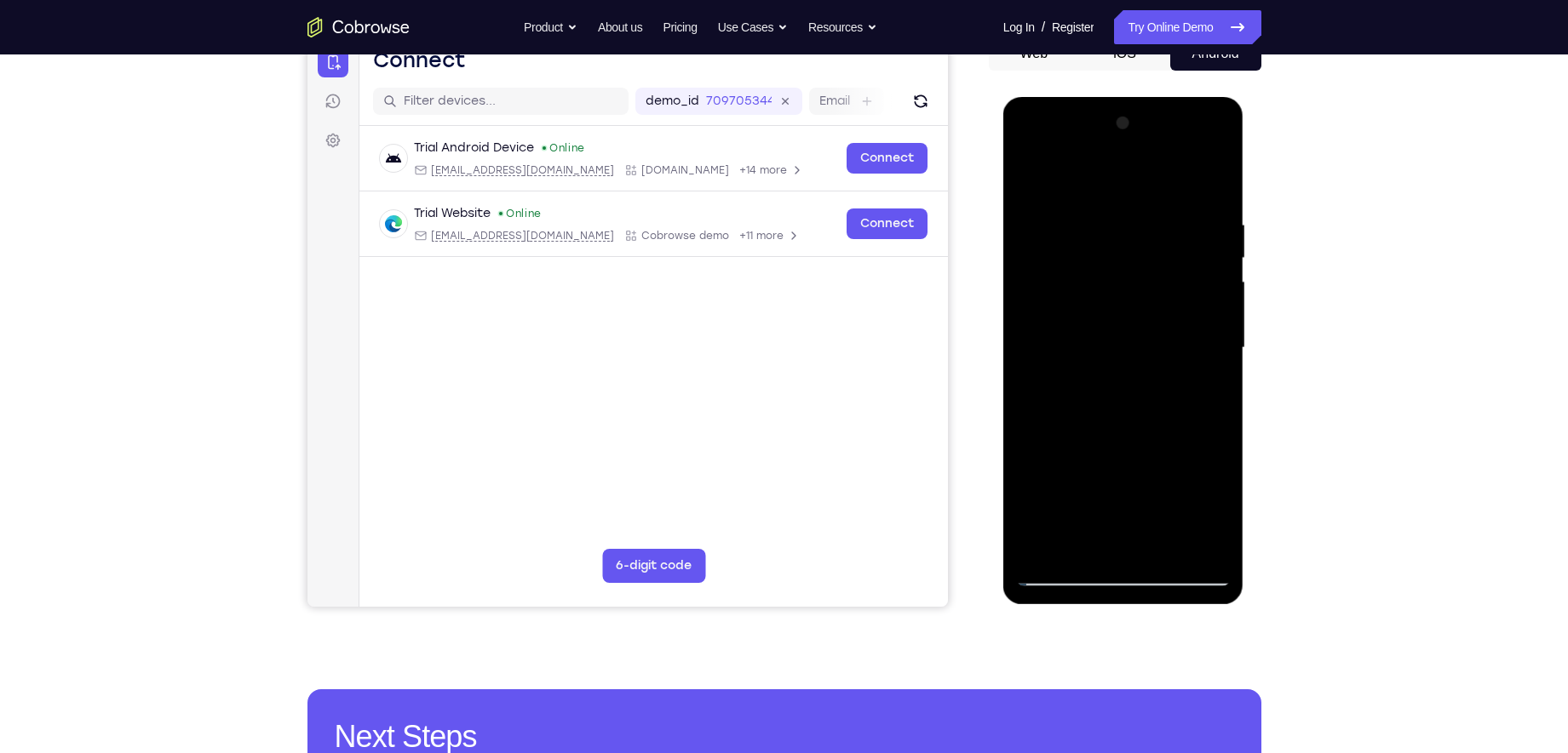
scroll to position [184, 0]
drag, startPoint x: 1073, startPoint y: 471, endPoint x: 1104, endPoint y: 304, distance: 169.9
click at [1104, 304] on div at bounding box center [1123, 348] width 215 height 477
drag, startPoint x: 1103, startPoint y: 426, endPoint x: 1122, endPoint y: 218, distance: 208.9
click at [1122, 218] on div at bounding box center [1123, 348] width 215 height 477
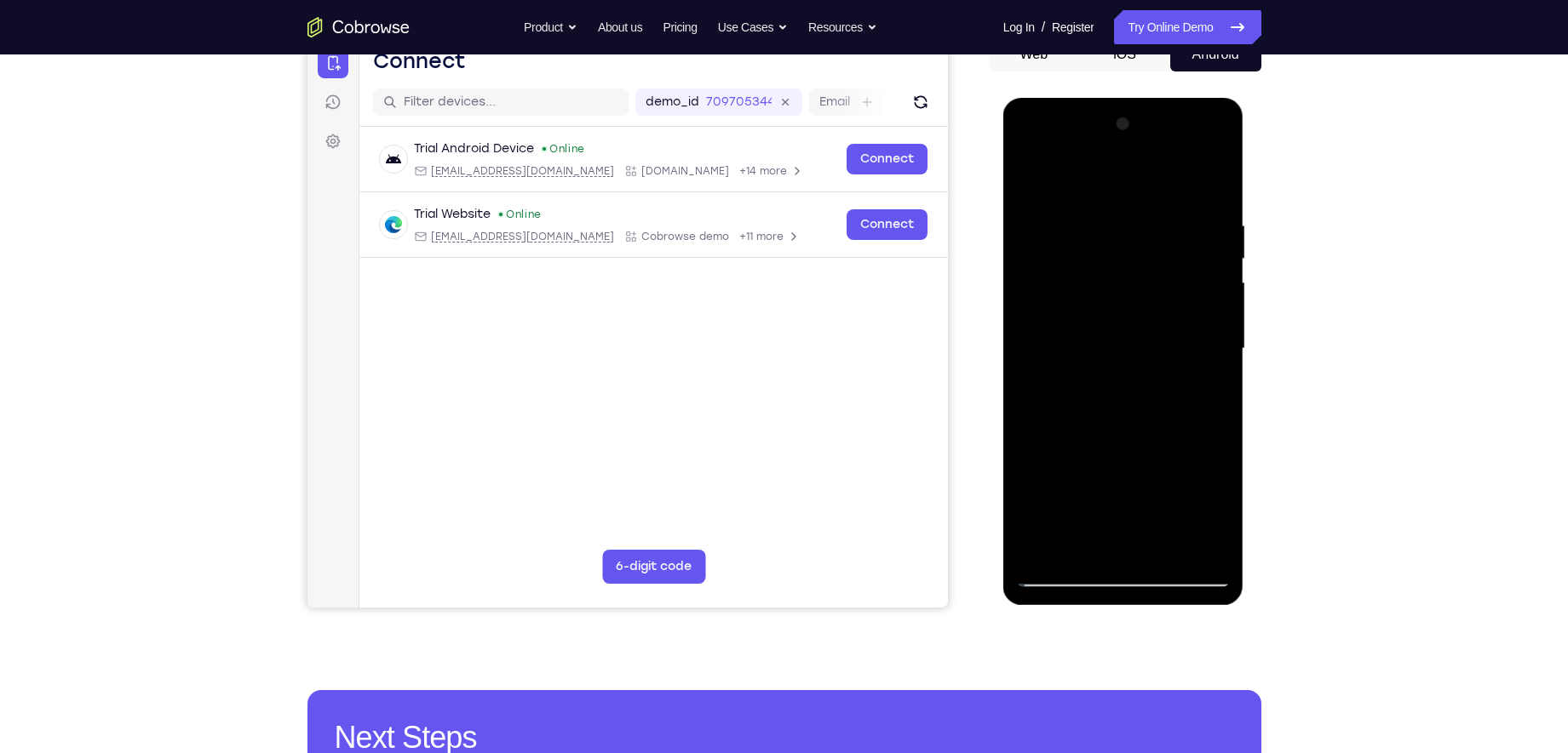
drag, startPoint x: 1091, startPoint y: 411, endPoint x: 1147, endPoint y: 177, distance: 240.6
click at [1147, 177] on div at bounding box center [1123, 348] width 215 height 477
drag, startPoint x: 1129, startPoint y: 292, endPoint x: 1050, endPoint y: 611, distance: 328.6
click at [1050, 602] on html "Online web based iOS Simulators and Android Emulators. Run iPhone, iPad, Mobile…" at bounding box center [1124, 353] width 243 height 511
click at [1098, 225] on div at bounding box center [1123, 348] width 215 height 477
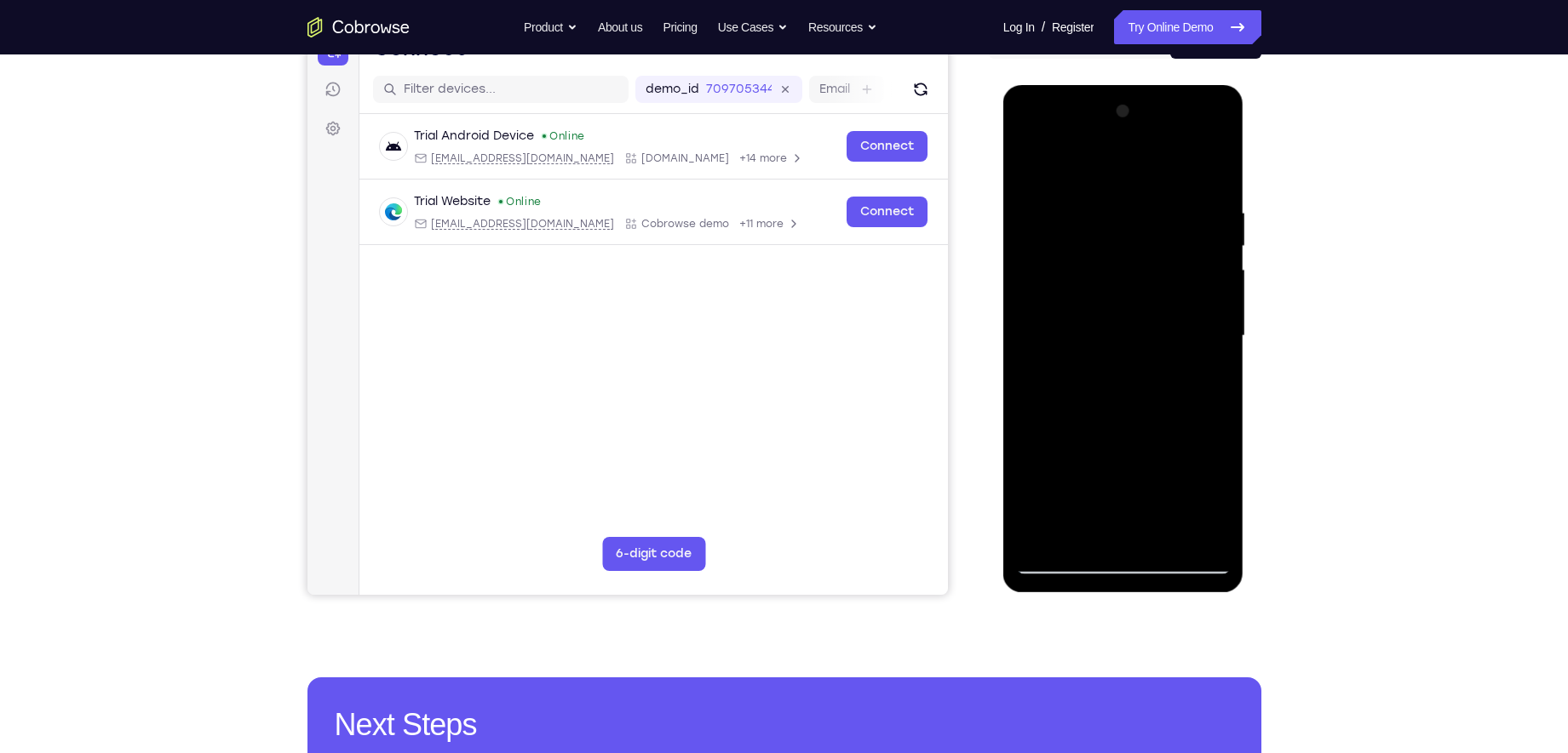
scroll to position [194, 0]
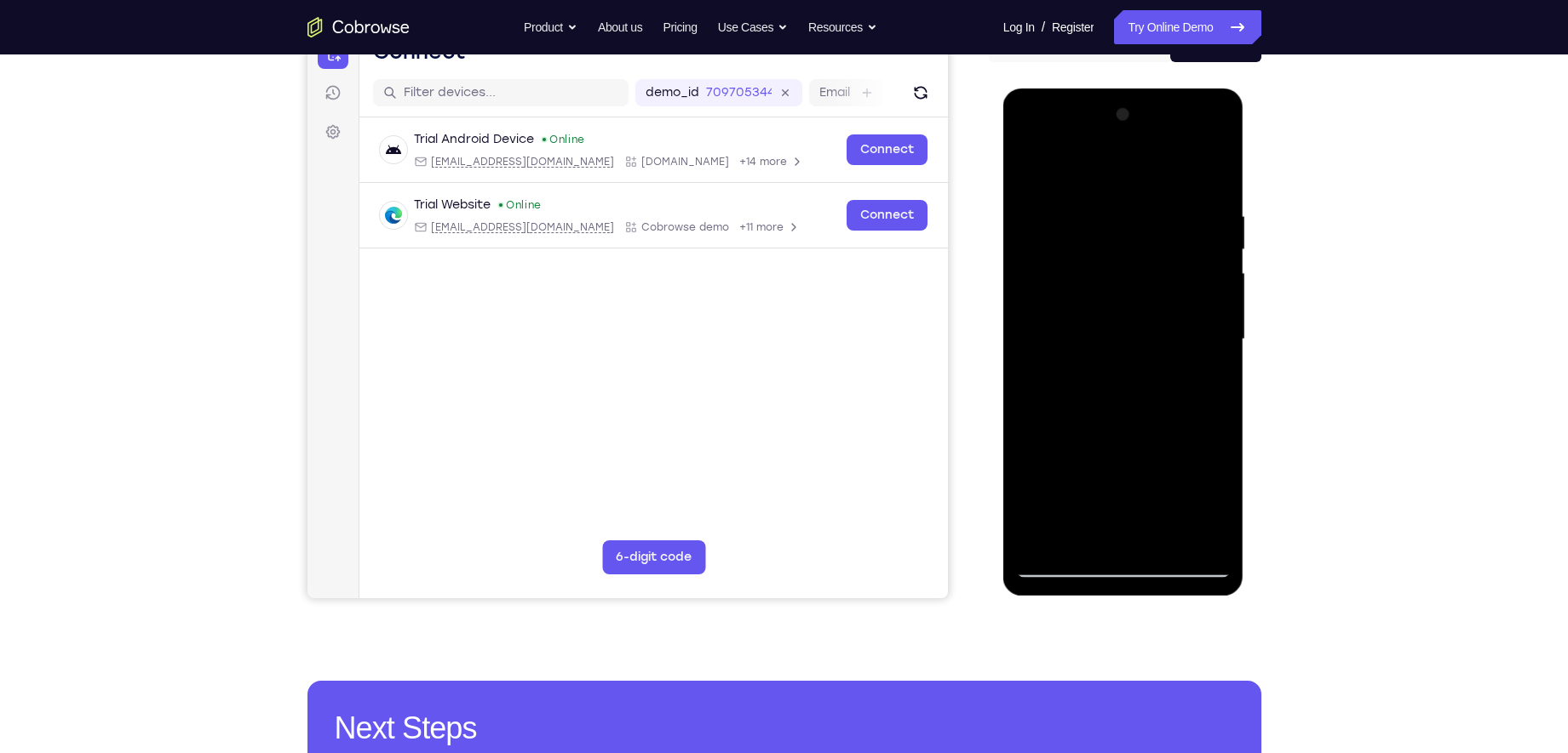
click at [1186, 334] on div at bounding box center [1123, 340] width 215 height 477
click at [1213, 171] on div at bounding box center [1123, 340] width 215 height 477
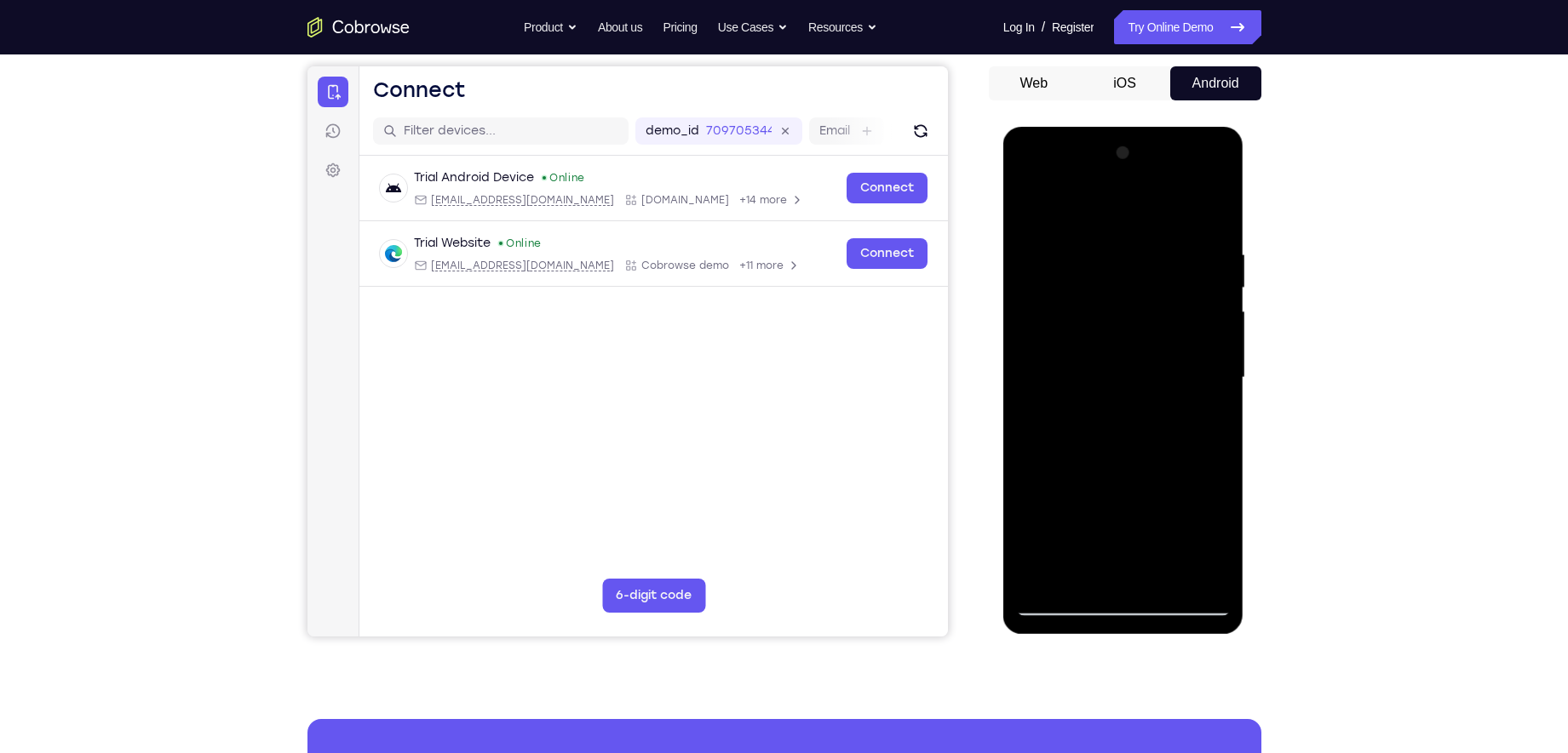
scroll to position [133, 0]
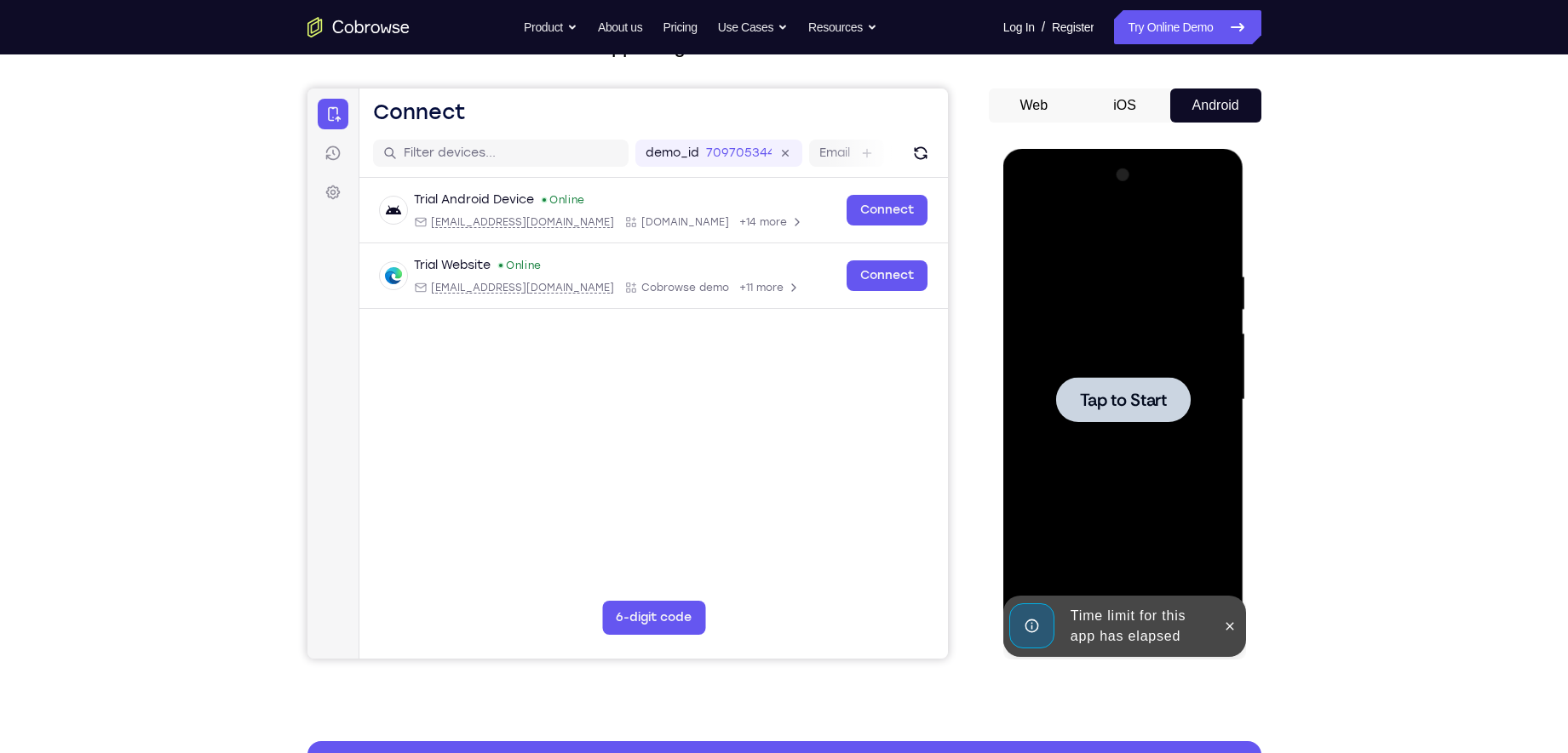
click at [1143, 384] on div at bounding box center [1123, 400] width 135 height 45
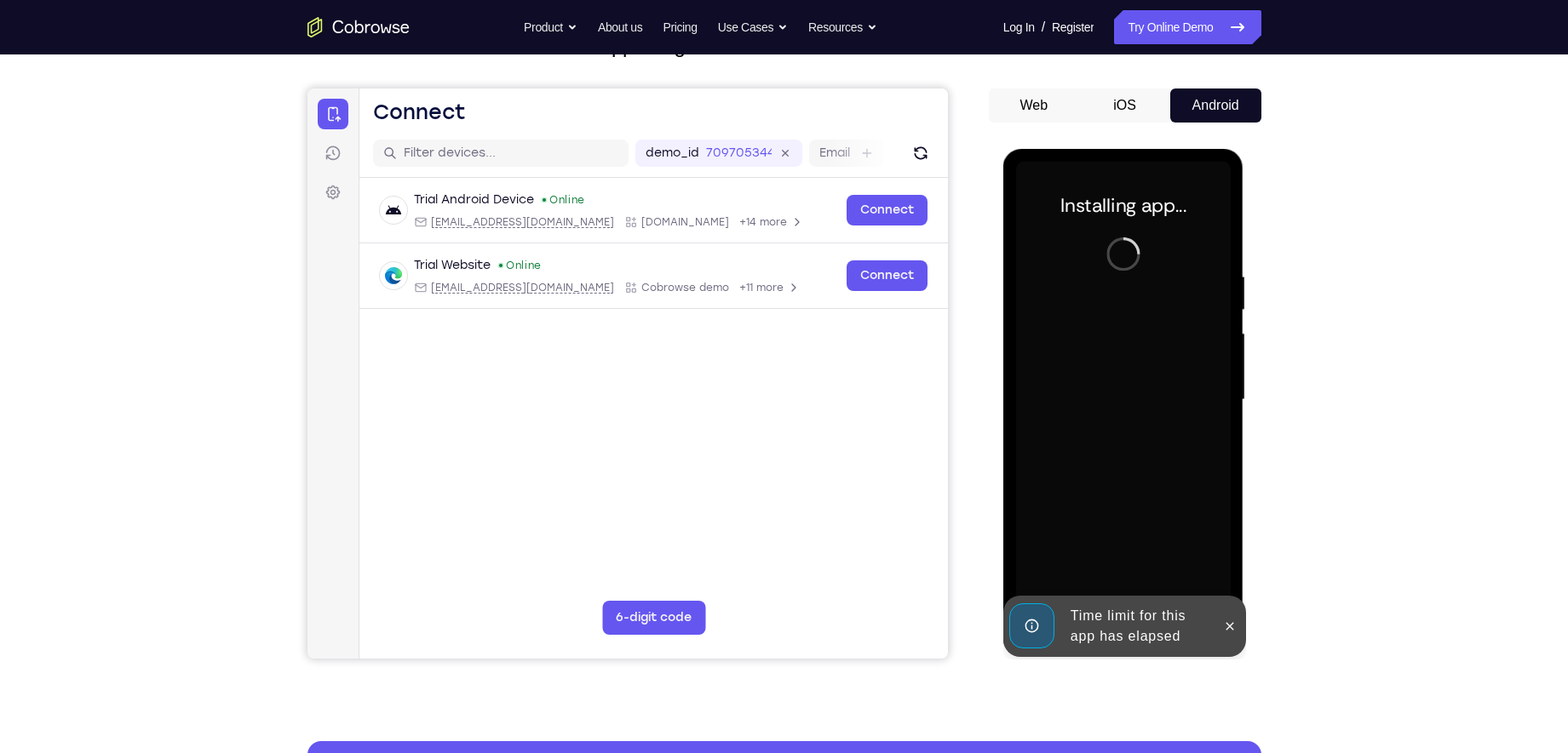
scroll to position [163, 0]
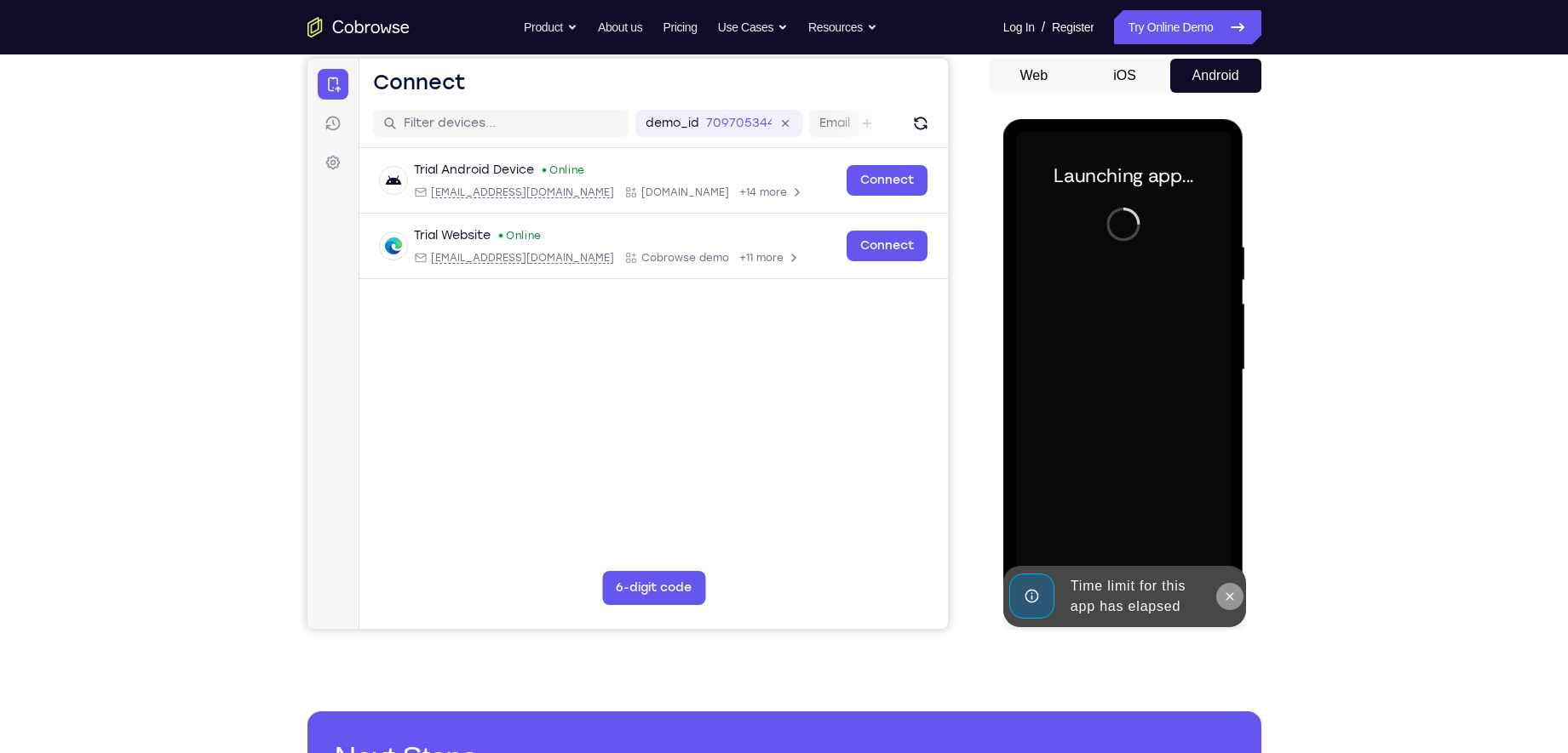
click at [1226, 595] on icon at bounding box center [1230, 597] width 14 height 14
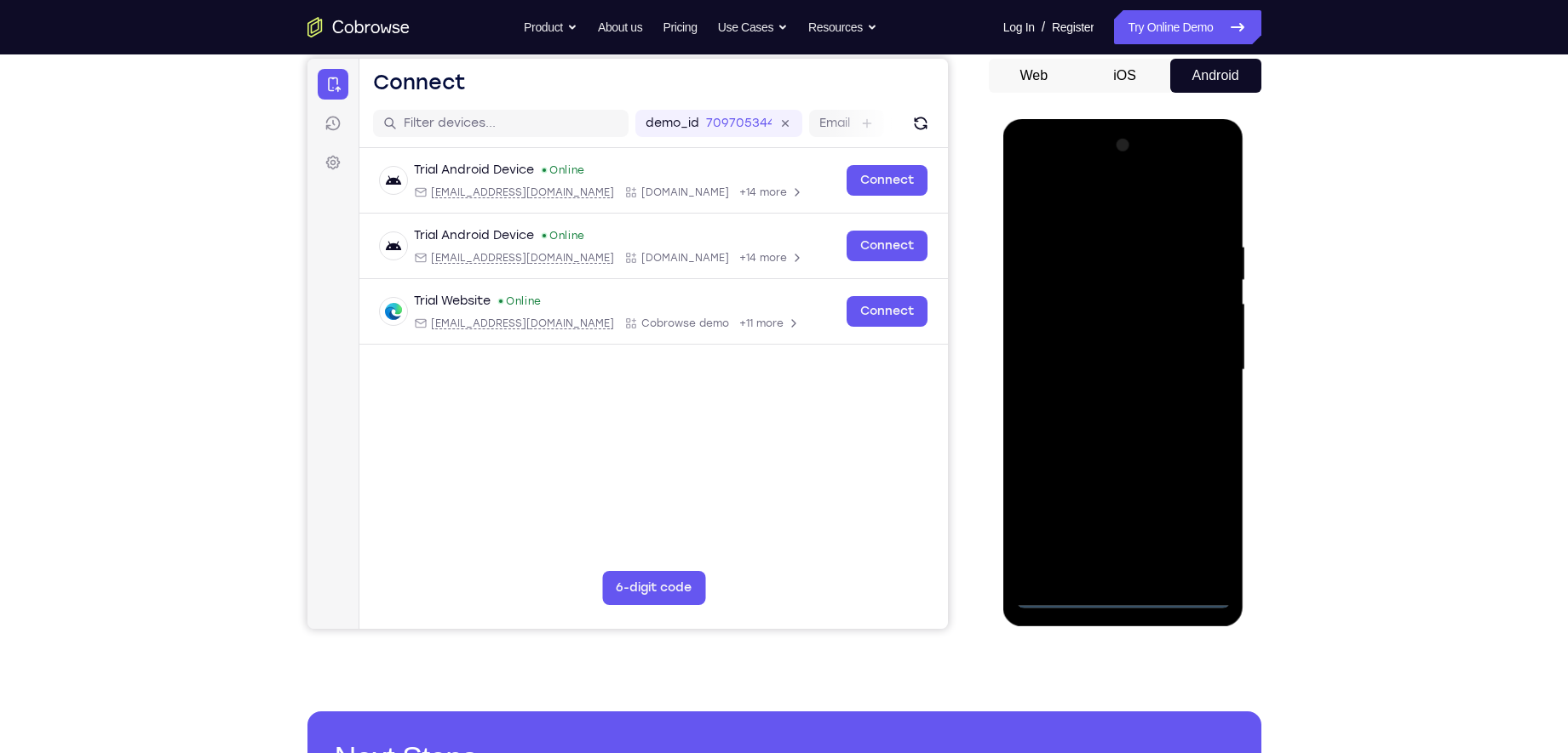
click at [1118, 599] on div at bounding box center [1123, 370] width 215 height 477
click at [1207, 525] on div at bounding box center [1123, 370] width 215 height 477
click at [1053, 199] on div at bounding box center [1123, 370] width 215 height 477
click at [1199, 371] on div at bounding box center [1123, 370] width 215 height 477
click at [1104, 399] on div at bounding box center [1123, 370] width 215 height 477
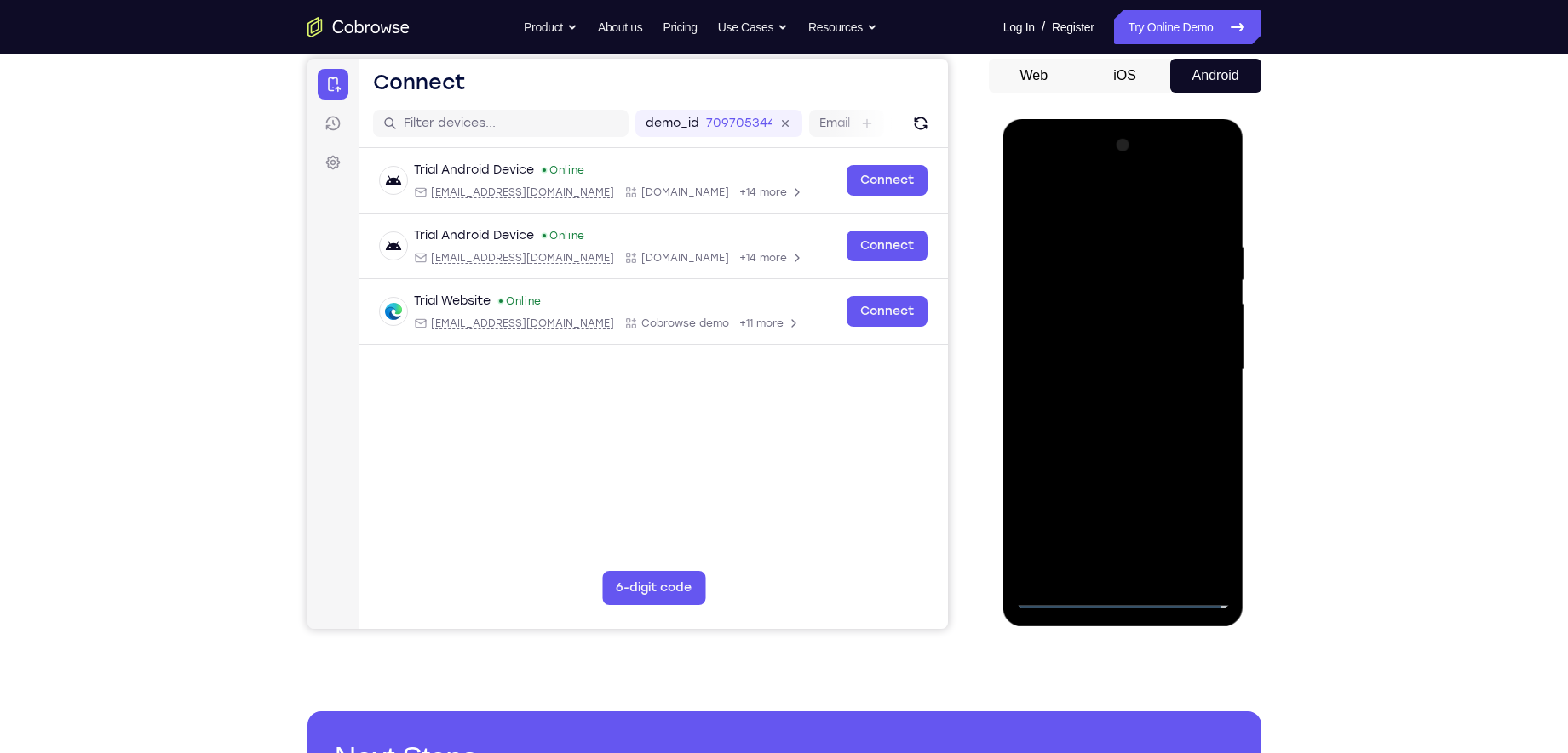
click at [1092, 352] on div at bounding box center [1123, 370] width 215 height 477
click at [1092, 341] on div at bounding box center [1123, 370] width 215 height 477
click at [1091, 367] on div at bounding box center [1123, 370] width 215 height 477
click at [1170, 433] on div at bounding box center [1123, 370] width 215 height 477
click at [1134, 398] on div at bounding box center [1123, 370] width 215 height 477
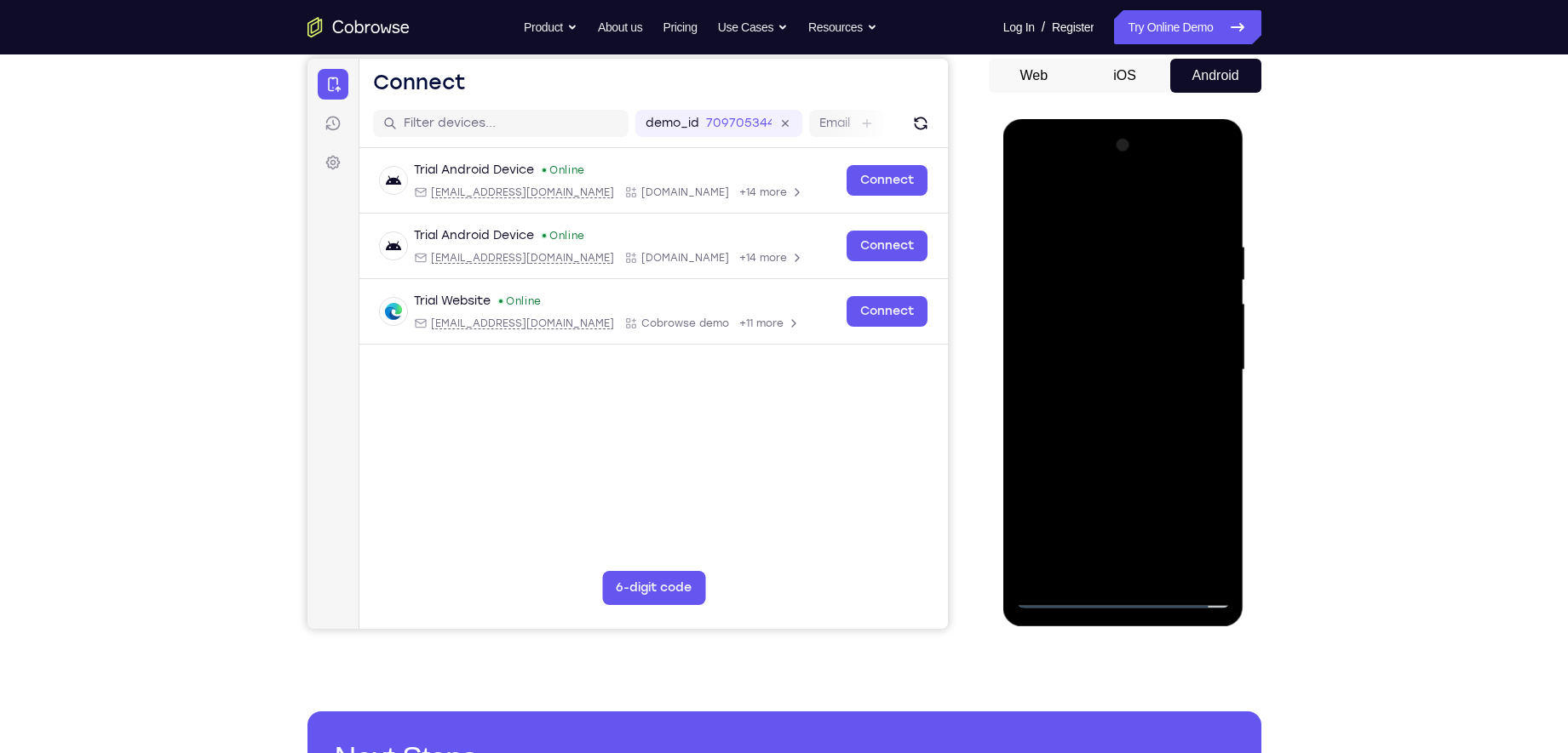
click at [1127, 421] on div at bounding box center [1123, 370] width 215 height 477
drag, startPoint x: 1067, startPoint y: 209, endPoint x: 1313, endPoint y: 203, distance: 246.1
click at [1245, 203] on html "Online web based iOS Simulators and Android Emulators. Run iPhone, iPad, Mobile…" at bounding box center [1124, 375] width 243 height 511
click at [1130, 427] on div at bounding box center [1123, 370] width 215 height 477
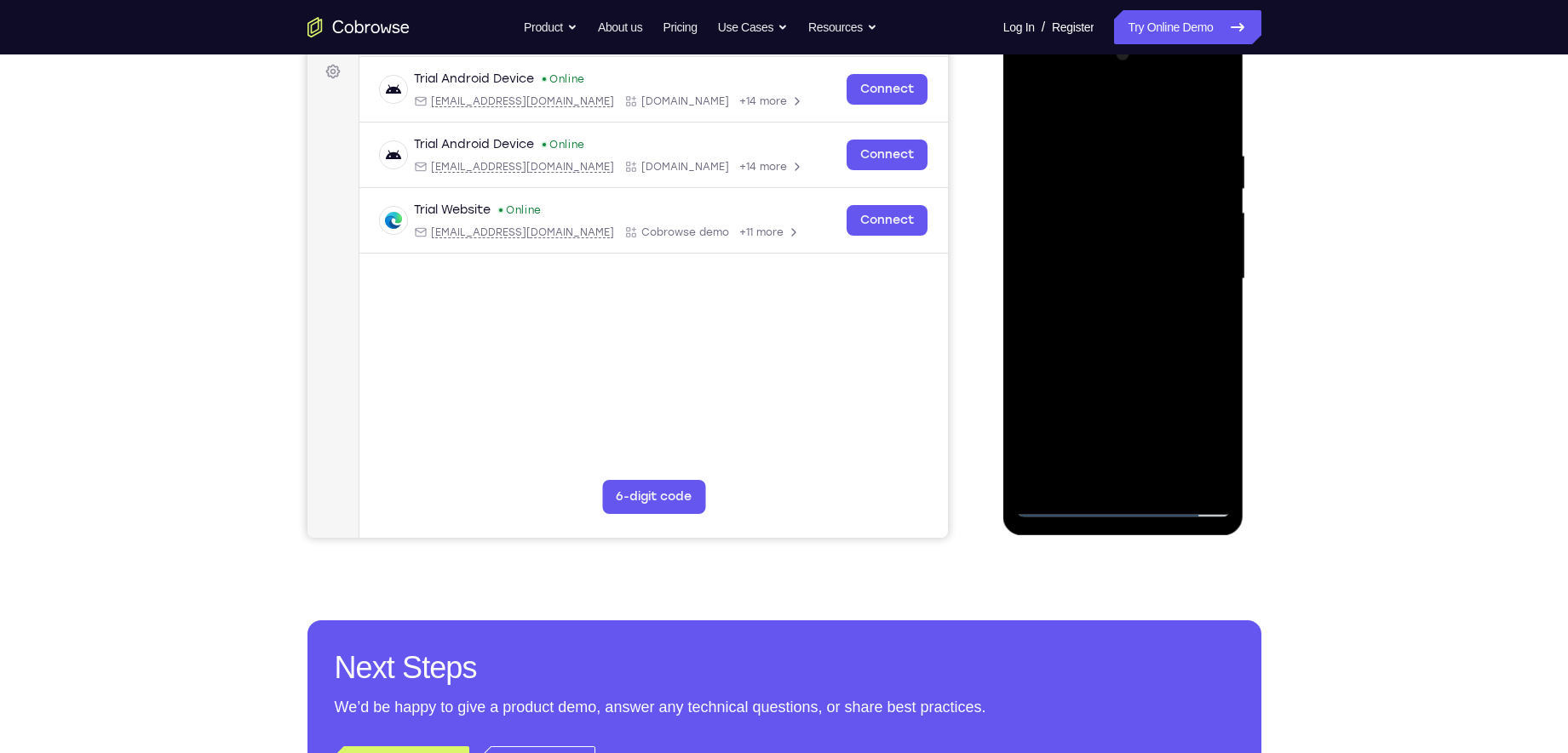
scroll to position [228, 0]
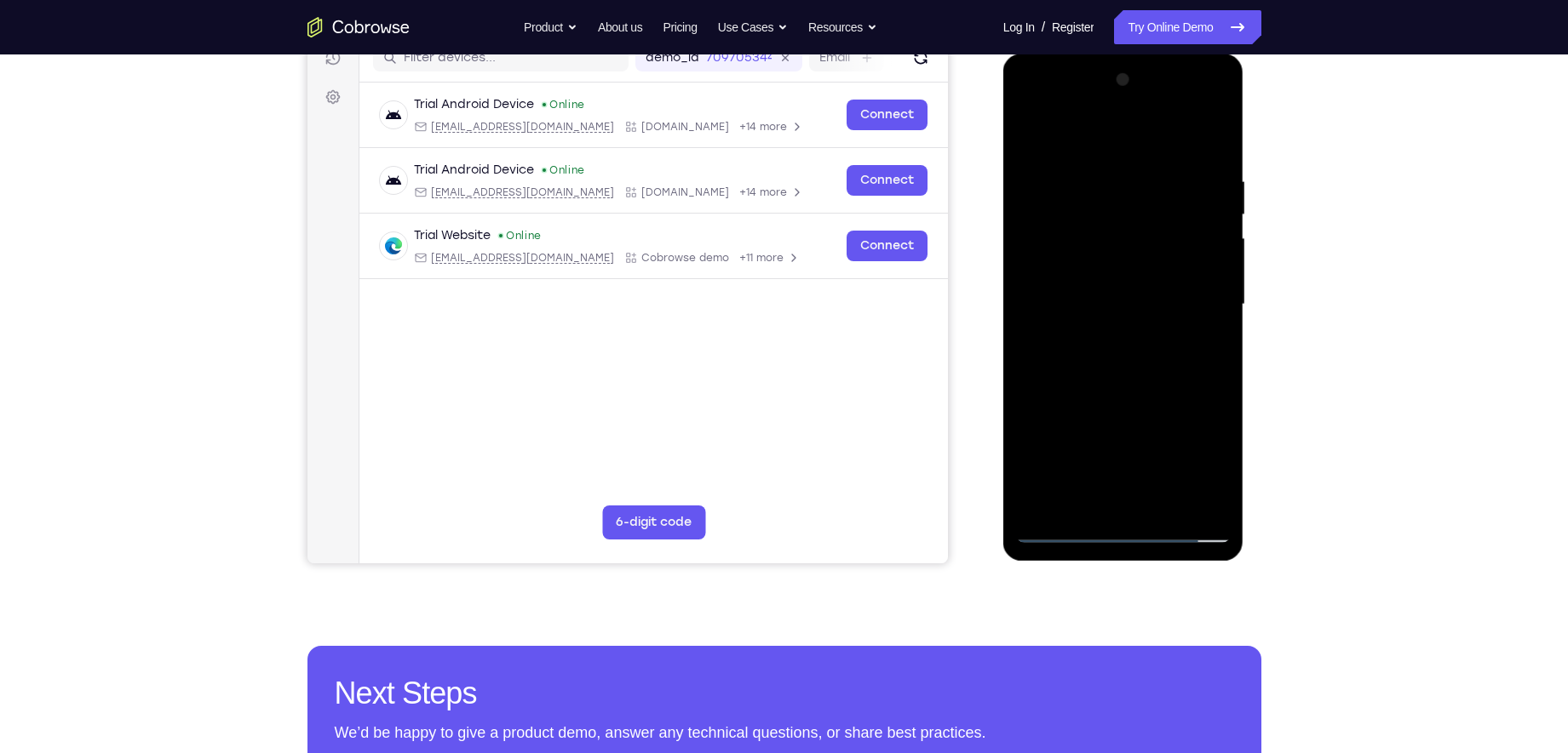
click at [1135, 383] on div at bounding box center [1123, 305] width 215 height 477
click at [1090, 181] on div at bounding box center [1123, 305] width 215 height 477
click at [1194, 498] on div at bounding box center [1123, 305] width 215 height 477
click at [1245, 308] on div "Your Support Agent Your Customer Web iOS Android Next Steps We’d be happy to gi…" at bounding box center [784, 388] width 1091 height 1123
click at [1036, 362] on div at bounding box center [1123, 305] width 215 height 477
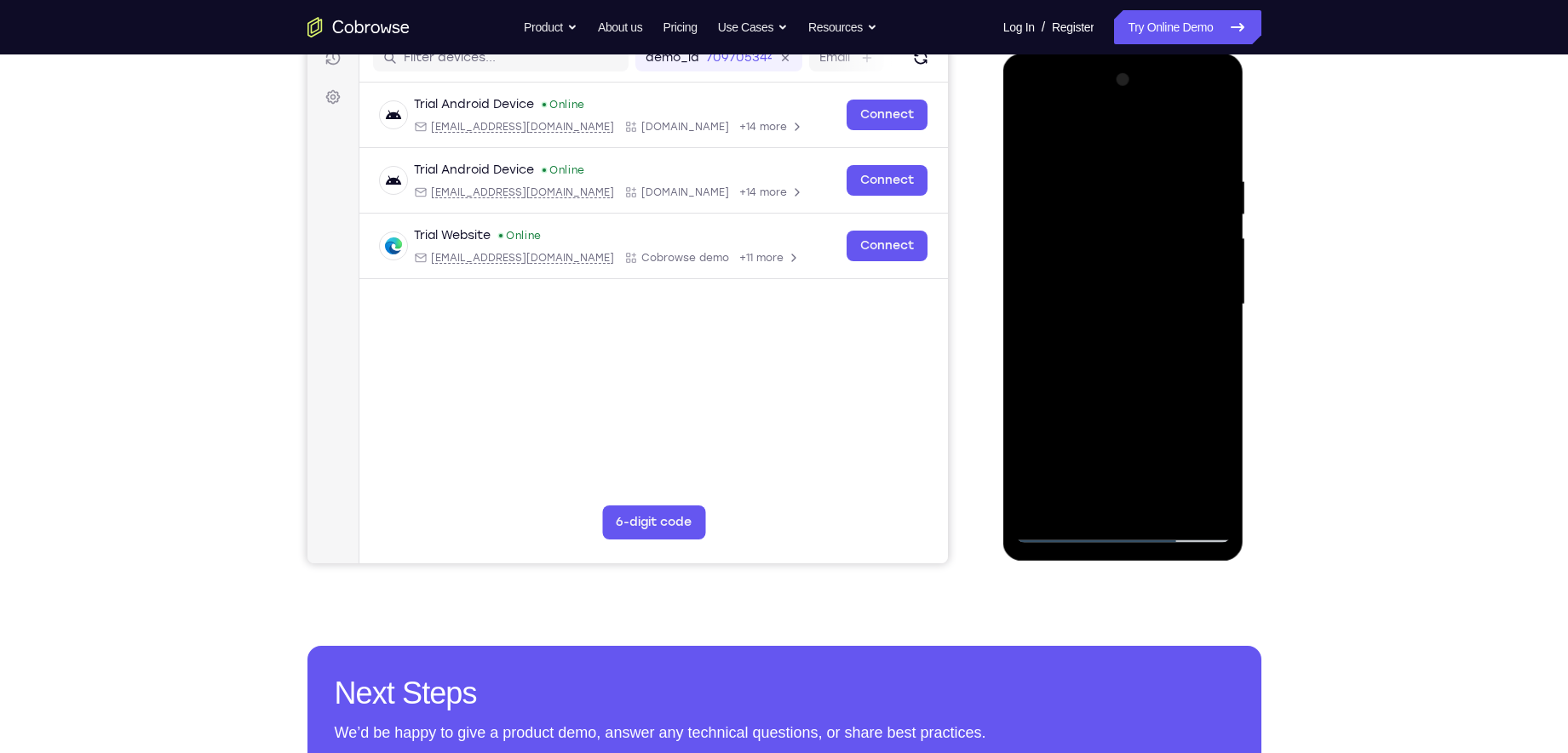
click at [1191, 306] on div at bounding box center [1123, 305] width 215 height 477
click at [1203, 378] on div at bounding box center [1123, 305] width 215 height 477
drag, startPoint x: 500, startPoint y: 441, endPoint x: 942, endPoint y: 296, distance: 465.2
click at [942, 296] on div "Trial Android Device Online [EMAIL_ADDRESS][DOMAIN_NAME] [DOMAIN_NAME] +14 more…" at bounding box center [653, 222] width 589 height 279
click at [1183, 263] on div at bounding box center [1123, 305] width 215 height 477
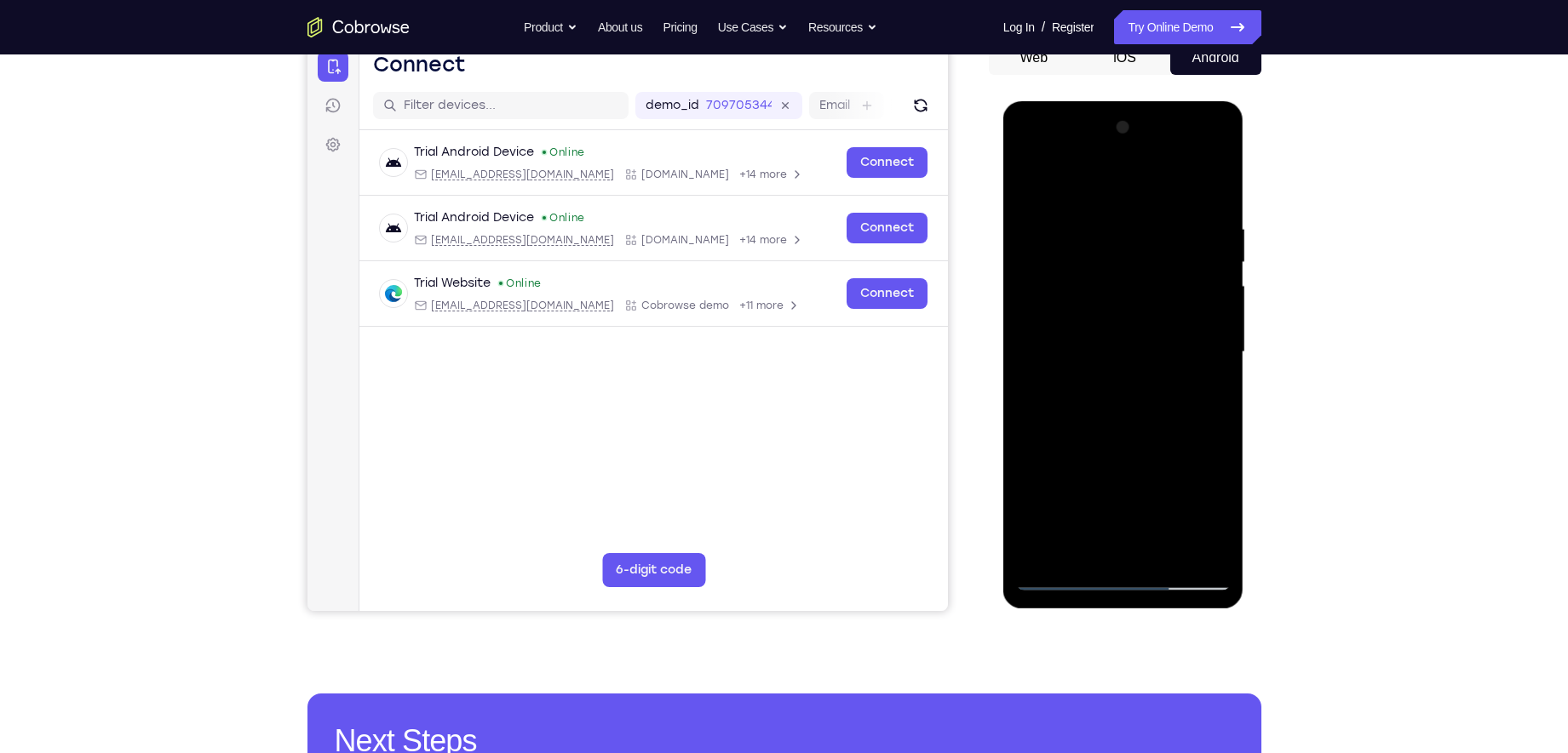
scroll to position [177, 0]
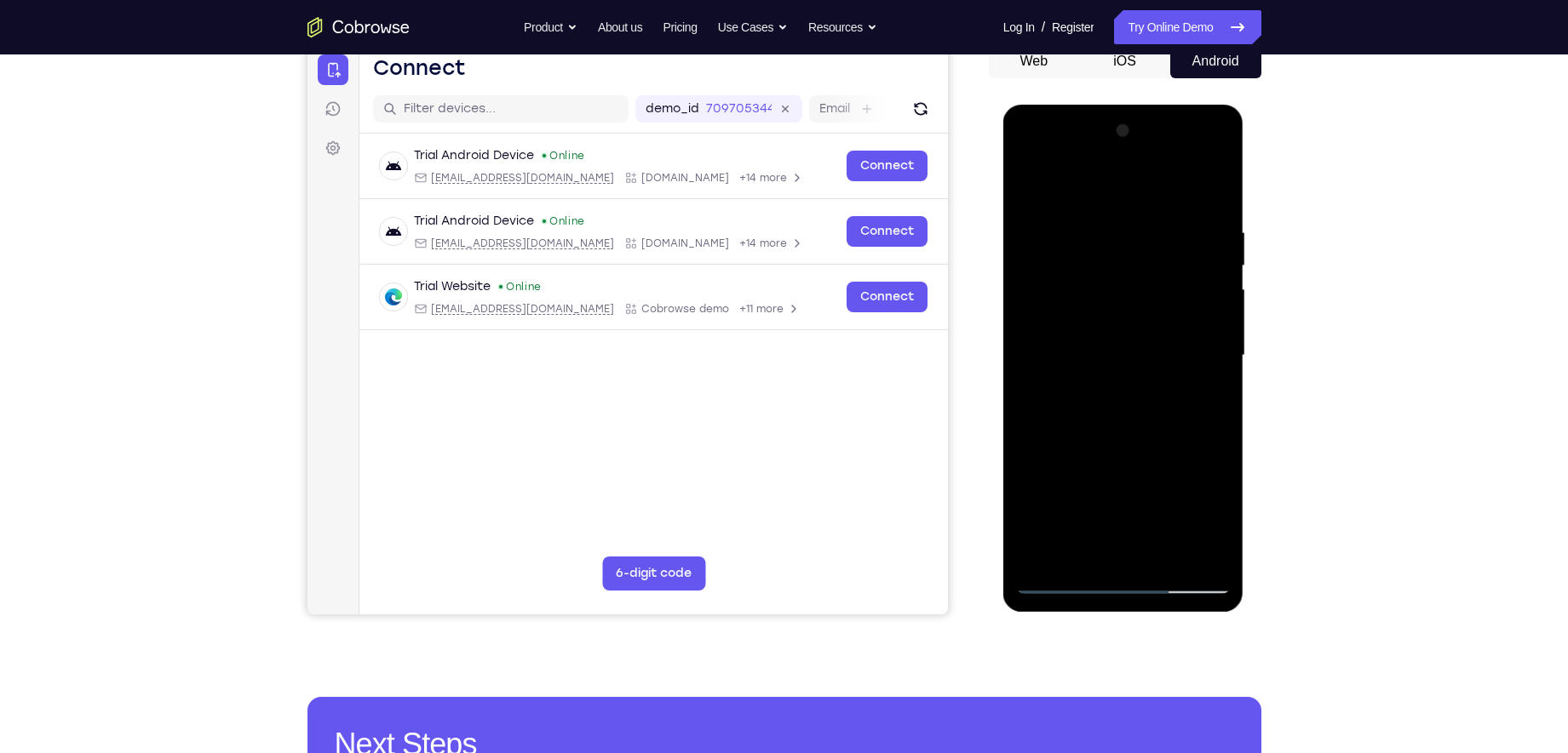
click at [1215, 260] on div at bounding box center [1123, 355] width 215 height 477
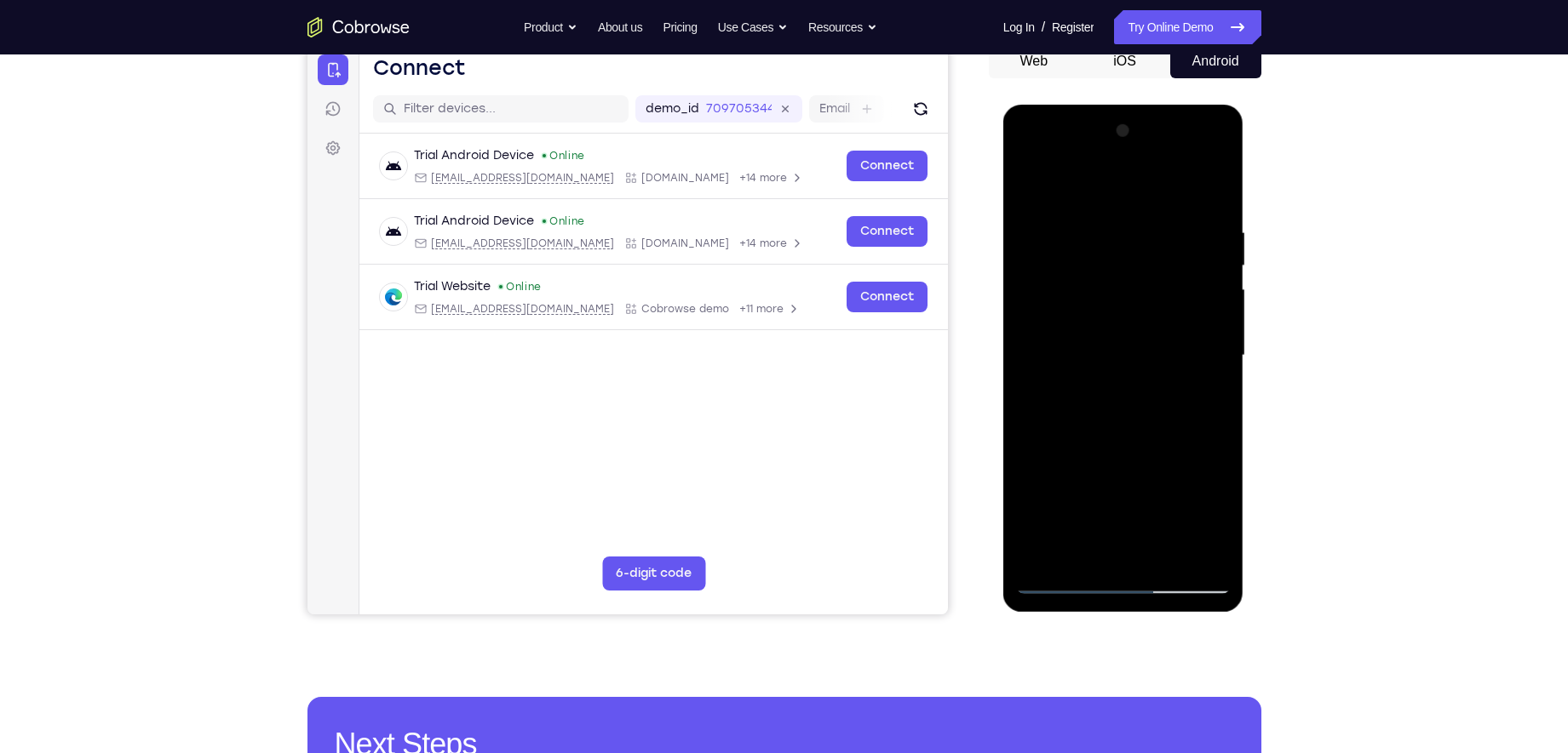
click at [1215, 260] on div at bounding box center [1123, 355] width 215 height 477
click at [1078, 184] on div at bounding box center [1123, 355] width 215 height 477
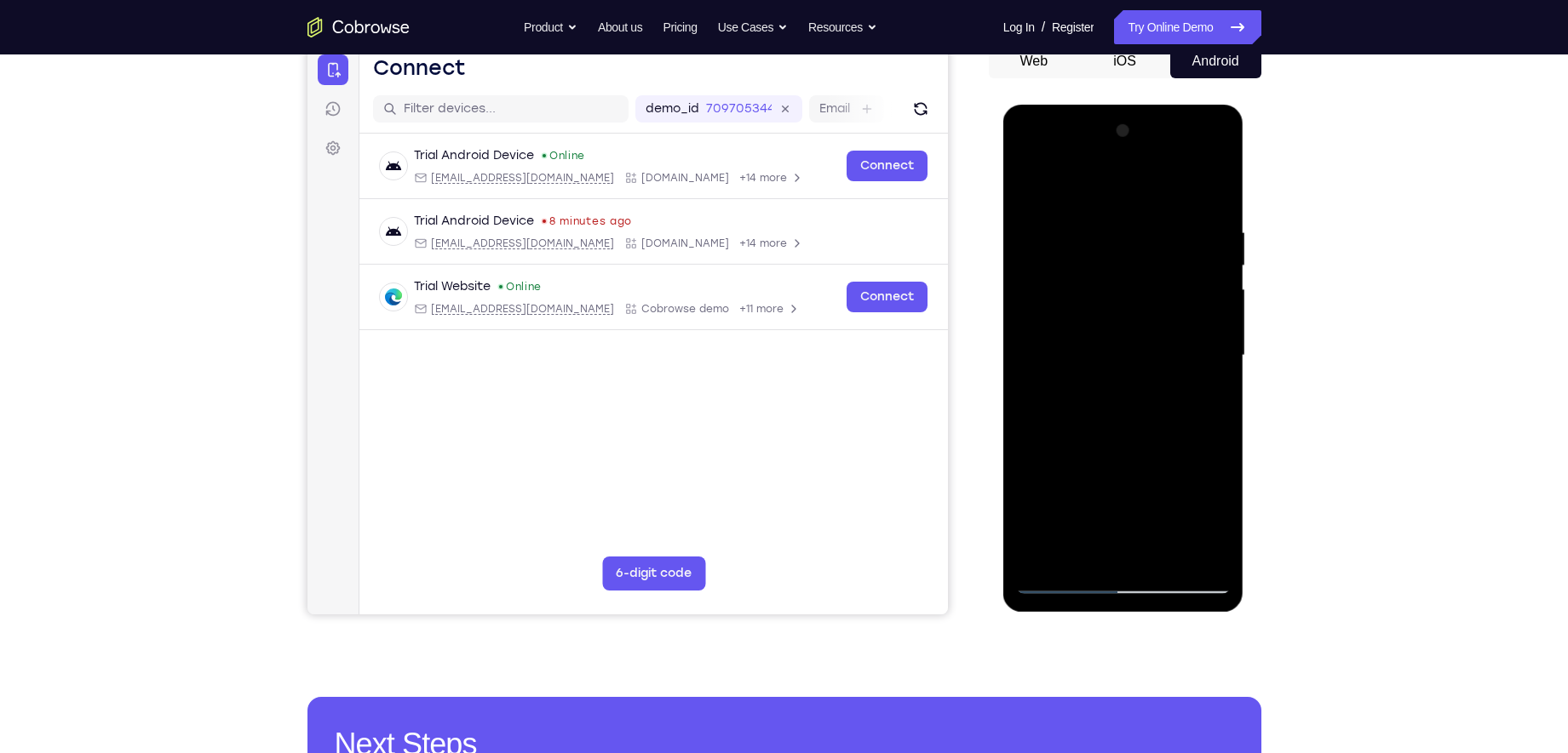
click at [1040, 382] on div at bounding box center [1123, 355] width 215 height 477
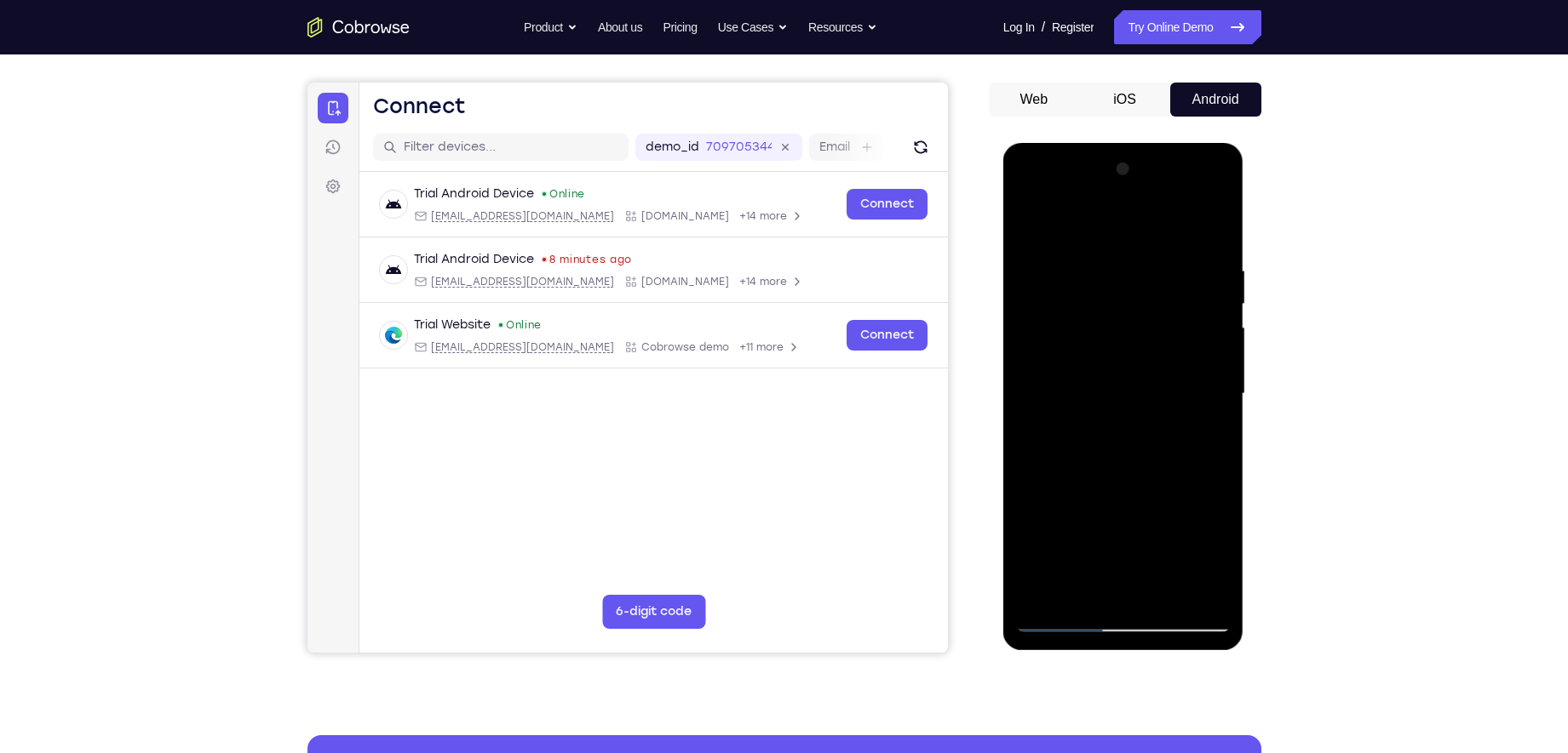
scroll to position [130, 0]
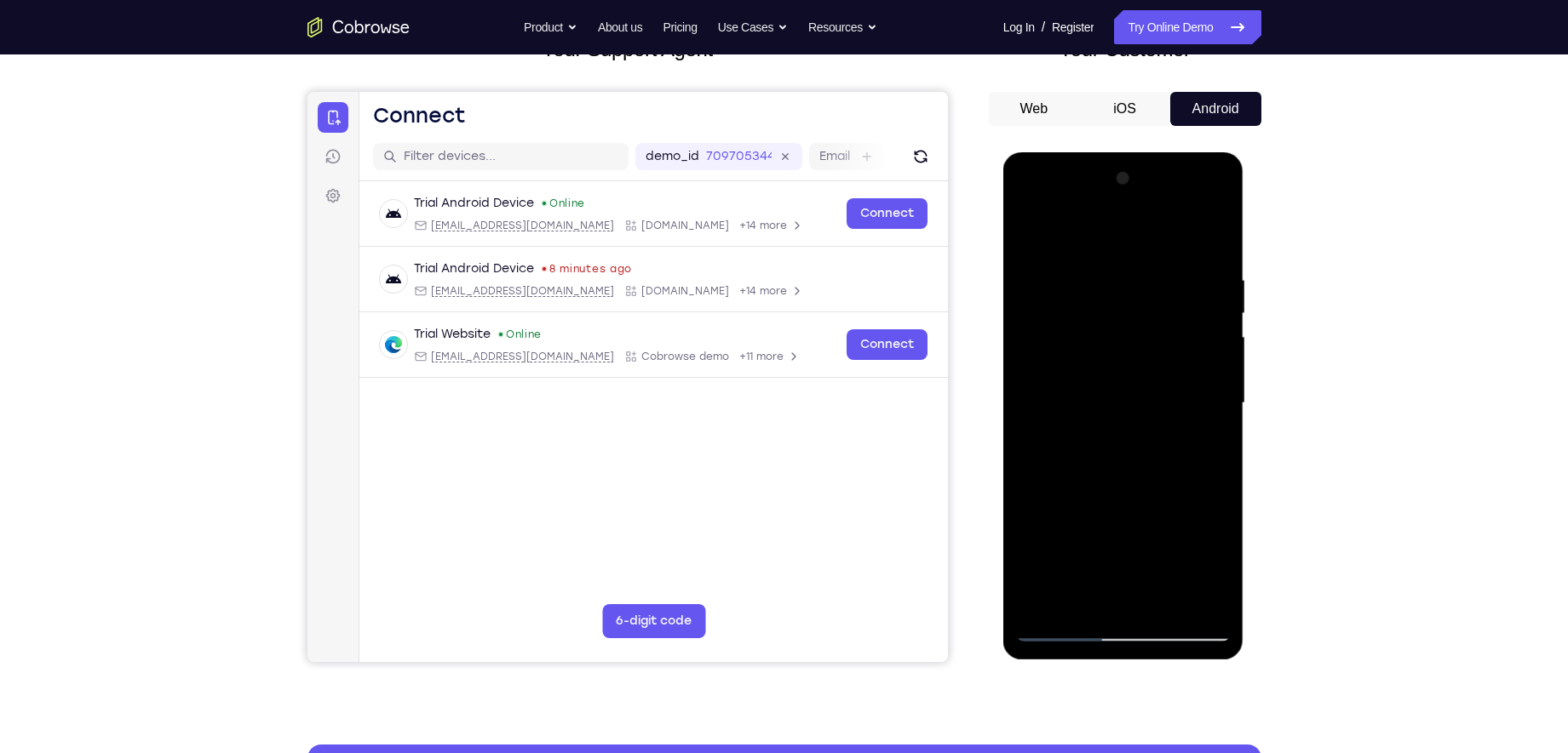
click at [1214, 187] on div at bounding box center [1123, 404] width 215 height 477
click at [1035, 428] on div at bounding box center [1123, 404] width 215 height 477
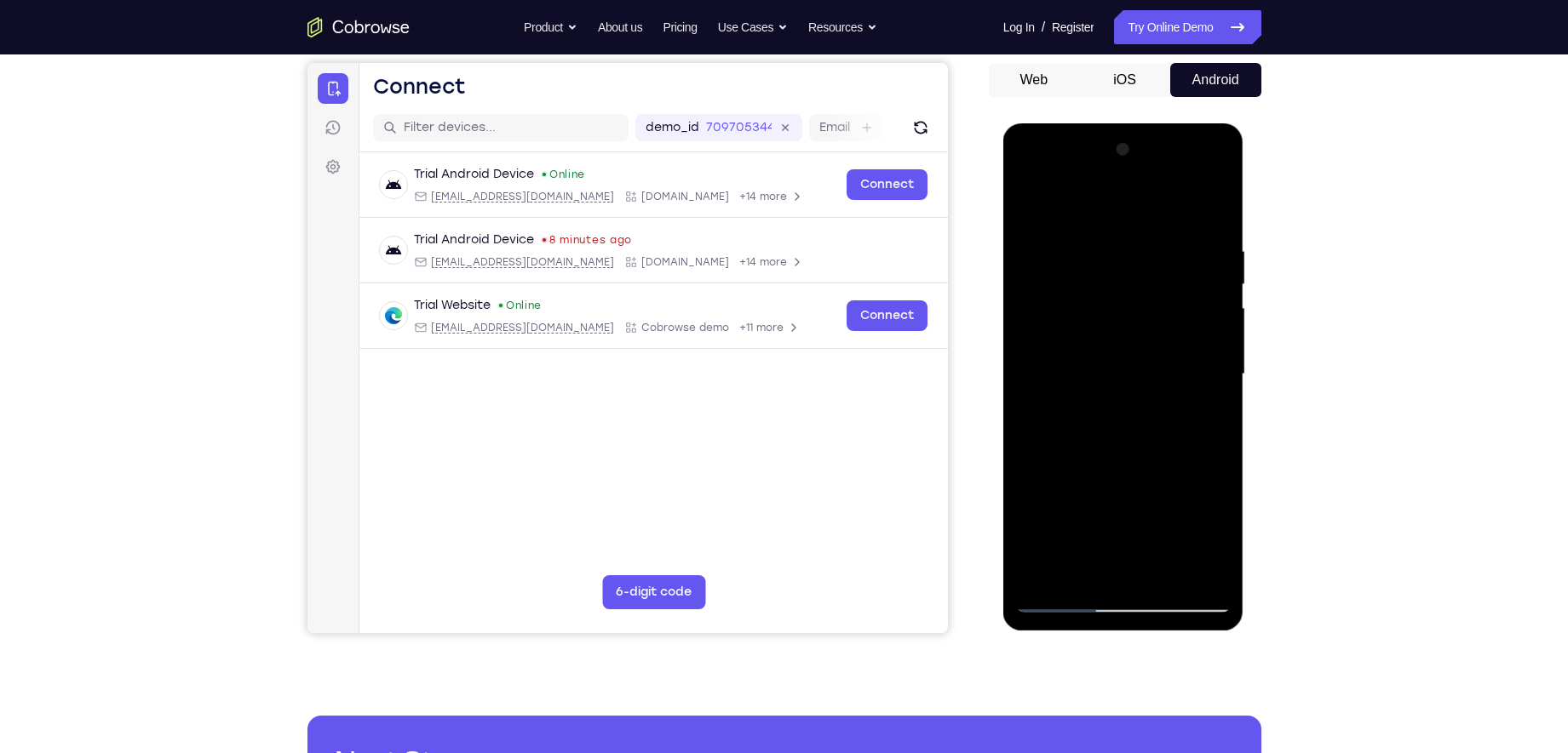
scroll to position [113, 0]
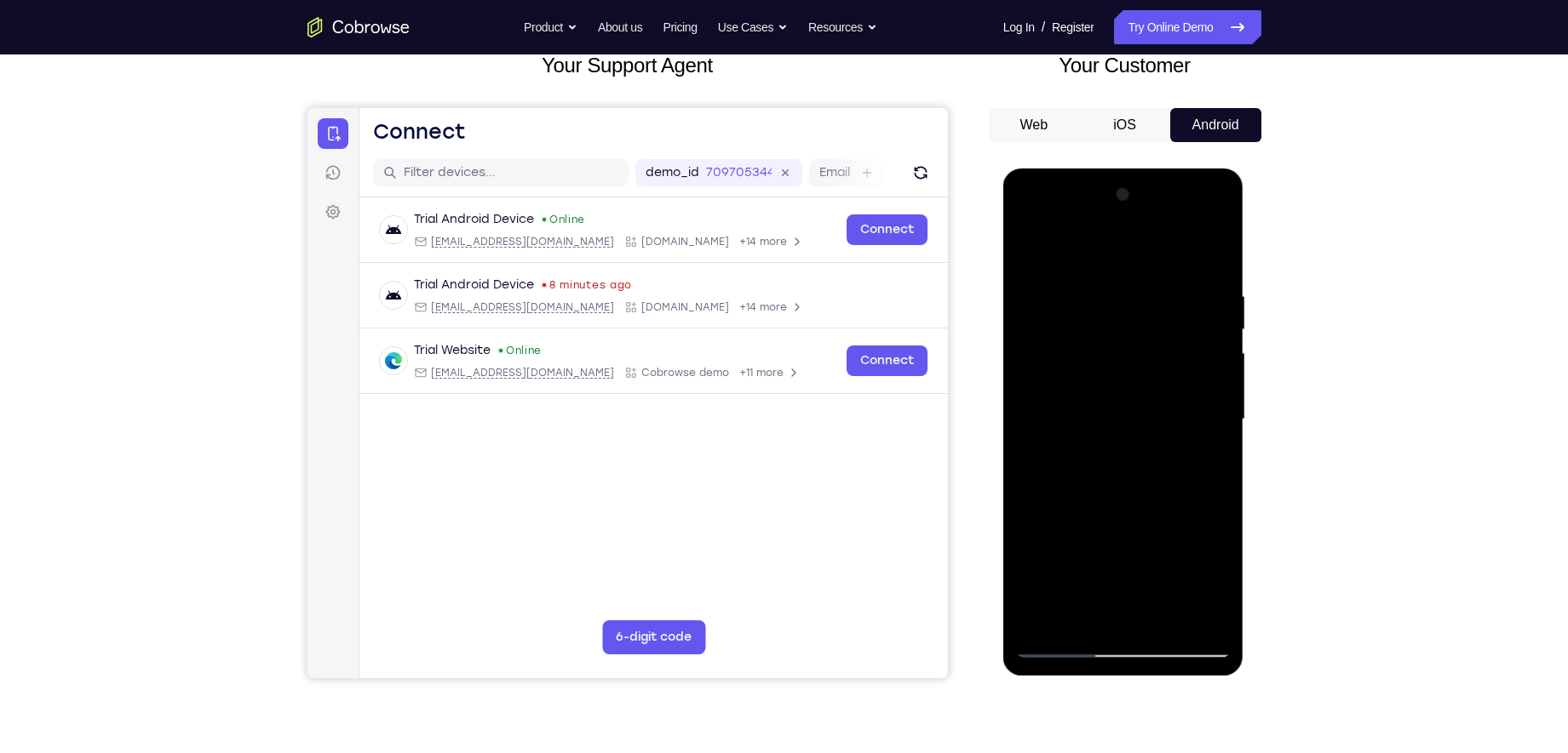
click at [1213, 202] on div at bounding box center [1123, 419] width 215 height 477
click at [1043, 390] on div at bounding box center [1123, 419] width 215 height 477
click at [1072, 376] on div at bounding box center [1123, 419] width 215 height 477
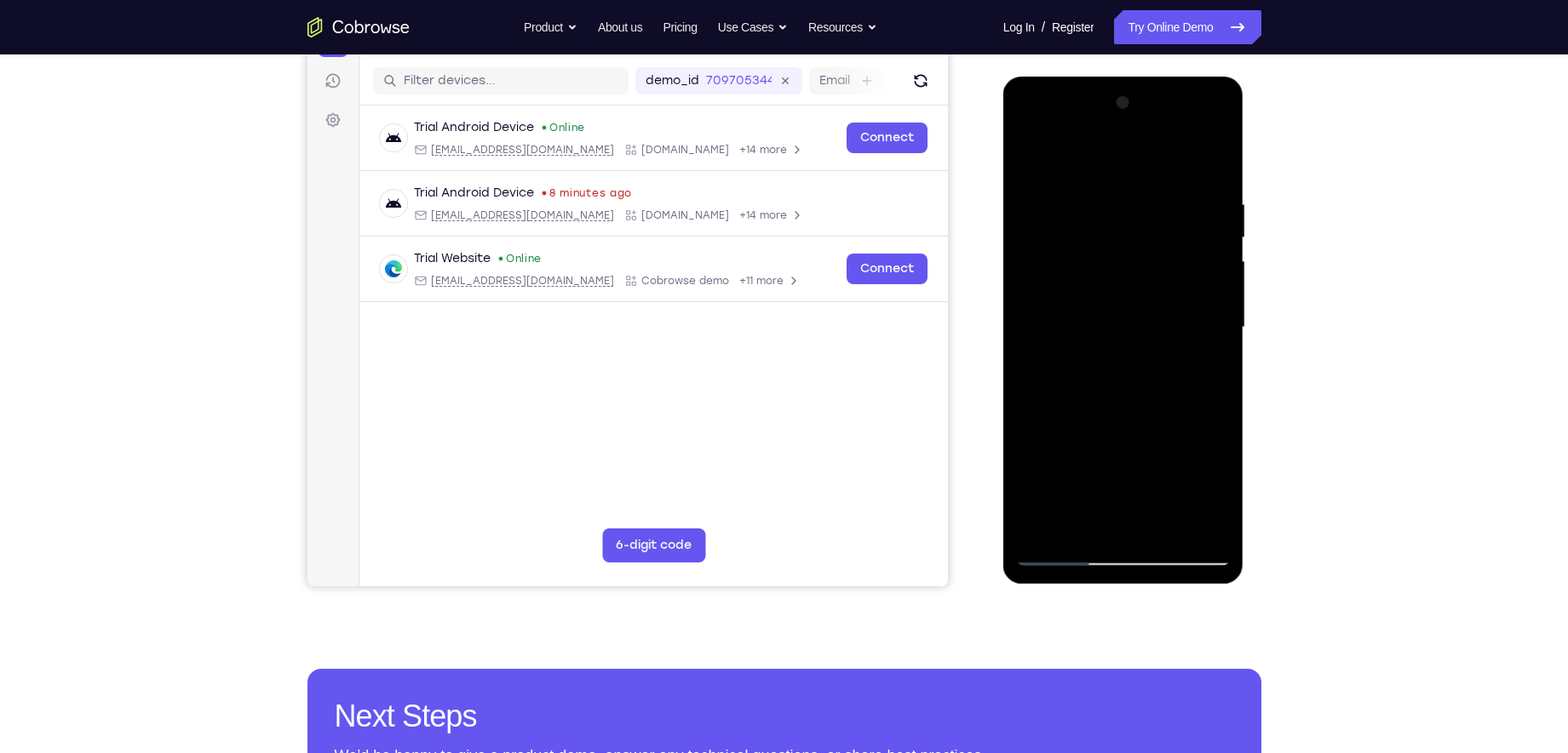
scroll to position [206, 0]
click at [1118, 384] on div at bounding box center [1123, 326] width 215 height 477
click at [1122, 333] on div at bounding box center [1123, 326] width 215 height 477
click at [1122, 308] on div at bounding box center [1123, 326] width 215 height 477
click at [1112, 350] on div at bounding box center [1123, 326] width 215 height 477
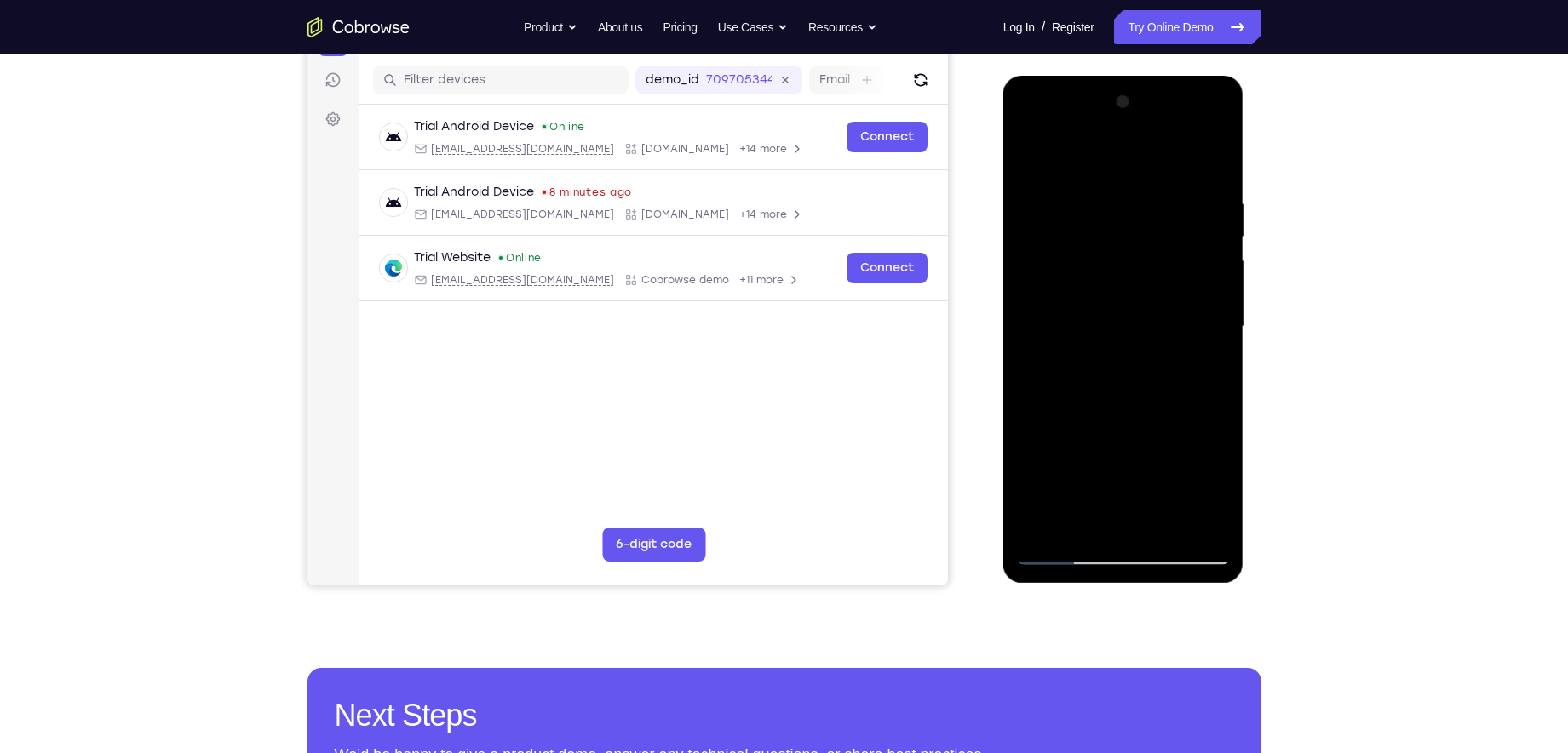
drag, startPoint x: 1082, startPoint y: 164, endPoint x: 1288, endPoint y: 221, distance: 213.7
click at [1245, 221] on html "Online web based iOS Simulators and Android Emulators. Run iPhone, iPad, Mobile…" at bounding box center [1124, 331] width 243 height 511
drag, startPoint x: 1115, startPoint y: 399, endPoint x: 1127, endPoint y: 274, distance: 125.6
click at [1127, 274] on div at bounding box center [1123, 326] width 215 height 477
click at [1116, 507] on div at bounding box center [1123, 326] width 215 height 477
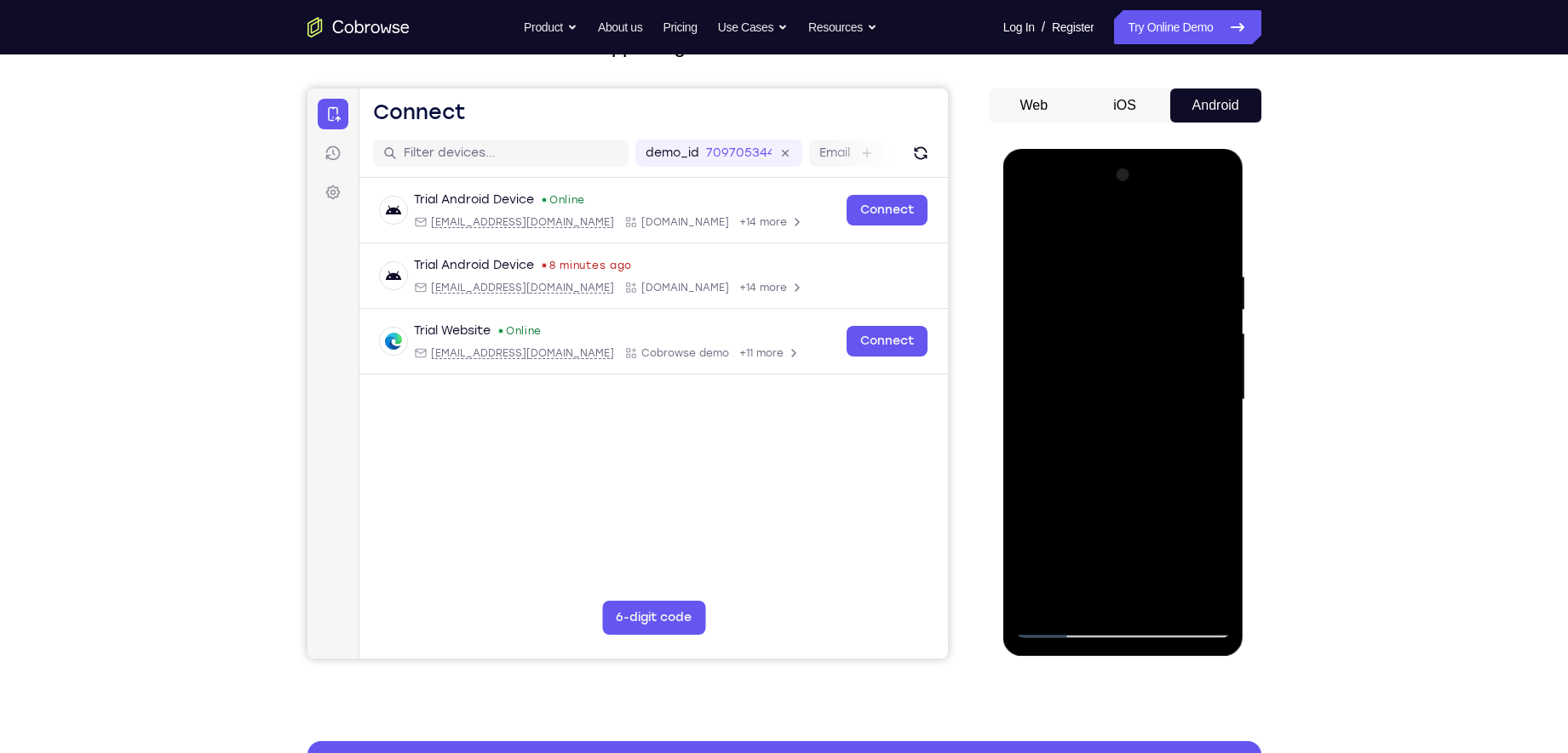
scroll to position [135, 0]
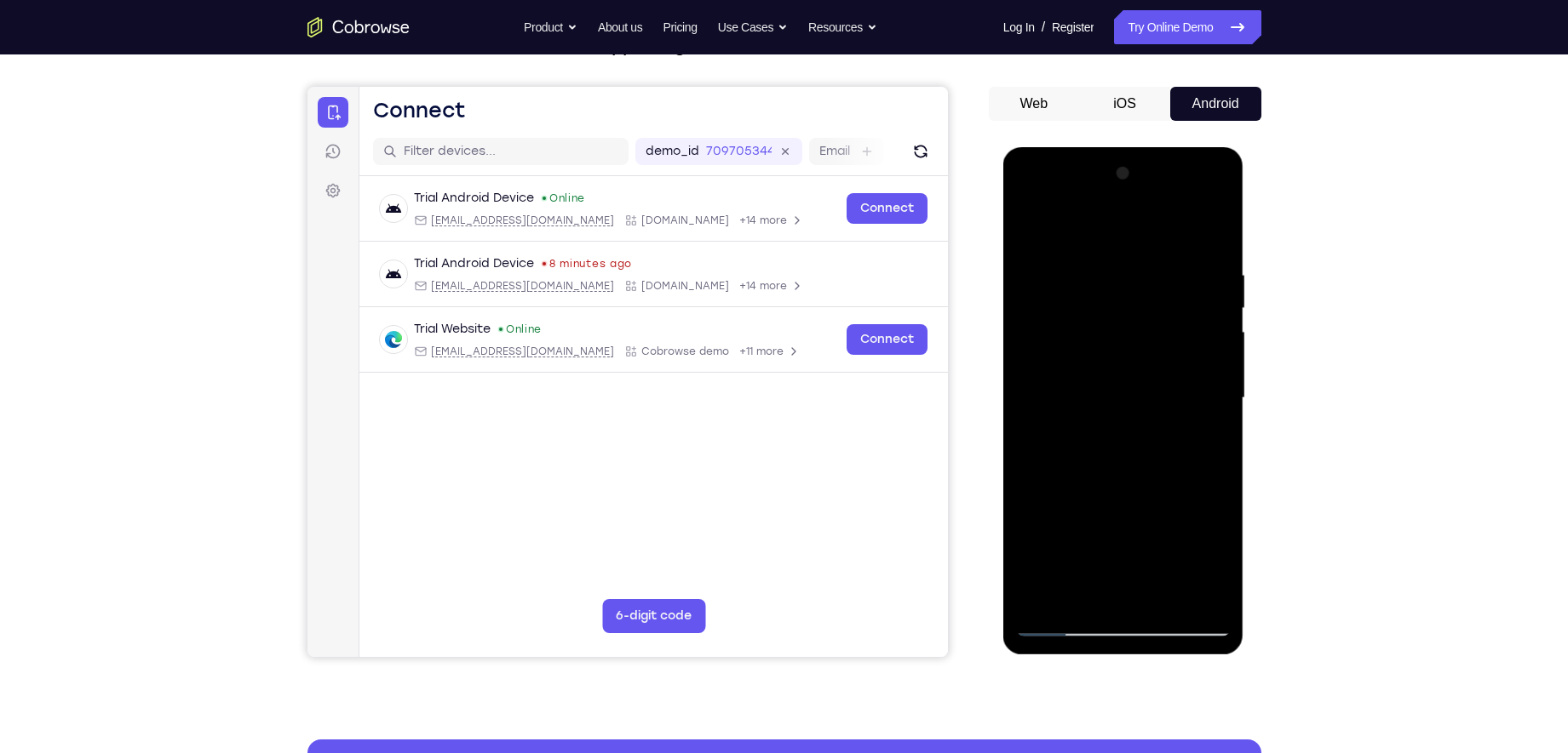
click at [1123, 592] on div at bounding box center [1123, 398] width 215 height 477
click at [1177, 315] on div at bounding box center [1123, 398] width 215 height 477
drag, startPoint x: 1072, startPoint y: 427, endPoint x: 1279, endPoint y: 409, distance: 207.8
click at [1245, 409] on html "Online web based iOS Simulators and Android Emulators. Run iPhone, iPad, Mobile…" at bounding box center [1124, 403] width 243 height 511
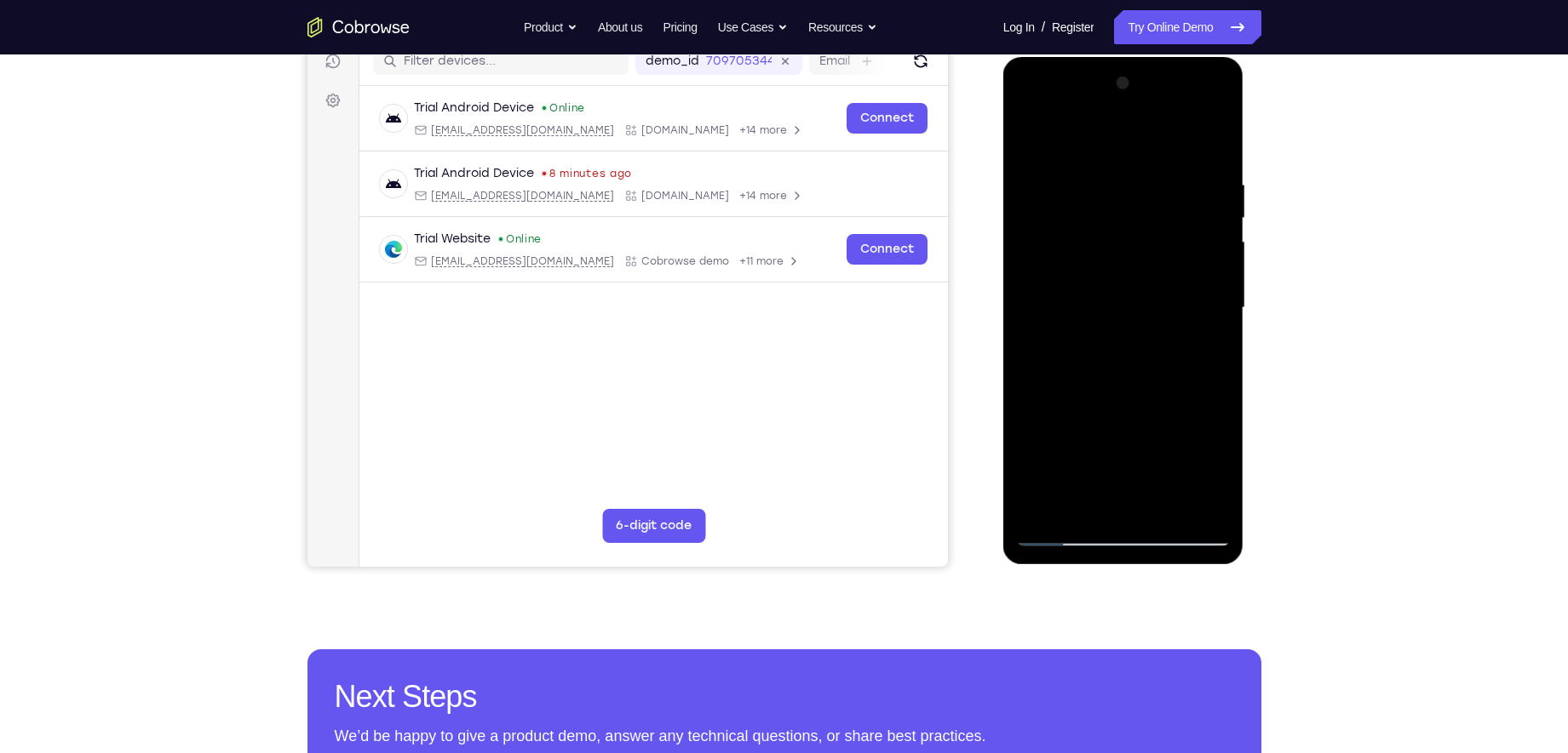
scroll to position [227, 0]
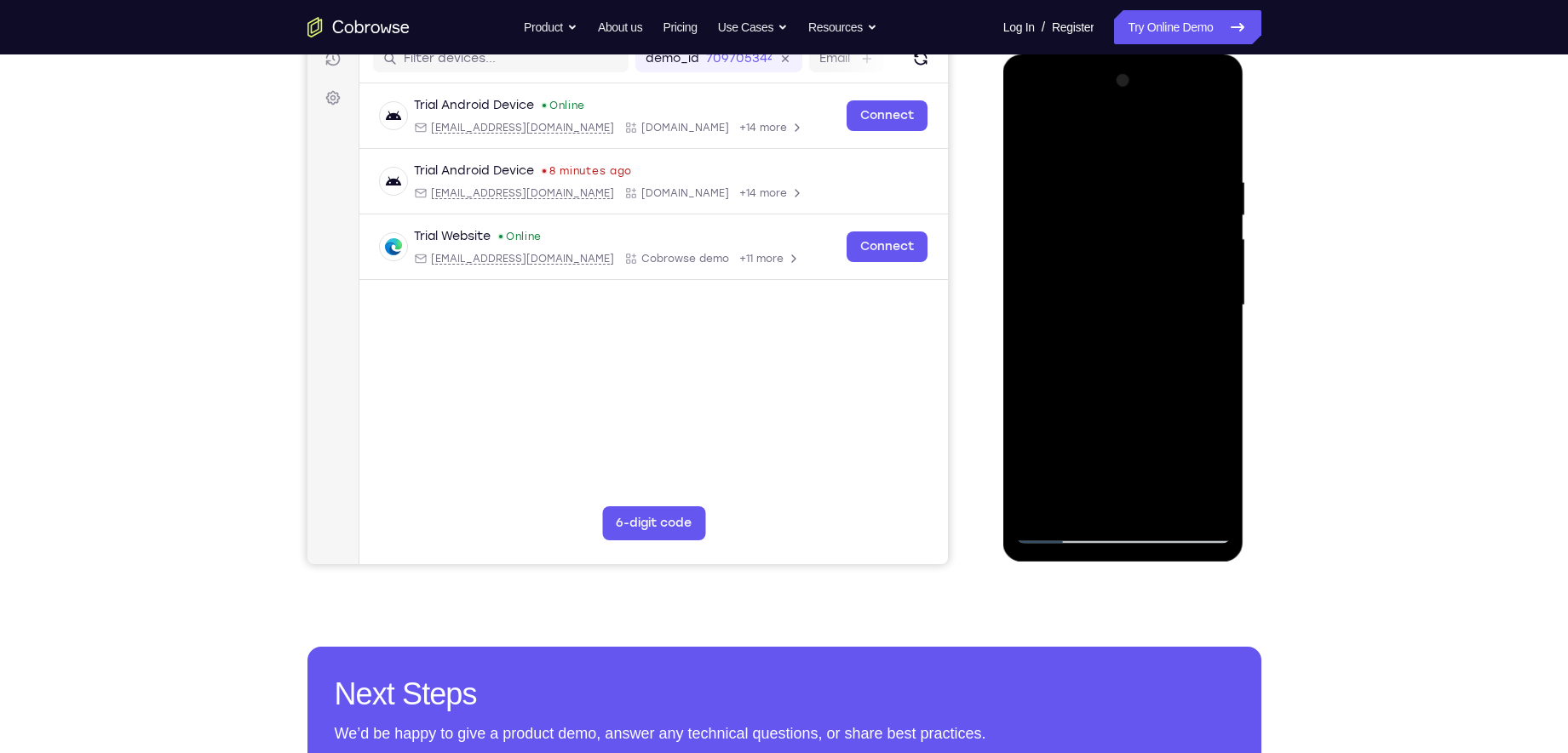
drag, startPoint x: 1131, startPoint y: 313, endPoint x: 918, endPoint y: 320, distance: 213.1
click at [1003, 320] on html "Online web based iOS Simulators and Android Emulators. Run iPhone, iPad, Mobile…" at bounding box center [1124, 310] width 243 height 511
drag, startPoint x: 1192, startPoint y: 314, endPoint x: 927, endPoint y: 318, distance: 265.0
click at [1003, 318] on html "Online web based iOS Simulators and Android Emulators. Run iPhone, iPad, Mobile…" at bounding box center [1124, 310] width 243 height 511
drag, startPoint x: 1071, startPoint y: 309, endPoint x: 1345, endPoint y: 354, distance: 277.7
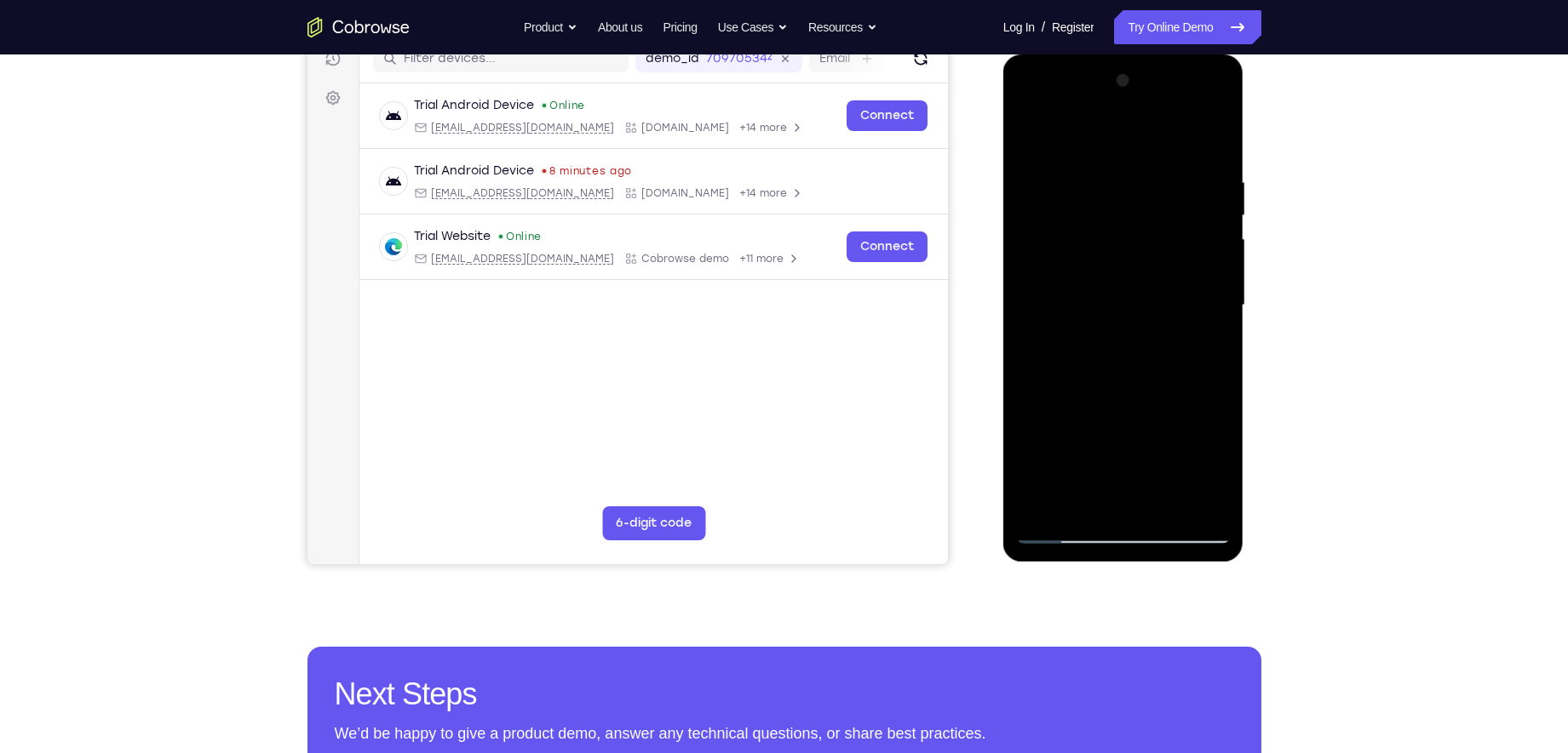
click at [1245, 354] on html "Online web based iOS Simulators and Android Emulators. Run iPhone, iPad, Mobile…" at bounding box center [1124, 310] width 243 height 511
drag, startPoint x: 1048, startPoint y: 318, endPoint x: 1354, endPoint y: 336, distance: 306.5
click at [1245, 336] on html "Online web based iOS Simulators and Android Emulators. Run iPhone, iPad, Mobile…" at bounding box center [1124, 310] width 243 height 511
click at [1216, 136] on div at bounding box center [1123, 305] width 215 height 477
drag, startPoint x: 1086, startPoint y: 450, endPoint x: 1119, endPoint y: 258, distance: 194.8
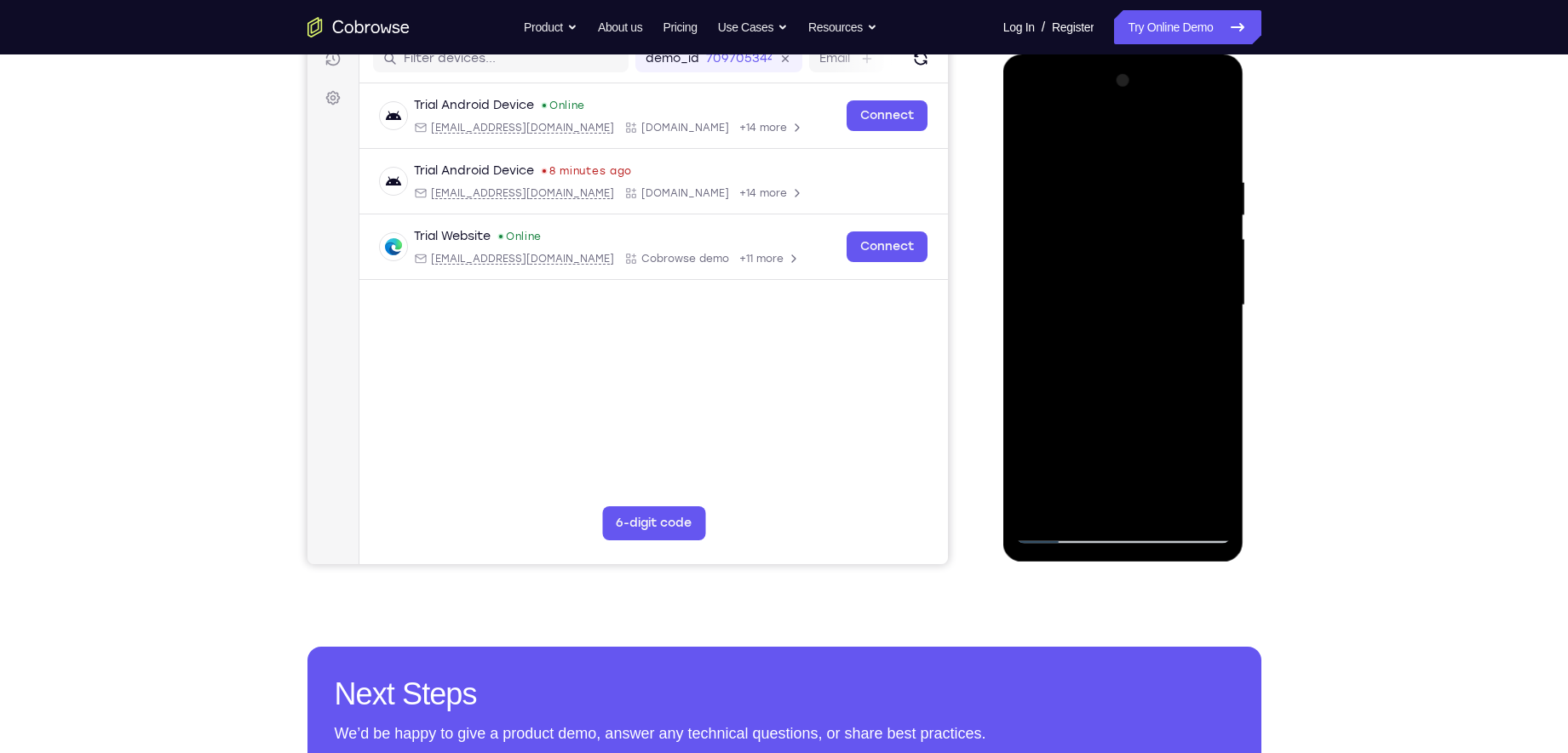
click at [1119, 258] on div at bounding box center [1123, 305] width 215 height 477
drag, startPoint x: 1095, startPoint y: 469, endPoint x: 1117, endPoint y: 261, distance: 209.2
click at [1117, 261] on div at bounding box center [1123, 305] width 215 height 477
drag, startPoint x: 1135, startPoint y: 455, endPoint x: 1164, endPoint y: 257, distance: 200.1
click at [1164, 257] on div at bounding box center [1123, 305] width 215 height 477
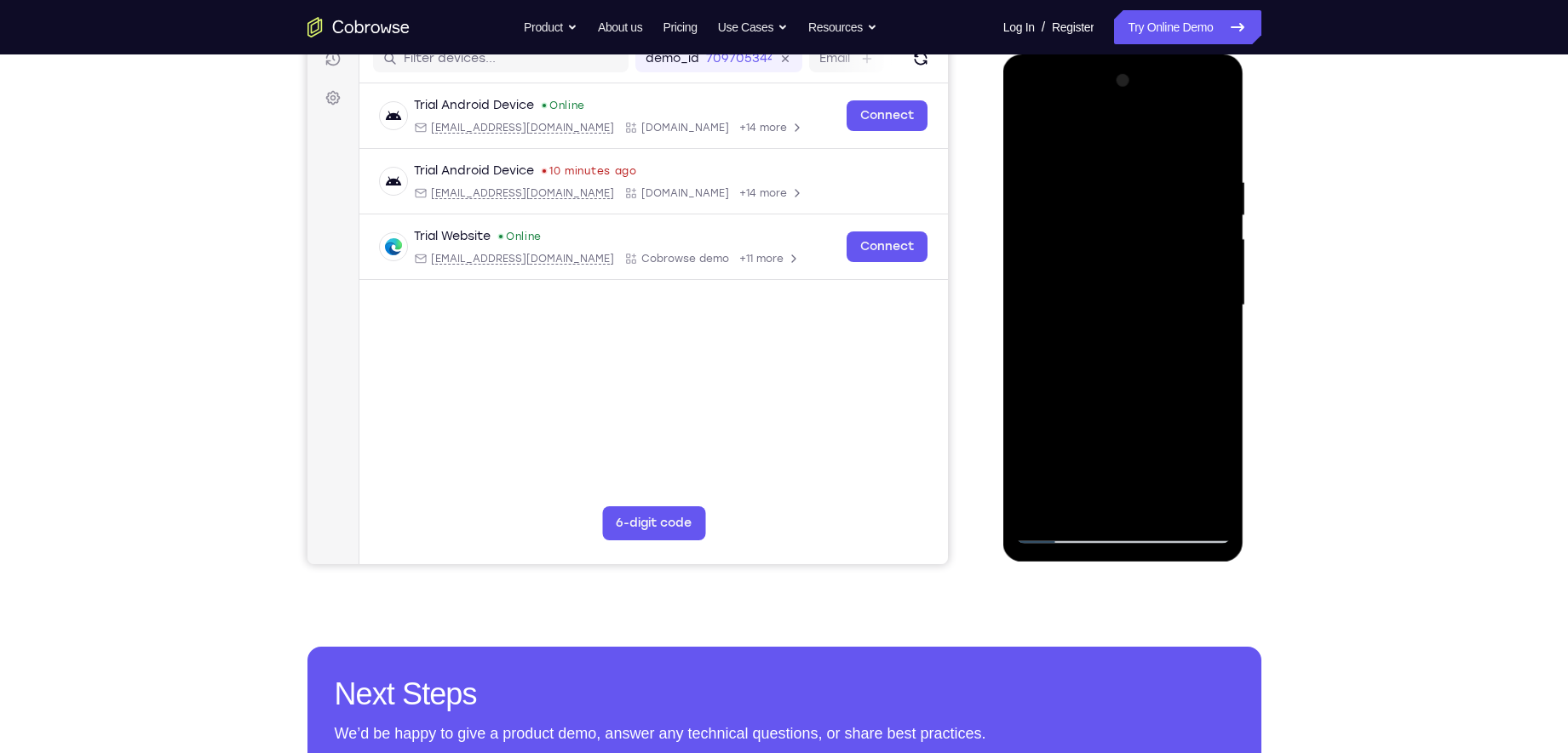
drag, startPoint x: 1102, startPoint y: 424, endPoint x: 1107, endPoint y: 276, distance: 148.1
click at [1107, 276] on div at bounding box center [1123, 305] width 215 height 477
drag, startPoint x: 1092, startPoint y: 382, endPoint x: 1099, endPoint y: 300, distance: 82.3
click at [1099, 300] on div at bounding box center [1123, 305] width 215 height 477
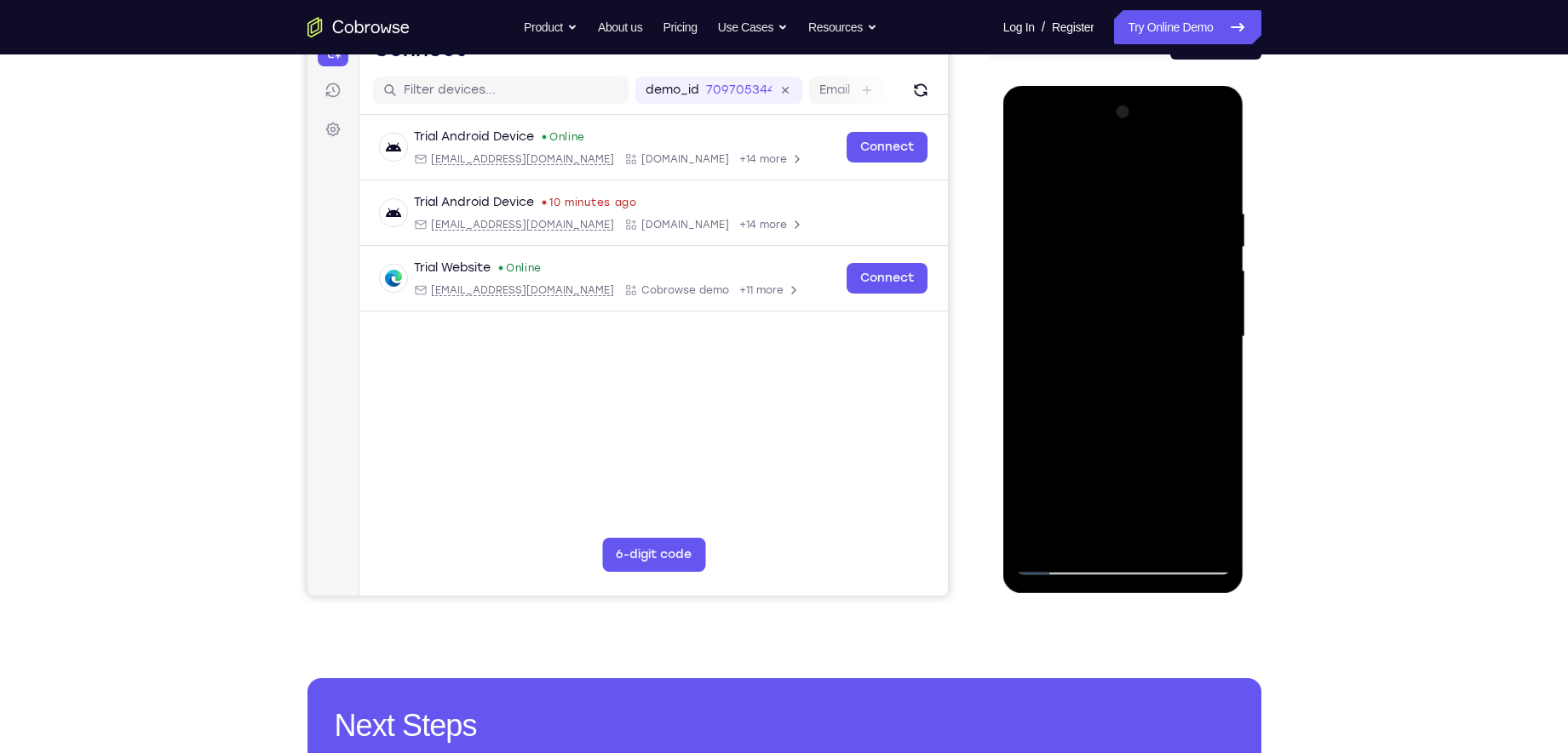
scroll to position [263, 0]
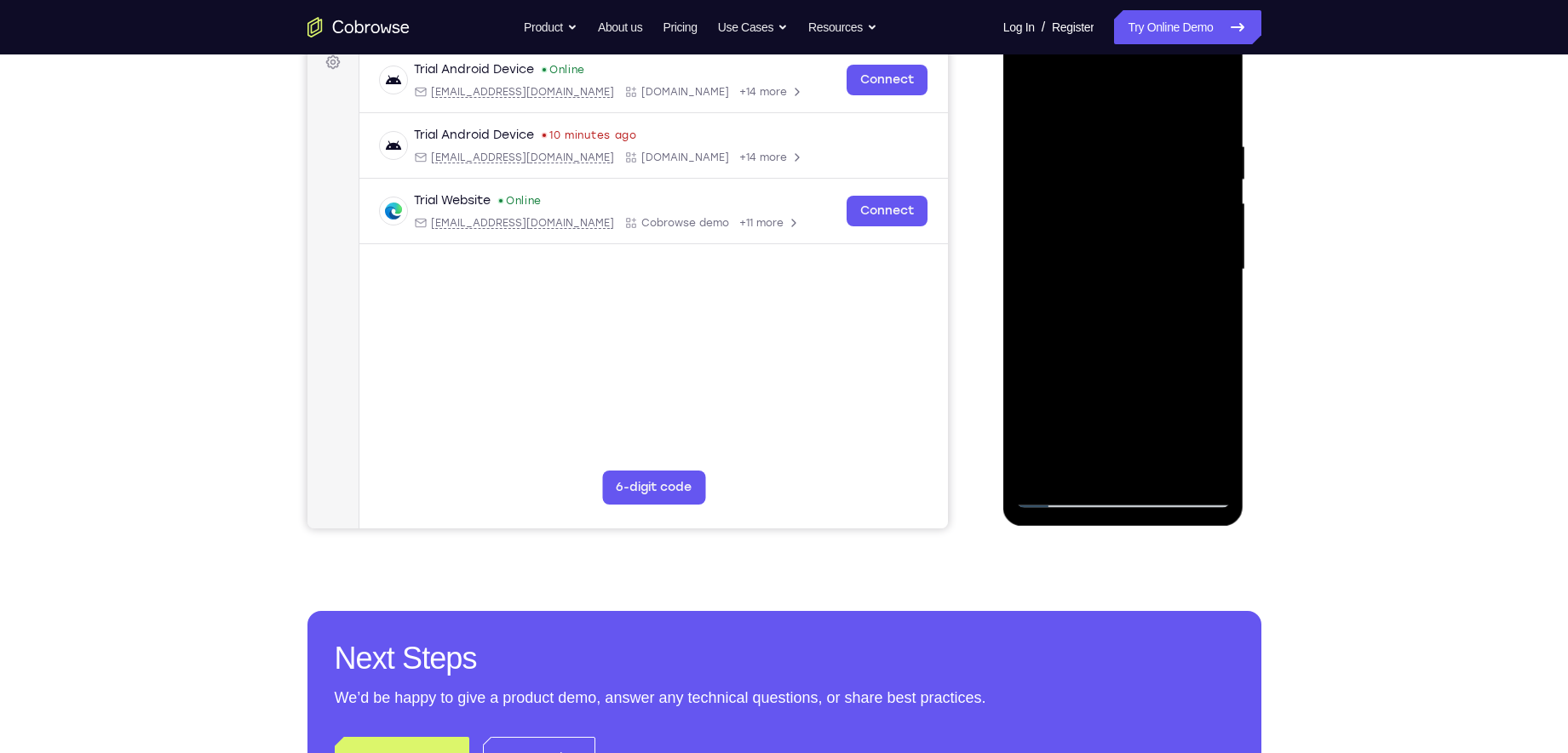
drag, startPoint x: 1115, startPoint y: 380, endPoint x: 1128, endPoint y: 261, distance: 119.7
click at [1128, 261] on div at bounding box center [1123, 270] width 215 height 477
drag, startPoint x: 1123, startPoint y: 279, endPoint x: 1117, endPoint y: 354, distance: 75.2
click at [1117, 354] on div at bounding box center [1123, 270] width 215 height 477
drag, startPoint x: 1157, startPoint y: 357, endPoint x: 1151, endPoint y: 237, distance: 120.1
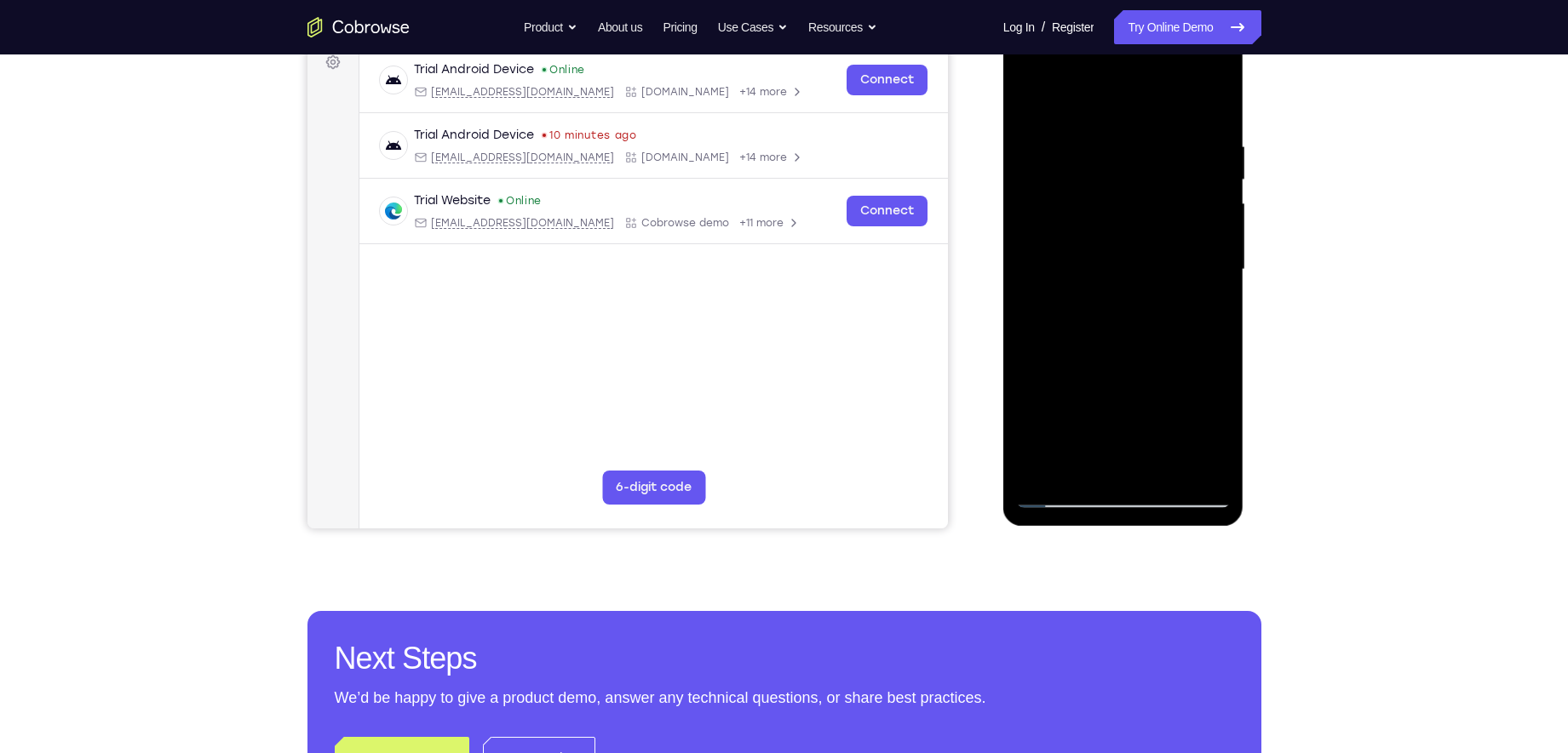
click at [1151, 241] on div at bounding box center [1123, 270] width 215 height 477
drag, startPoint x: 1120, startPoint y: 380, endPoint x: 1128, endPoint y: 285, distance: 95.3
click at [1128, 285] on div at bounding box center [1123, 270] width 215 height 477
drag, startPoint x: 1129, startPoint y: 378, endPoint x: 1135, endPoint y: 242, distance: 136.1
click at [1135, 242] on div at bounding box center [1123, 270] width 215 height 477
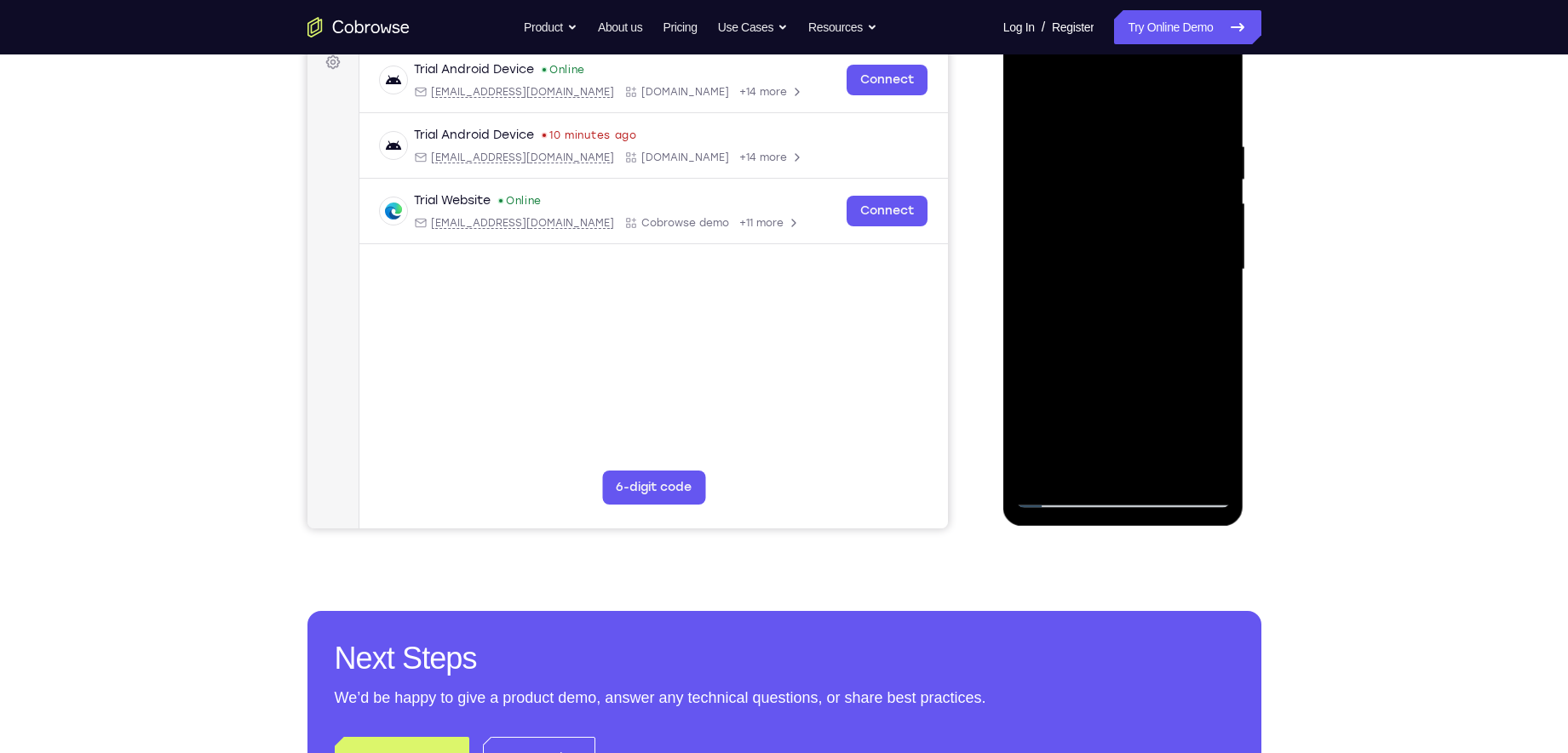
drag, startPoint x: 1110, startPoint y: 410, endPoint x: 1125, endPoint y: 260, distance: 150.7
click at [1125, 260] on div at bounding box center [1123, 270] width 215 height 477
drag, startPoint x: 1096, startPoint y: 421, endPoint x: 1135, endPoint y: 233, distance: 192.0
click at [1135, 233] on div at bounding box center [1123, 270] width 215 height 477
drag, startPoint x: 1109, startPoint y: 377, endPoint x: 1140, endPoint y: 232, distance: 148.3
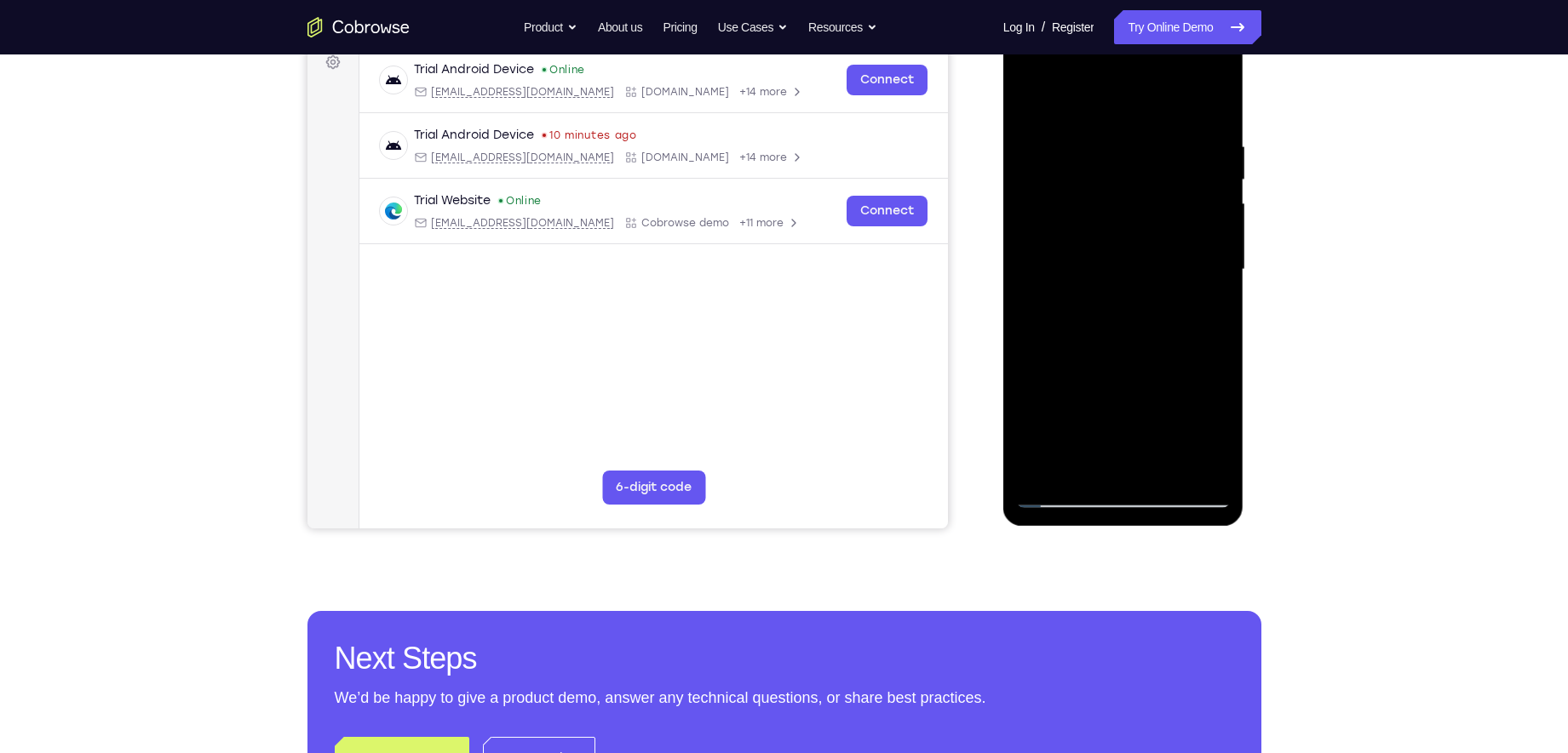
click at [1140, 232] on div at bounding box center [1123, 270] width 215 height 477
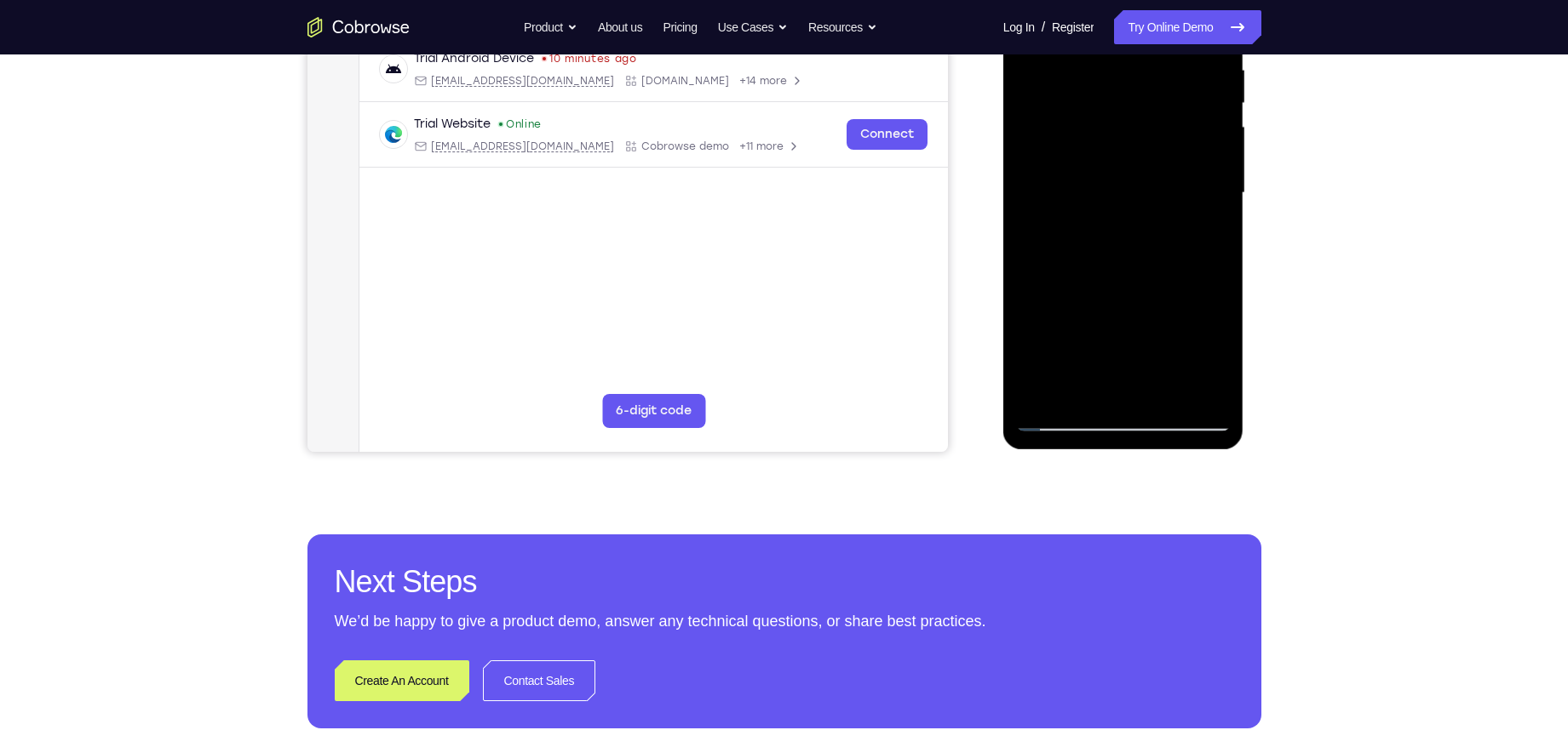
scroll to position [358, 0]
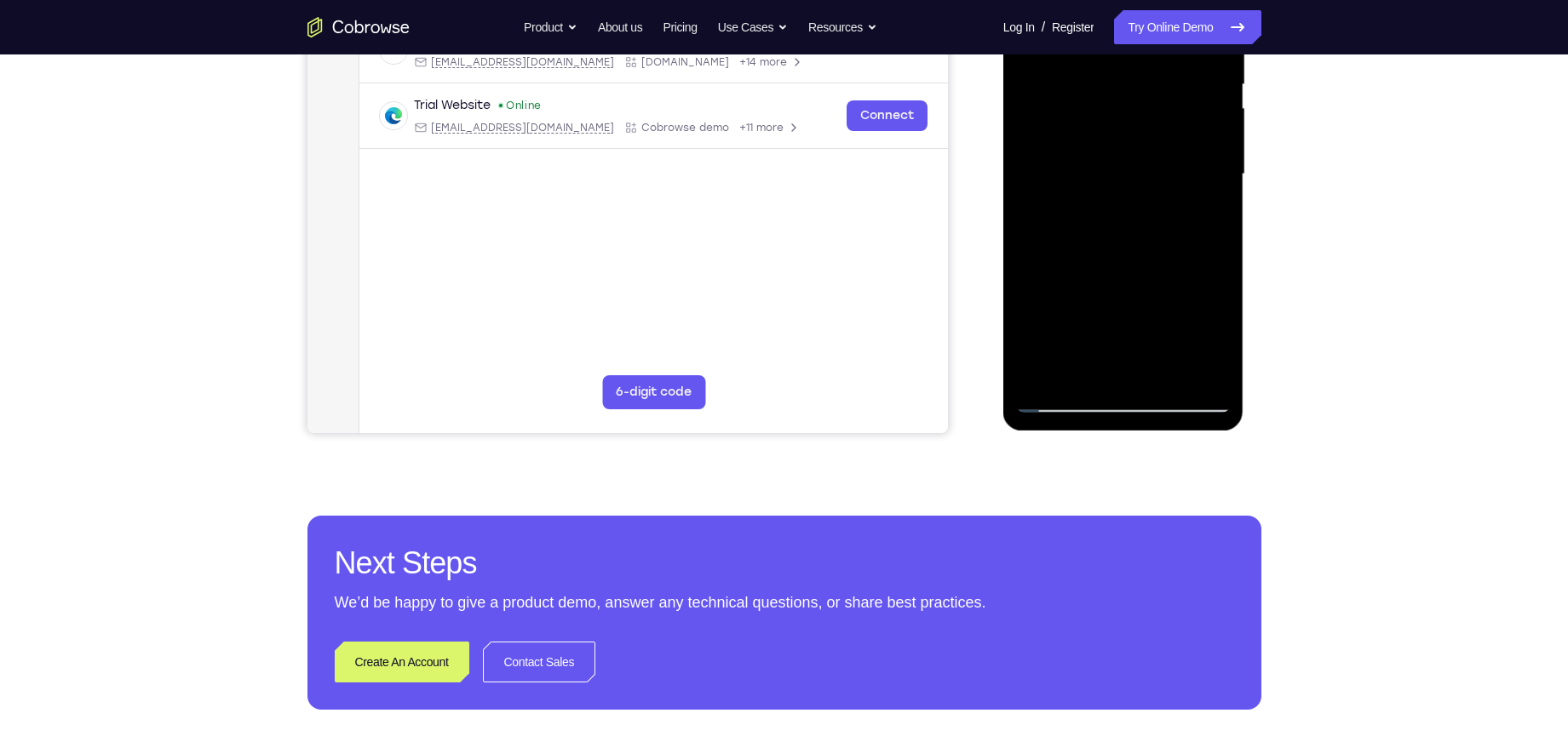
click at [1063, 401] on div at bounding box center [1123, 174] width 215 height 477
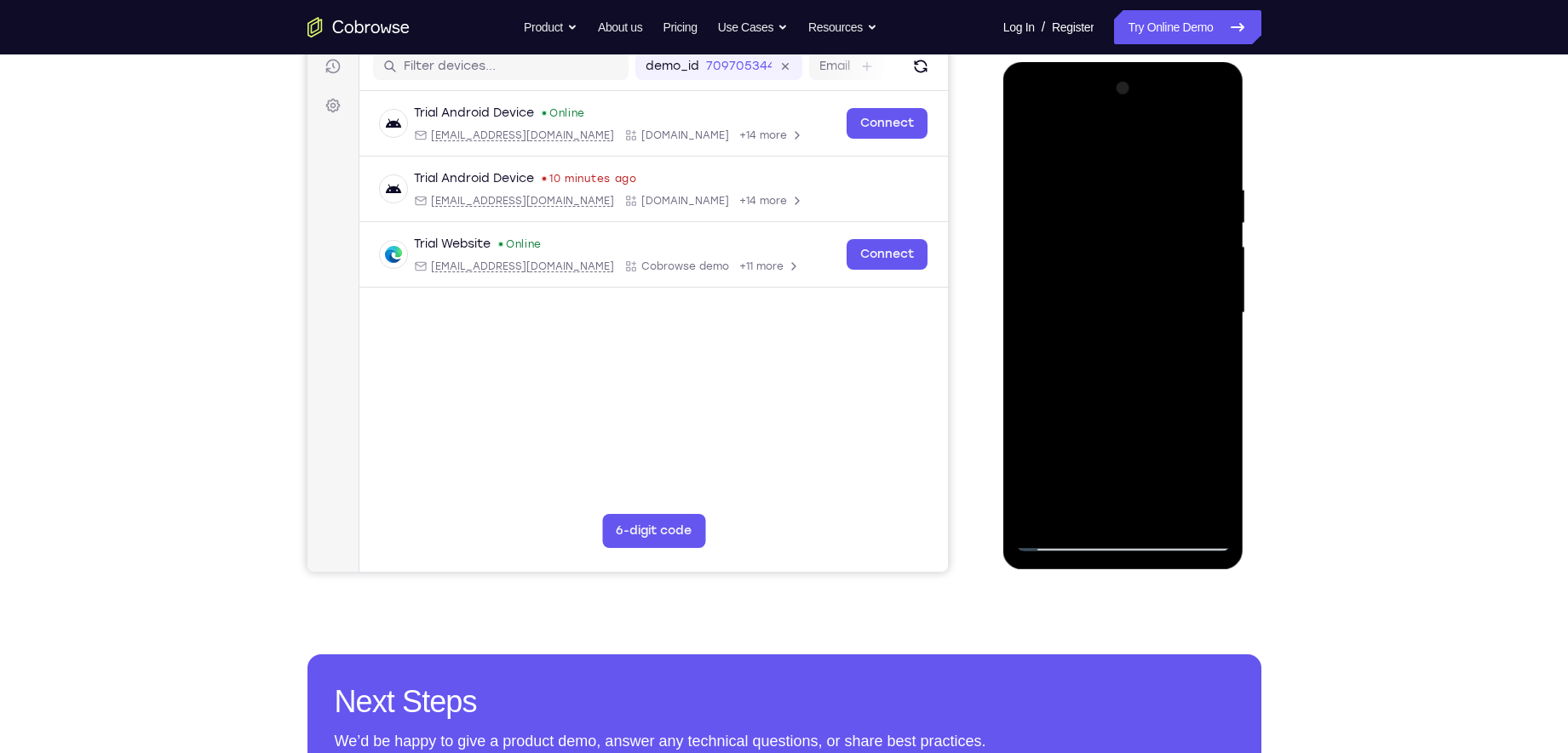
scroll to position [215, 0]
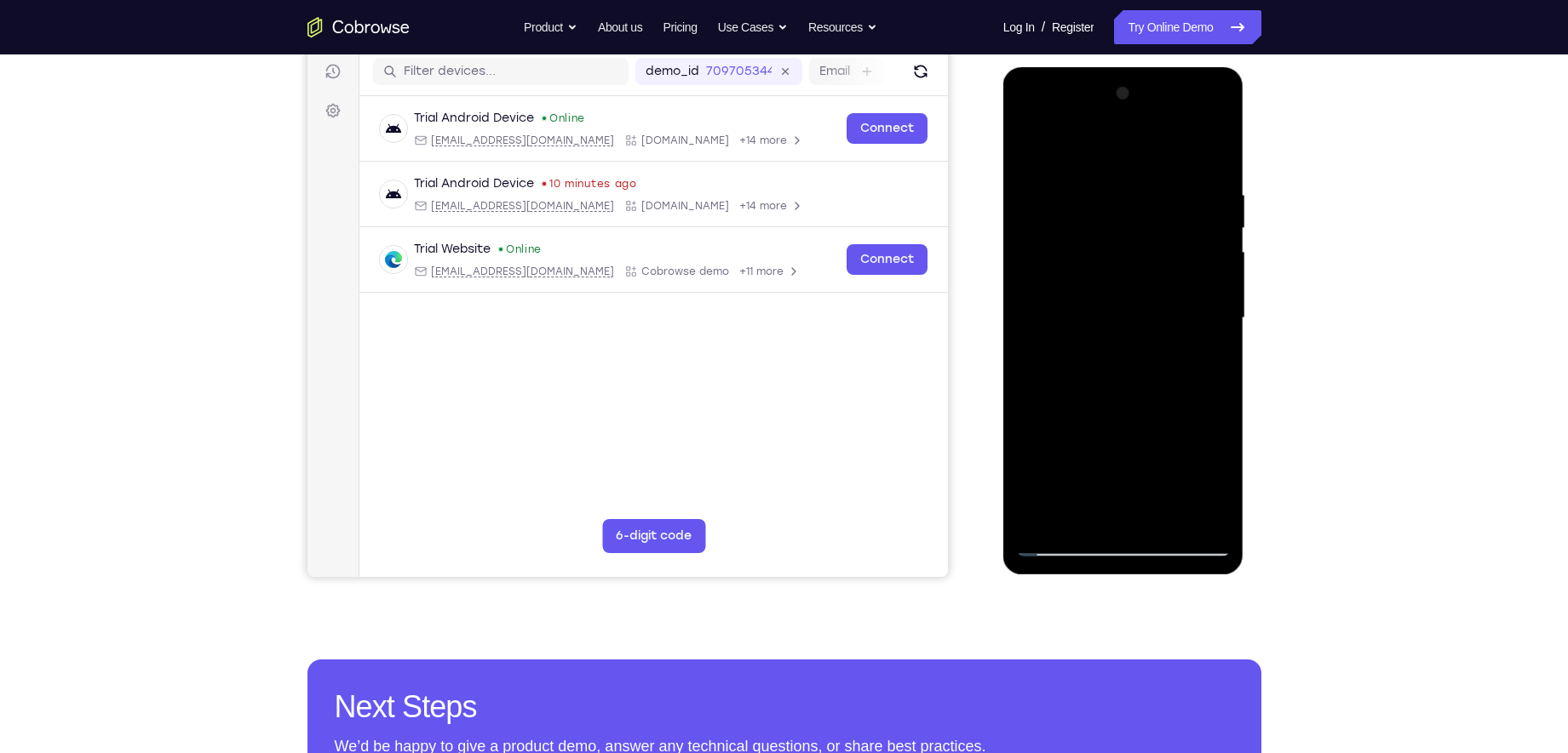
drag, startPoint x: 1145, startPoint y: 428, endPoint x: 1157, endPoint y: 316, distance: 112.6
click at [1157, 316] on div at bounding box center [1123, 318] width 215 height 477
drag, startPoint x: 1088, startPoint y: 336, endPoint x: 1091, endPoint y: 250, distance: 86.1
click at [1091, 250] on div at bounding box center [1123, 318] width 215 height 477
drag, startPoint x: 1066, startPoint y: 351, endPoint x: 1057, endPoint y: 455, distance: 104.4
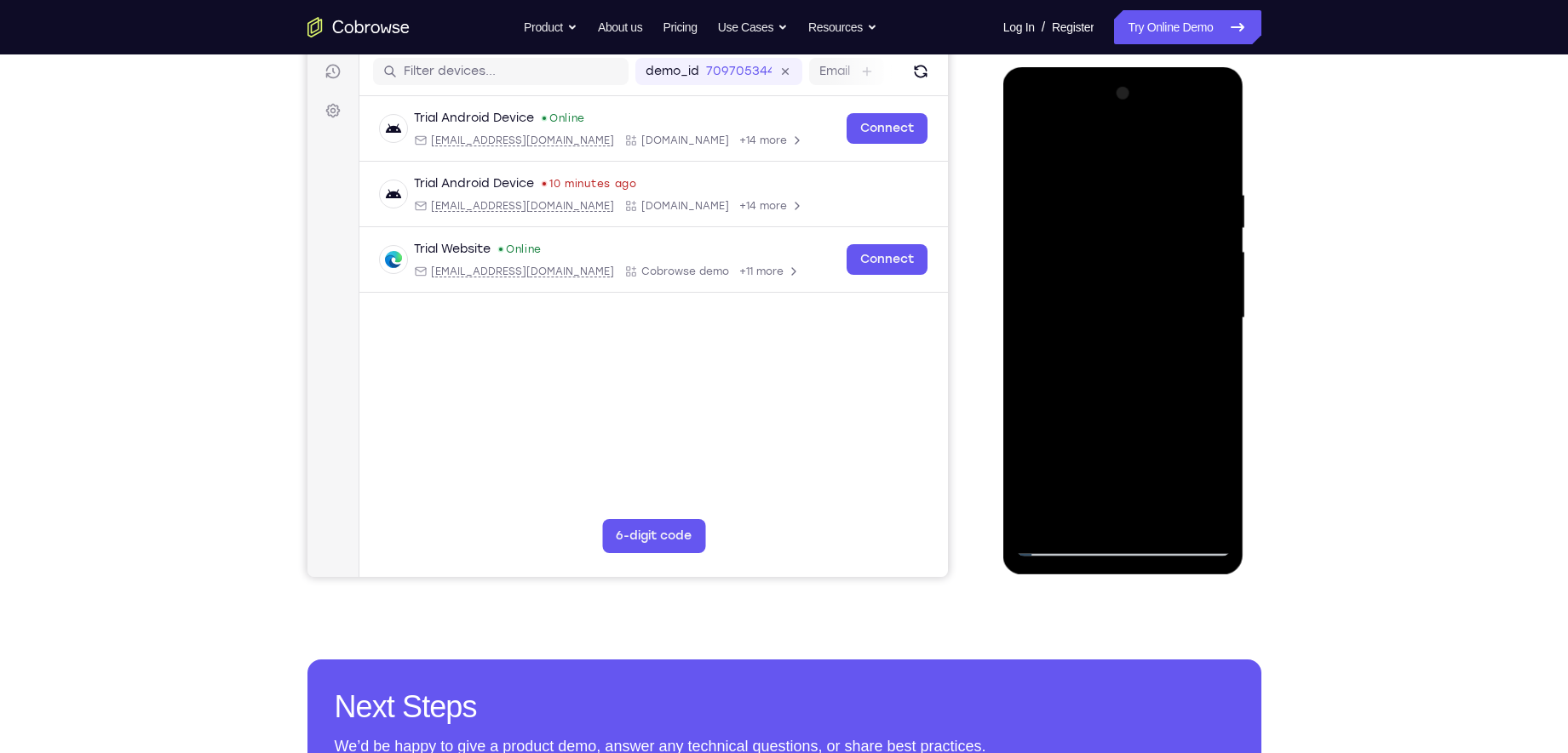
click at [1057, 455] on div at bounding box center [1123, 318] width 215 height 477
click at [1059, 237] on div at bounding box center [1123, 318] width 215 height 477
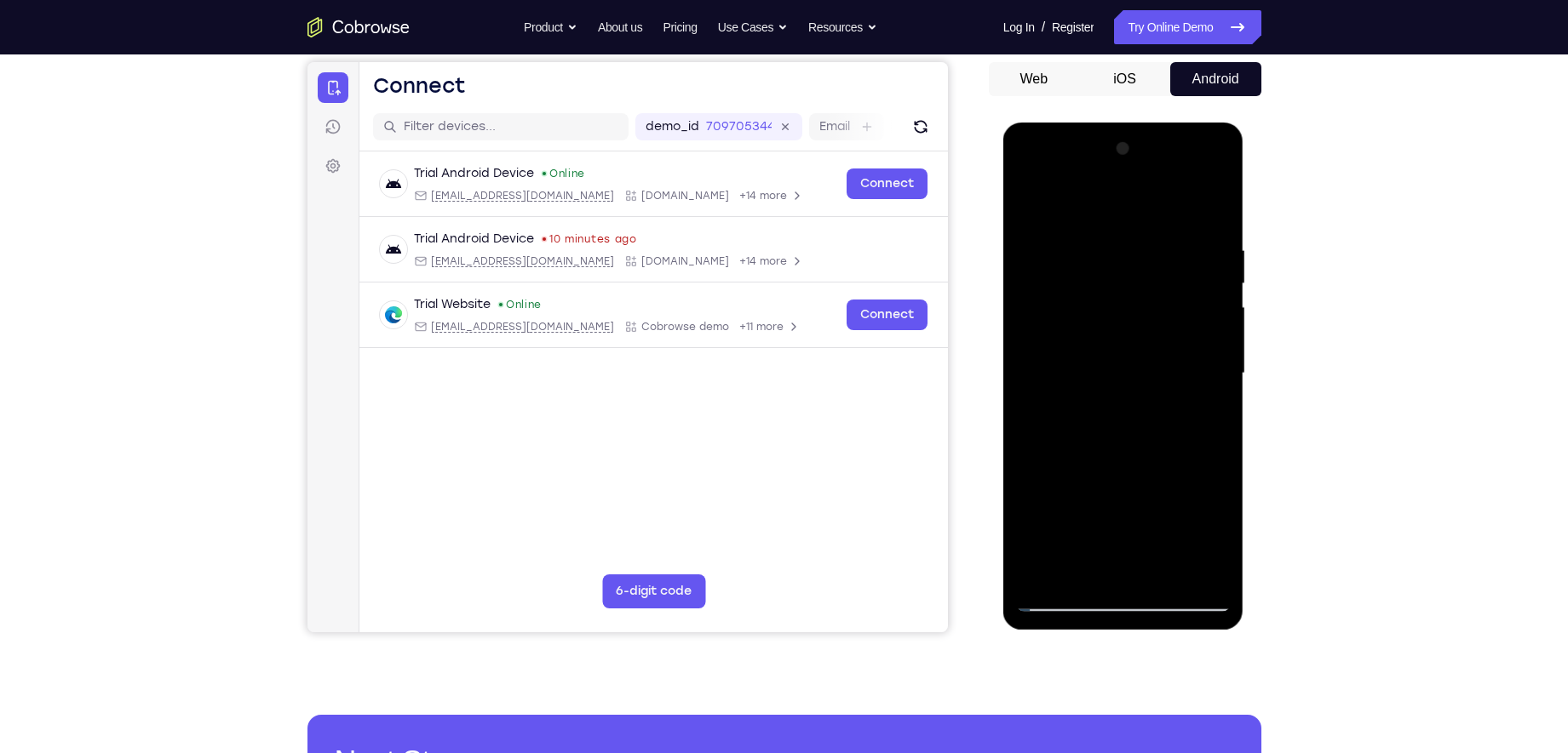
scroll to position [135, 0]
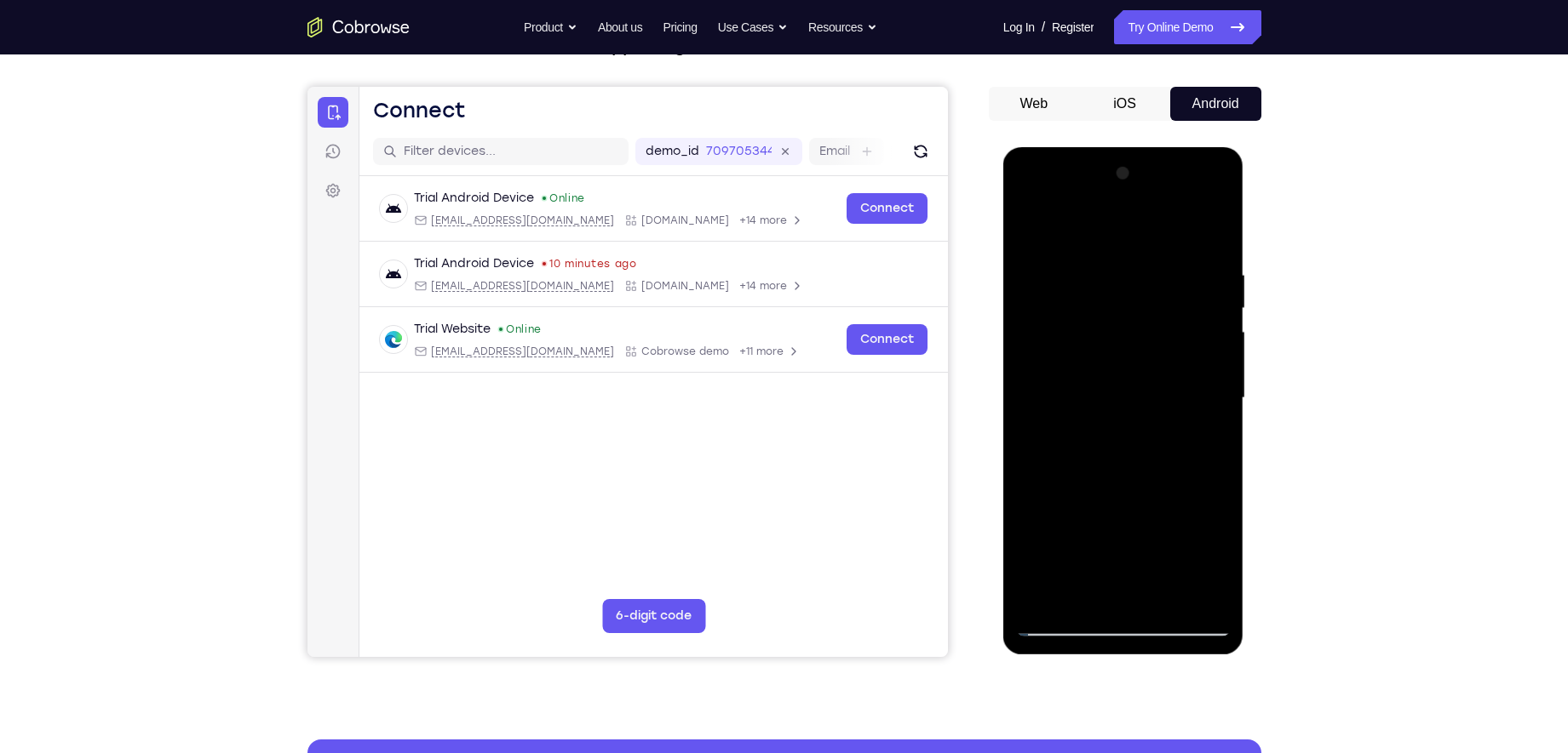
click at [1031, 294] on div at bounding box center [1123, 398] width 215 height 477
click at [1022, 346] on div at bounding box center [1123, 398] width 215 height 477
click at [1021, 312] on div at bounding box center [1123, 398] width 215 height 477
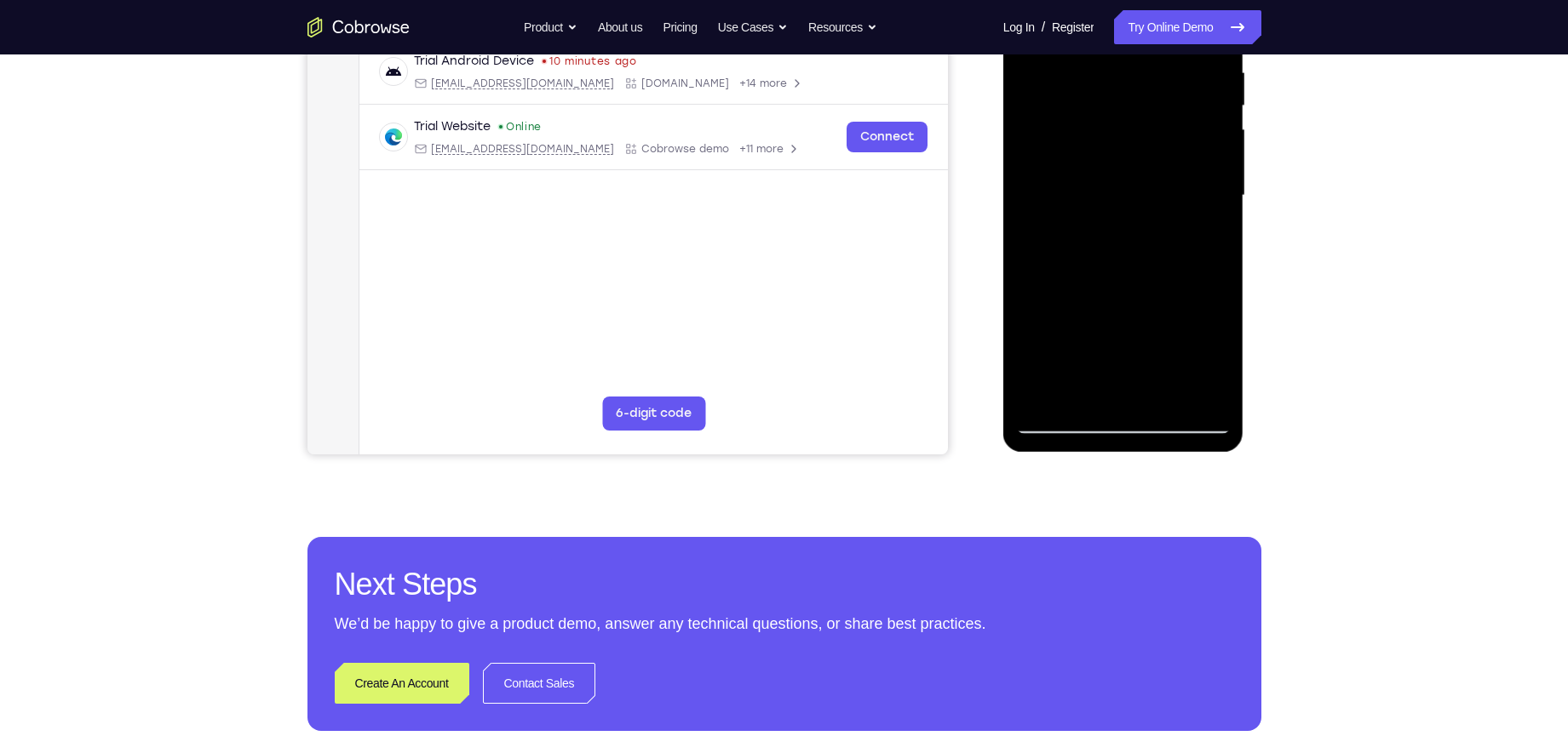
scroll to position [338, 0]
